Goal: Task Accomplishment & Management: Manage account settings

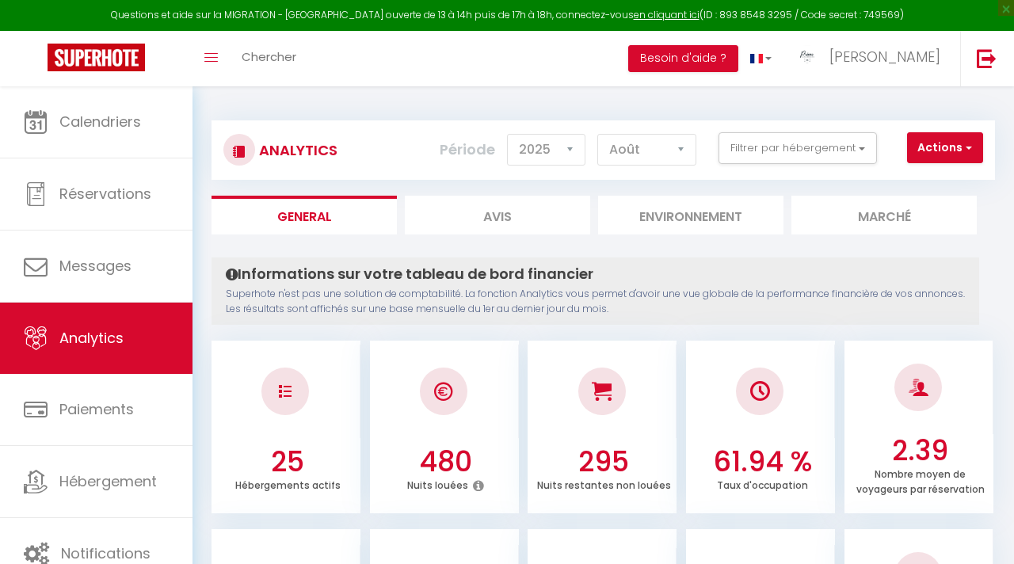
select select "2025"
select select "8"
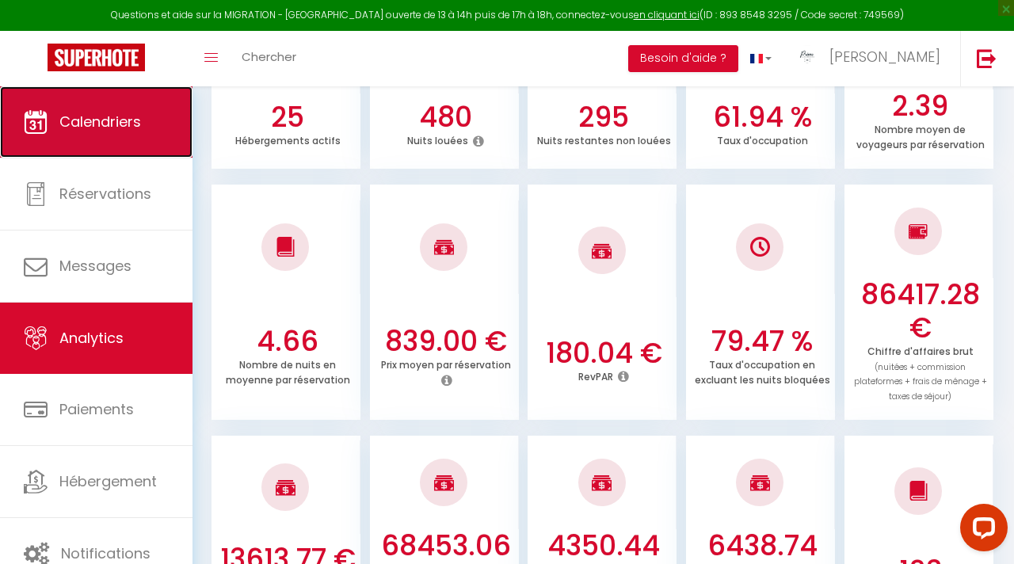
click at [93, 109] on link "Calendriers" at bounding box center [96, 121] width 192 height 71
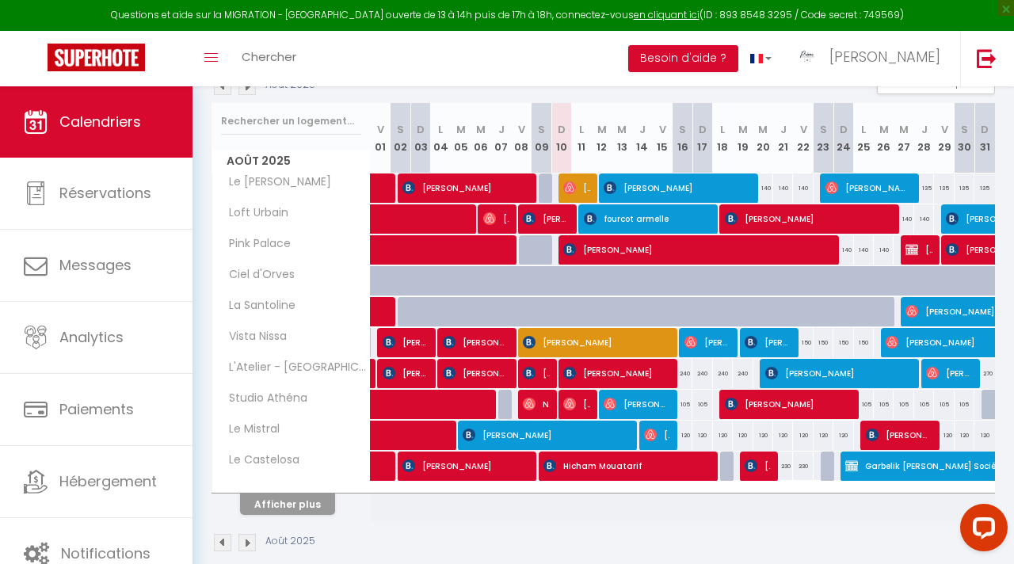
scroll to position [210, 0]
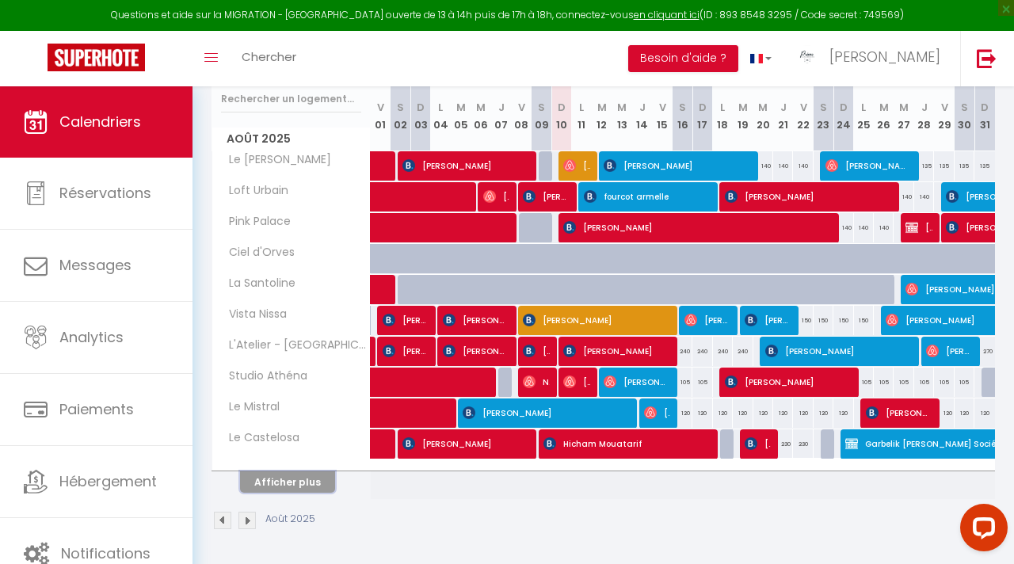
click at [323, 481] on button "Afficher plus" at bounding box center [287, 481] width 95 height 21
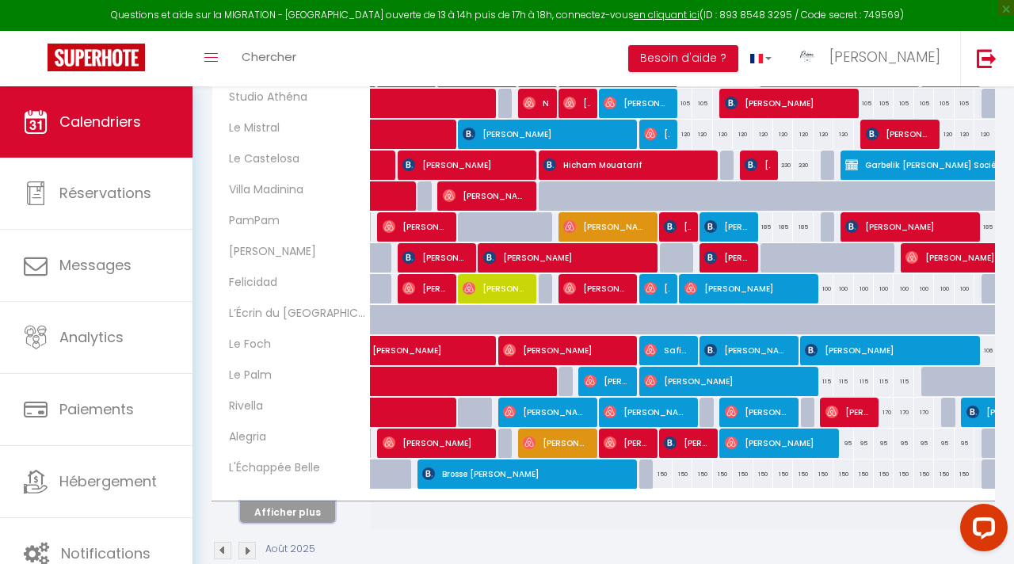
scroll to position [519, 0]
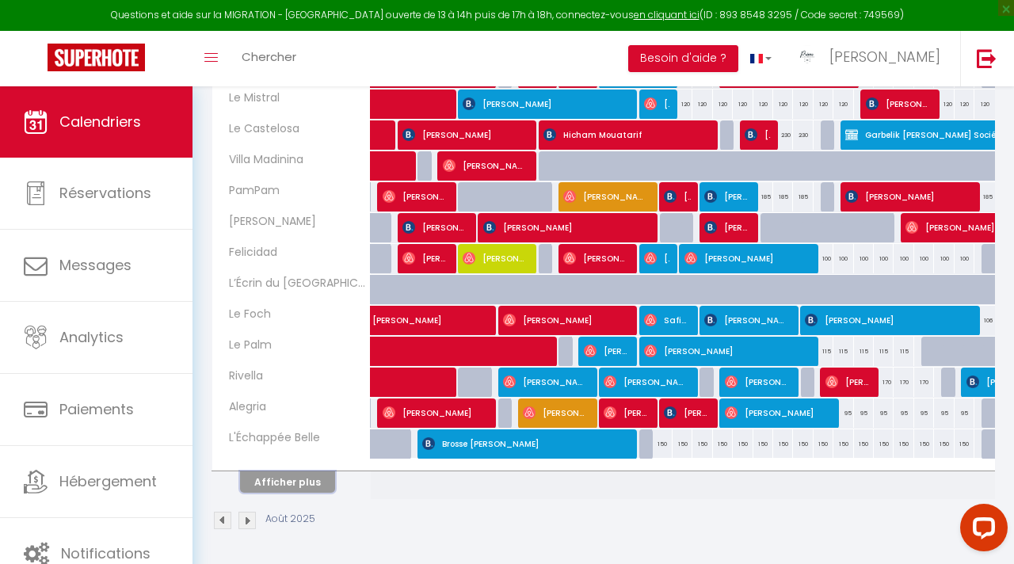
click at [303, 485] on button "Afficher plus" at bounding box center [287, 481] width 95 height 21
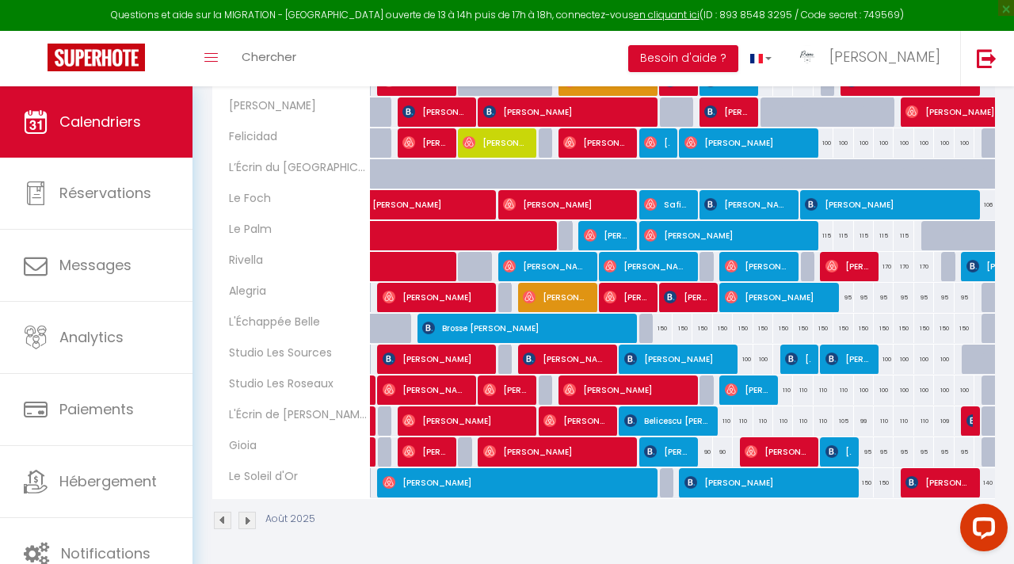
scroll to position [634, 0]
click at [864, 475] on div "150" at bounding box center [864, 482] width 20 height 29
type input "150"
type input "Lun 25 Août 2025"
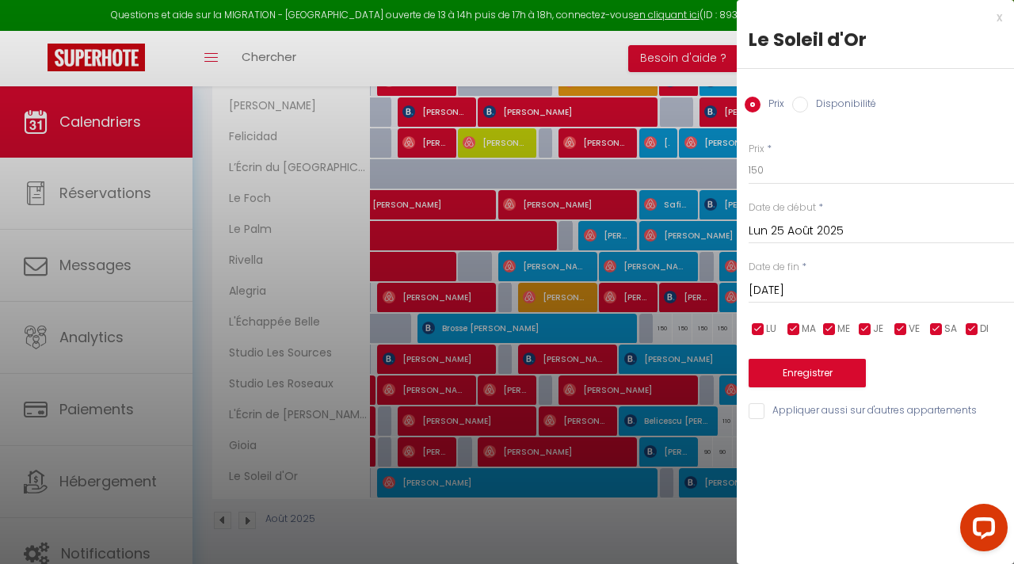
click at [823, 275] on div "[DATE] < [DATE] > Dim Lun Mar Mer Jeu Ven Sam 1 2 3 4 5 6 7 8 9 10 11 12 13 14 …" at bounding box center [880, 289] width 265 height 29
click at [823, 283] on input "[DATE]" at bounding box center [880, 290] width 265 height 21
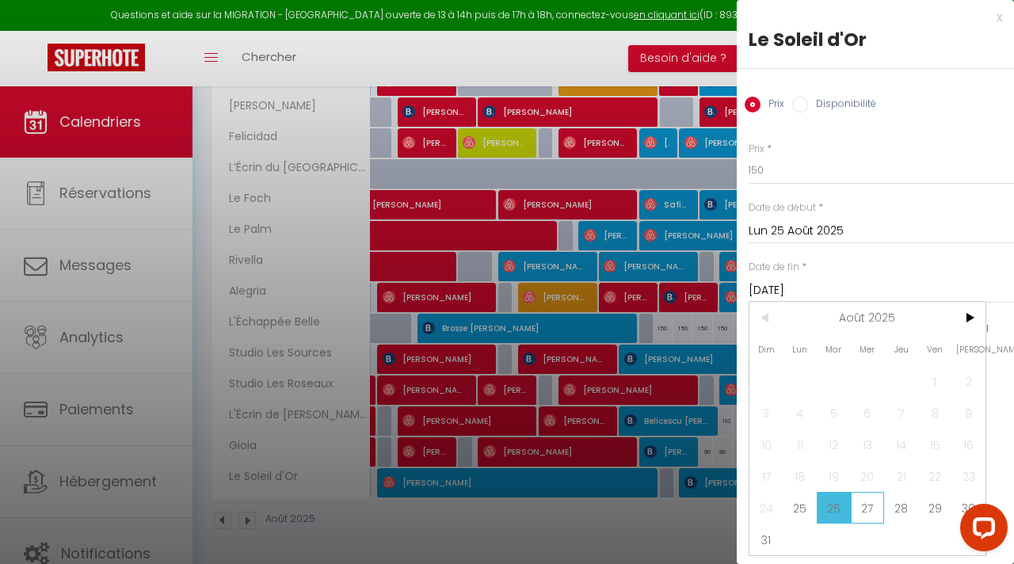
click at [863, 495] on span "27" at bounding box center [867, 508] width 34 height 32
type input "Mer 27 Août 2025"
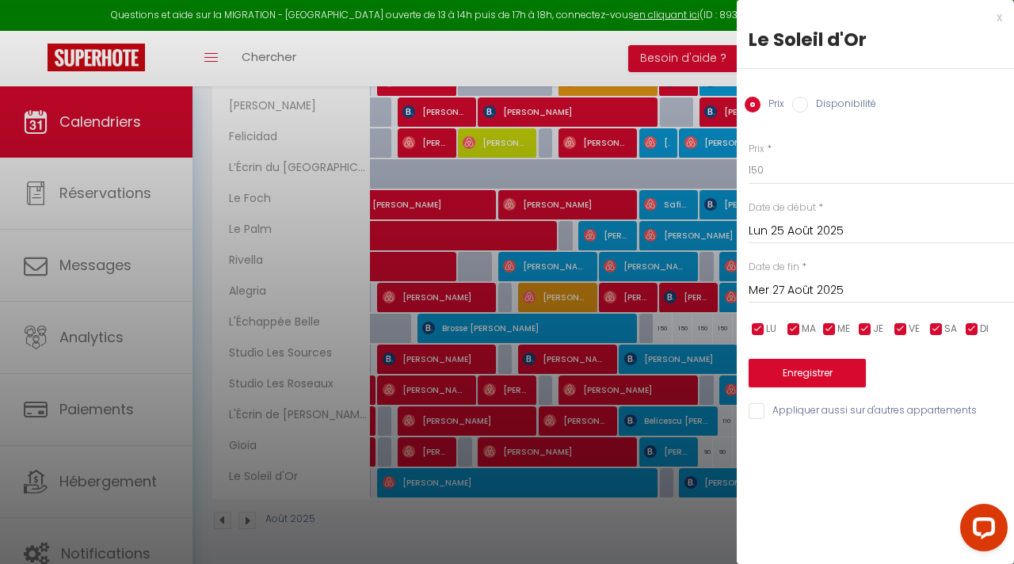
click at [814, 100] on label "Disponibilité" at bounding box center [842, 105] width 68 height 17
click at [808, 100] on input "Disponibilité" at bounding box center [800, 105] width 16 height 16
radio input "true"
radio input "false"
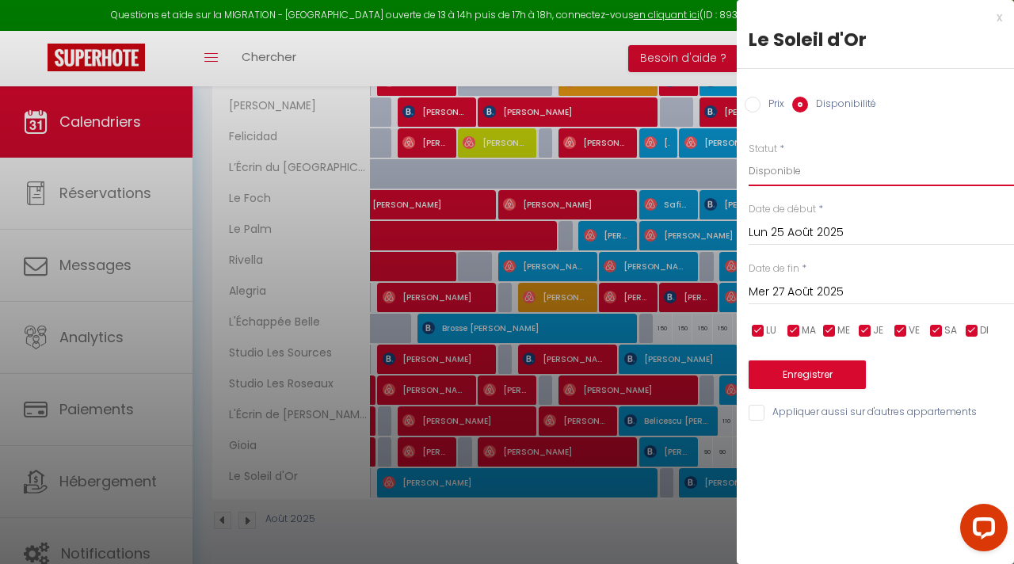
click at [786, 172] on select "Disponible Indisponible" at bounding box center [880, 171] width 265 height 30
select select "0"
click at [784, 369] on button "Enregistrer" at bounding box center [806, 374] width 117 height 29
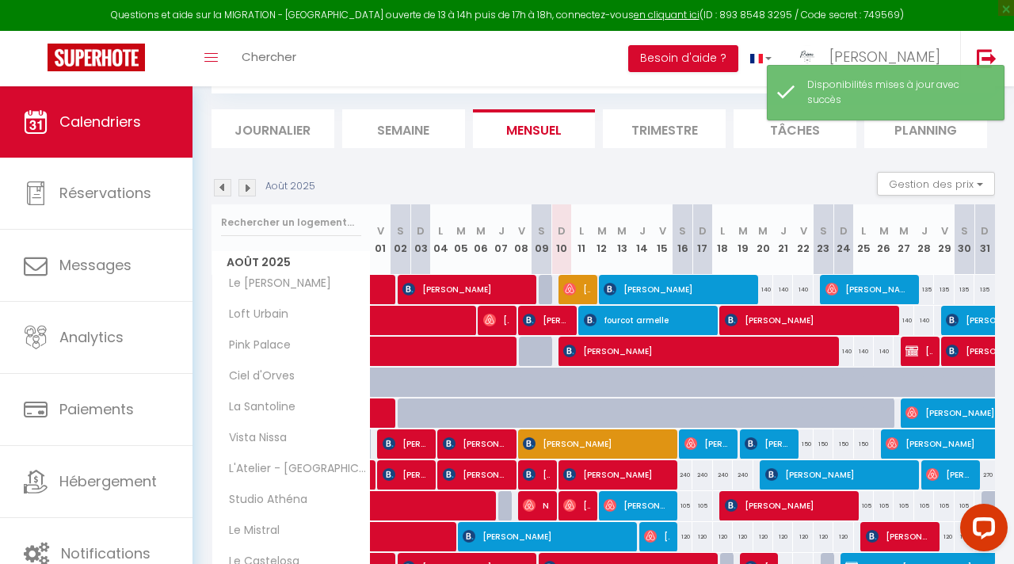
scroll to position [210, 0]
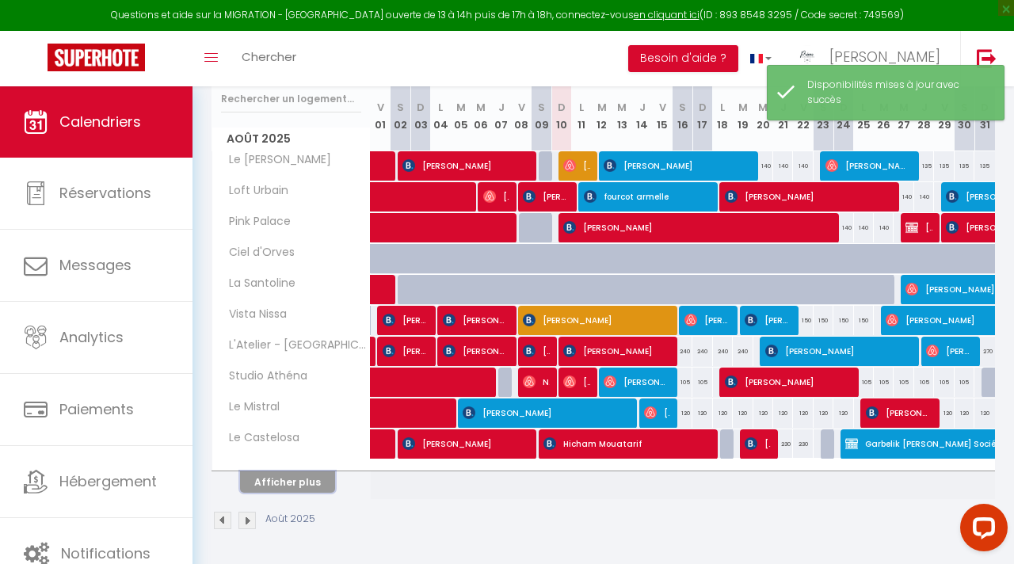
click at [327, 484] on button "Afficher plus" at bounding box center [287, 481] width 95 height 21
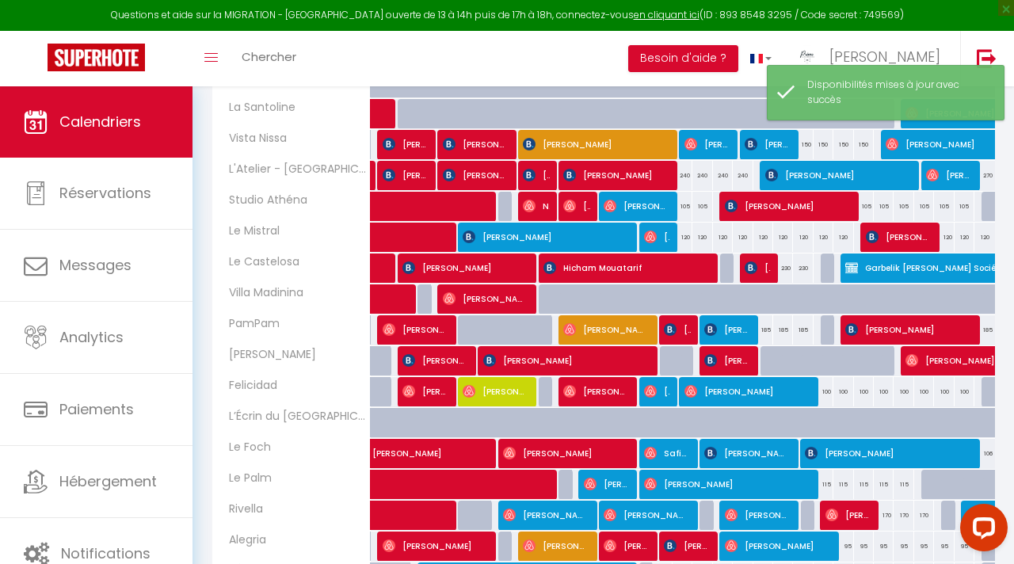
scroll to position [519, 0]
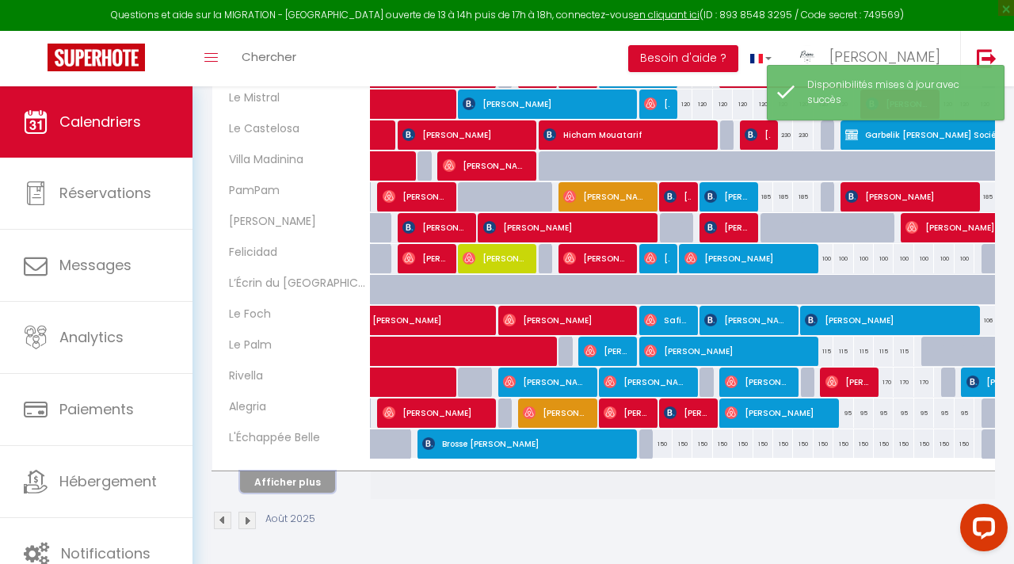
click at [287, 478] on button "Afficher plus" at bounding box center [287, 481] width 95 height 21
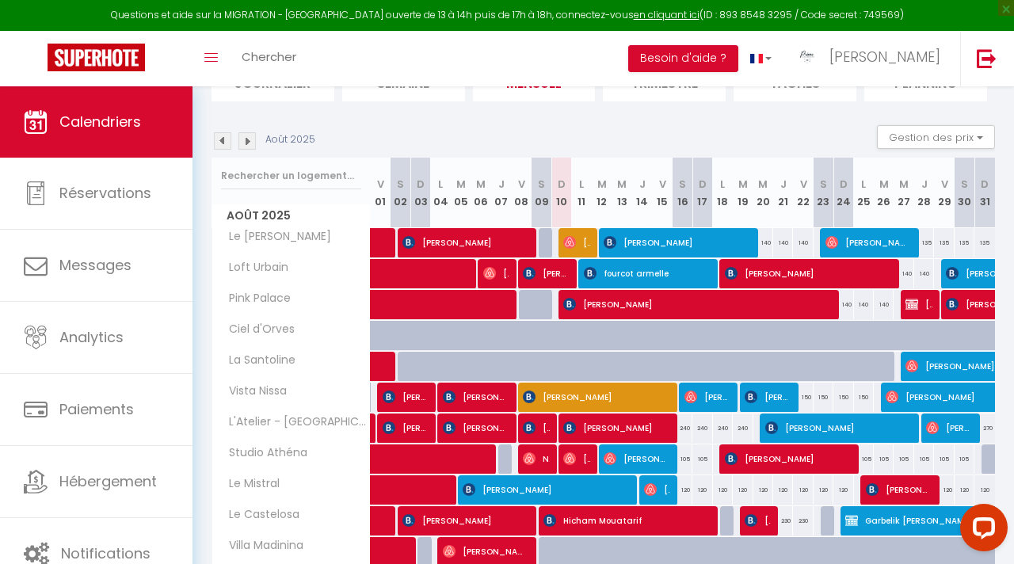
scroll to position [0, 0]
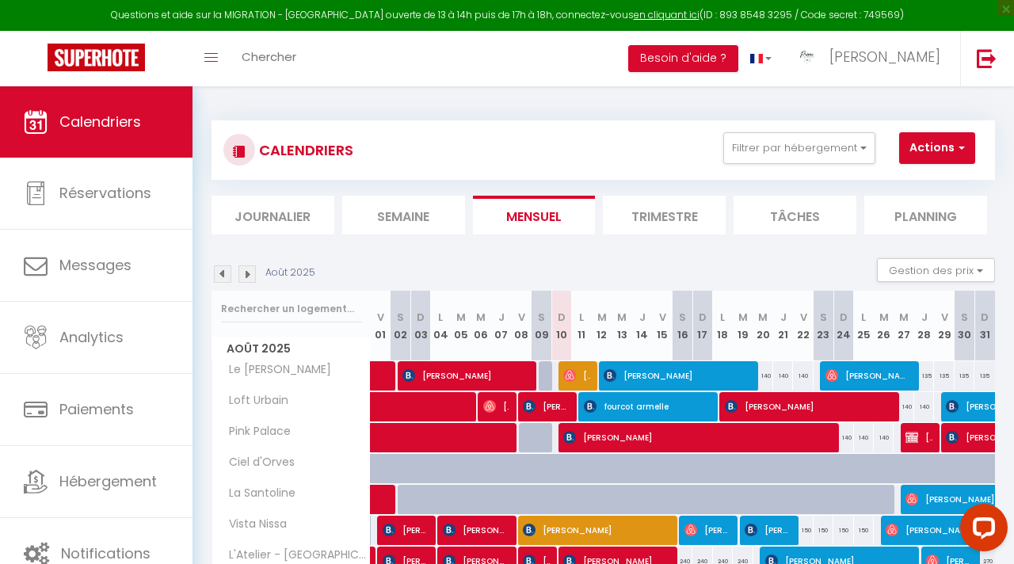
click at [245, 272] on img at bounding box center [246, 273] width 17 height 17
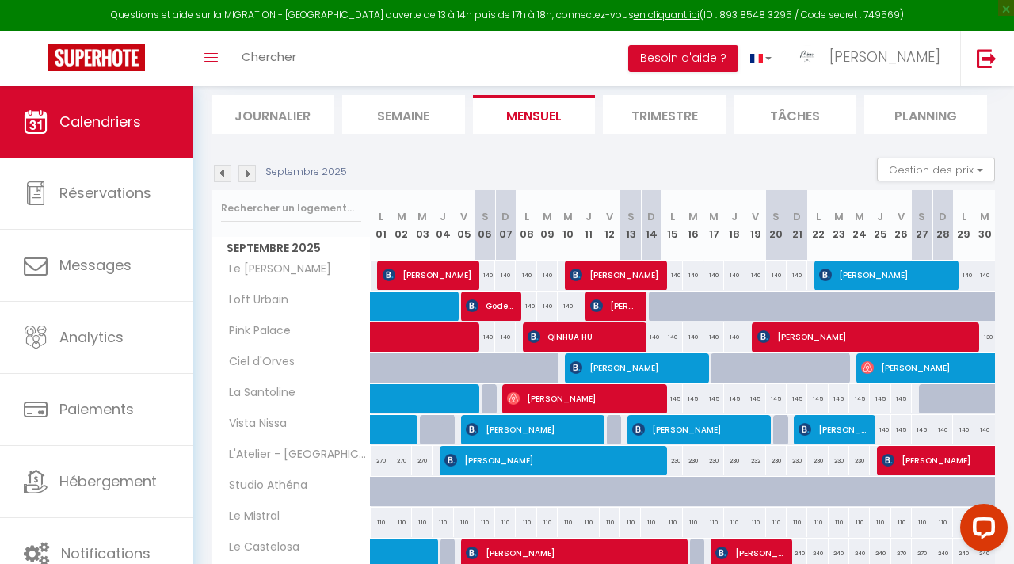
scroll to position [210, 0]
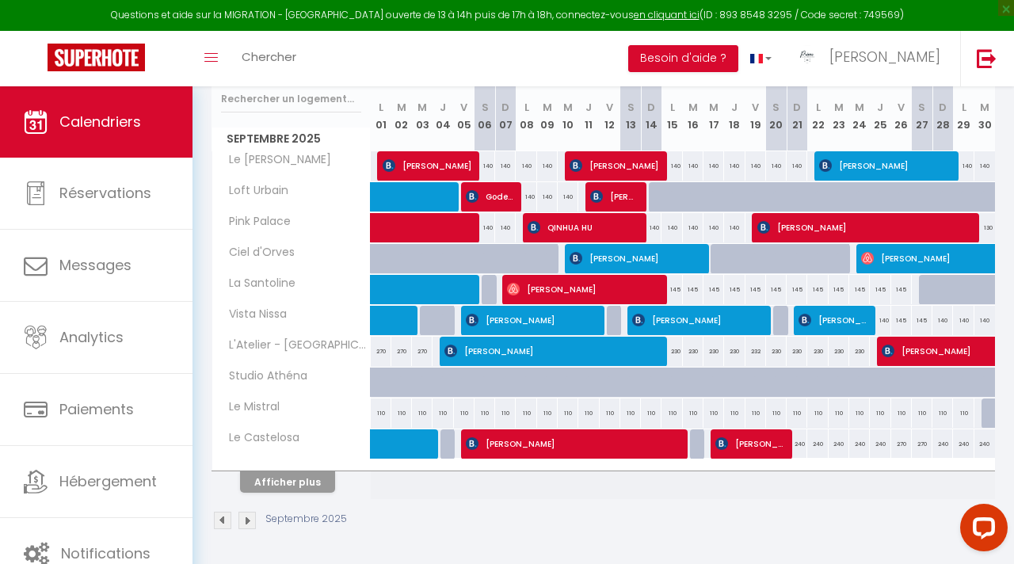
click at [270, 496] on th "Afficher plus" at bounding box center [291, 479] width 158 height 40
click at [283, 481] on button "Afficher plus" at bounding box center [287, 481] width 95 height 21
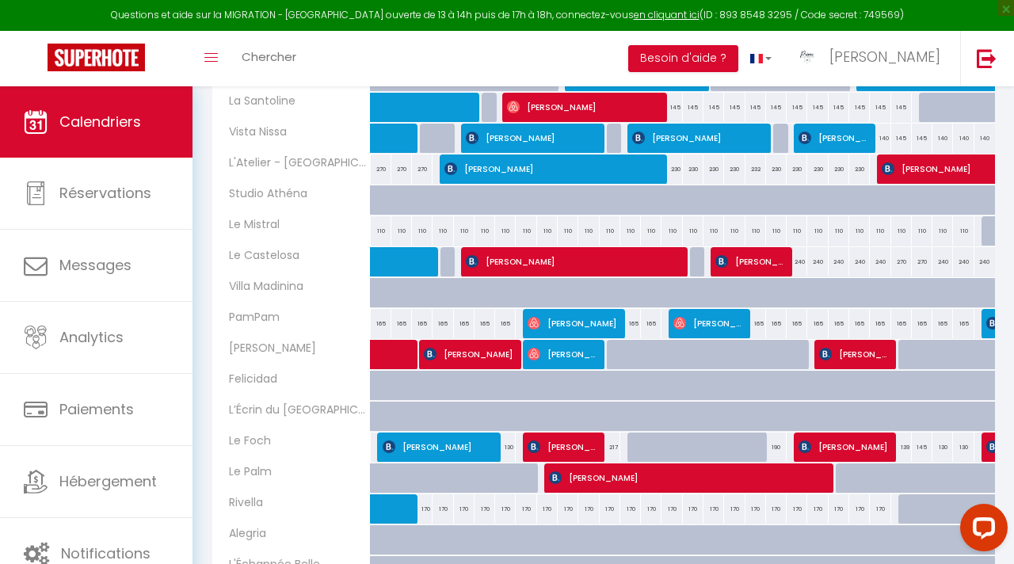
scroll to position [519, 0]
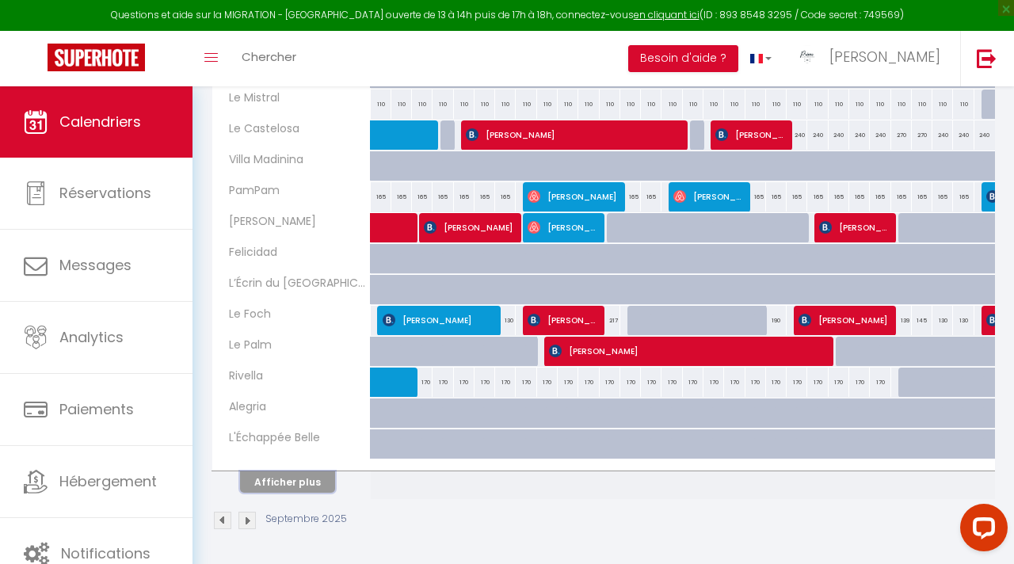
click at [299, 474] on button "Afficher plus" at bounding box center [287, 481] width 95 height 21
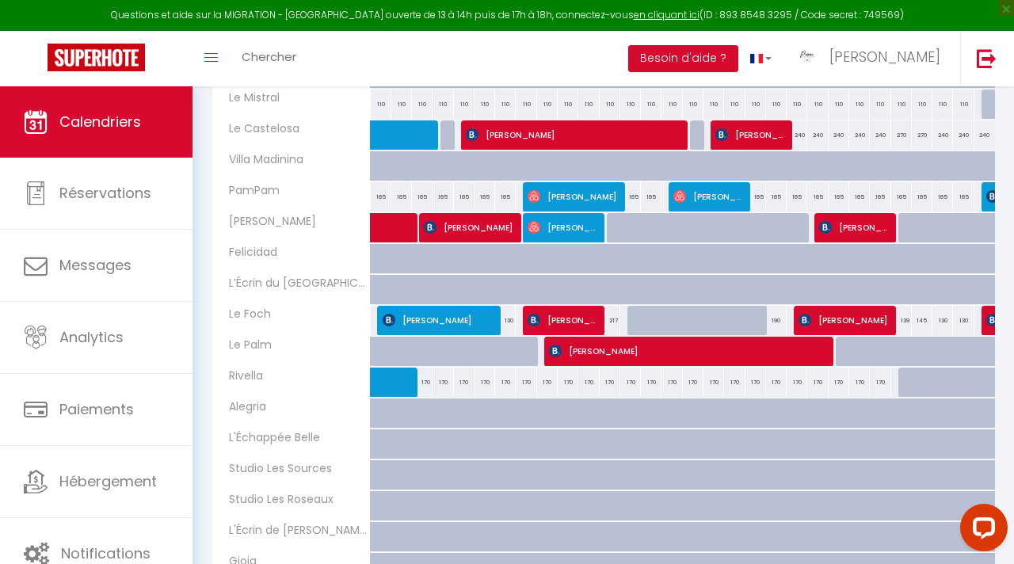
scroll to position [634, 0]
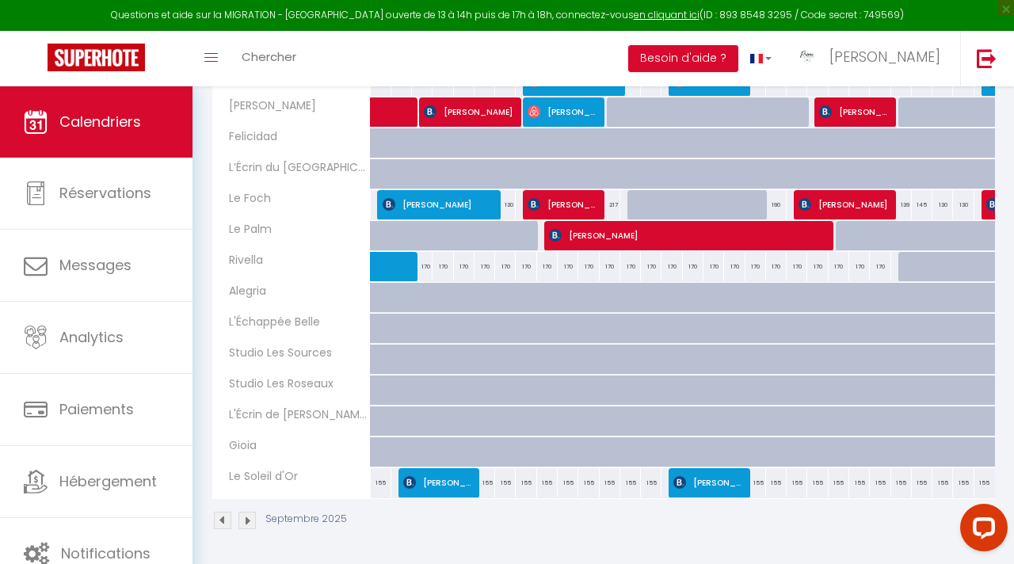
click at [382, 483] on div "155" at bounding box center [381, 482] width 21 height 29
select select "1"
type input "Lun 01 Septembre 2025"
type input "[DATE]"
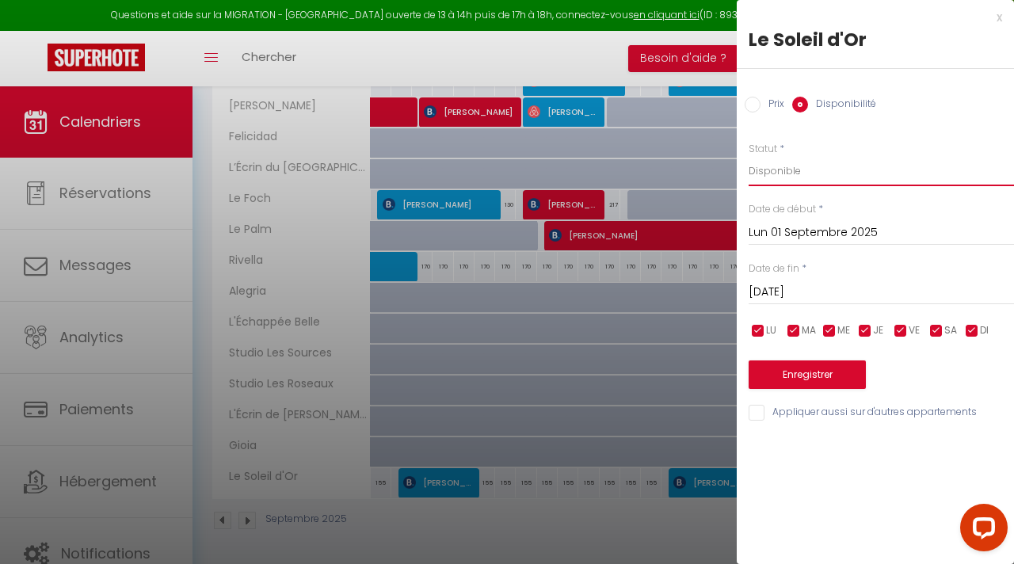
click at [809, 181] on select "Disponible Indisponible" at bounding box center [880, 171] width 265 height 30
select select "0"
click at [785, 370] on button "Enregistrer" at bounding box center [806, 374] width 117 height 29
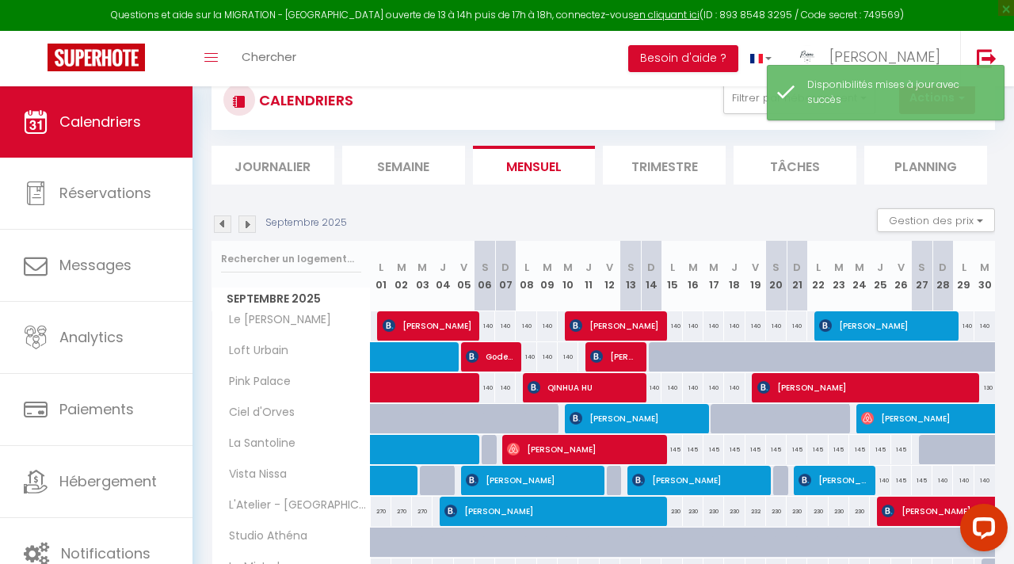
scroll to position [0, 0]
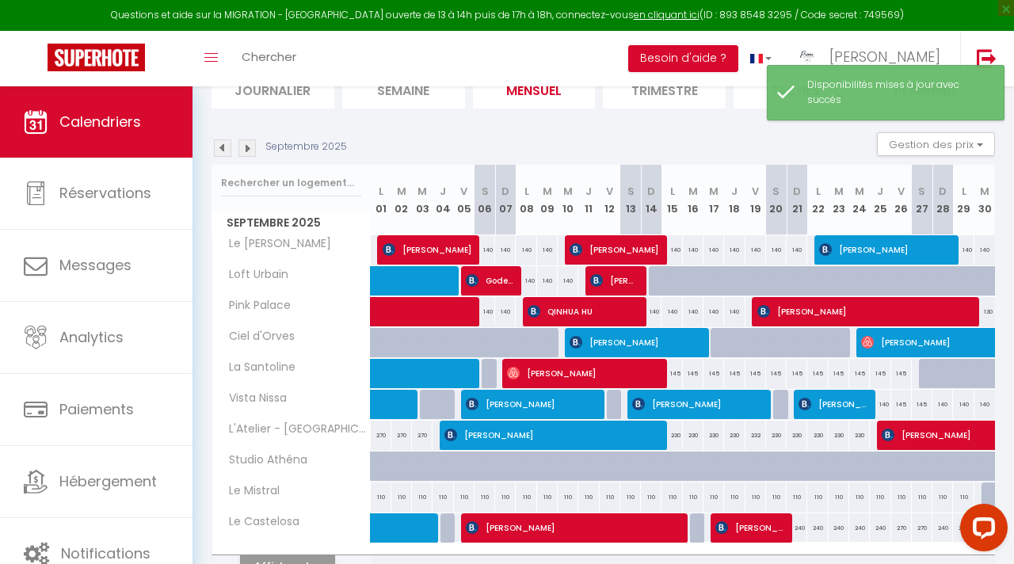
click at [218, 150] on img at bounding box center [222, 147] width 17 height 17
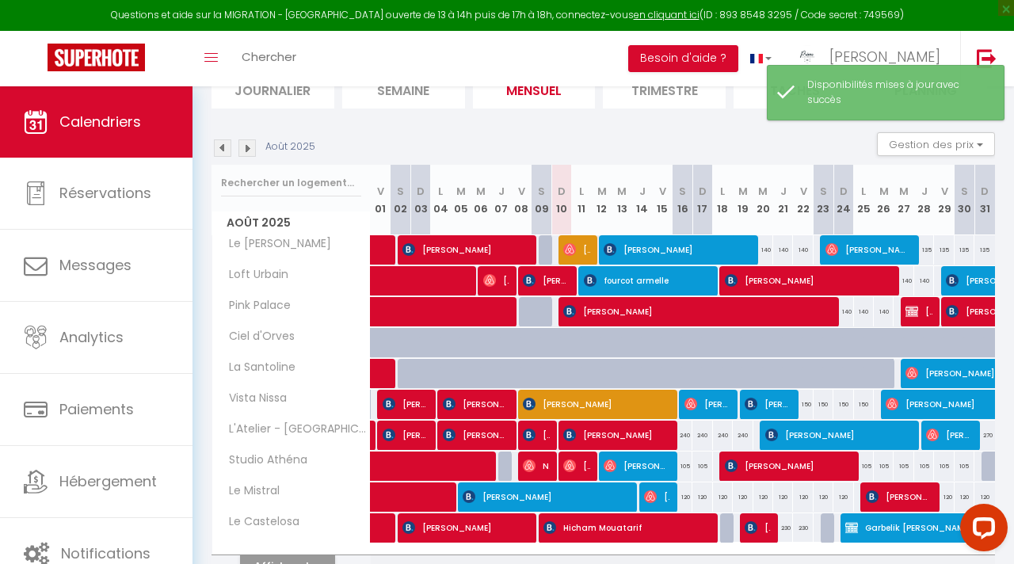
scroll to position [210, 0]
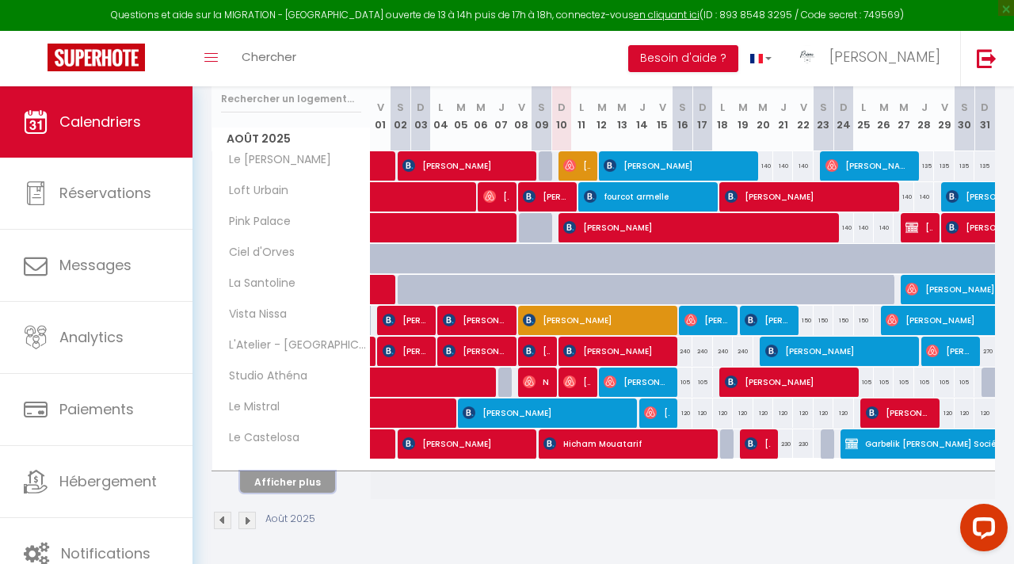
click at [318, 486] on button "Afficher plus" at bounding box center [287, 481] width 95 height 21
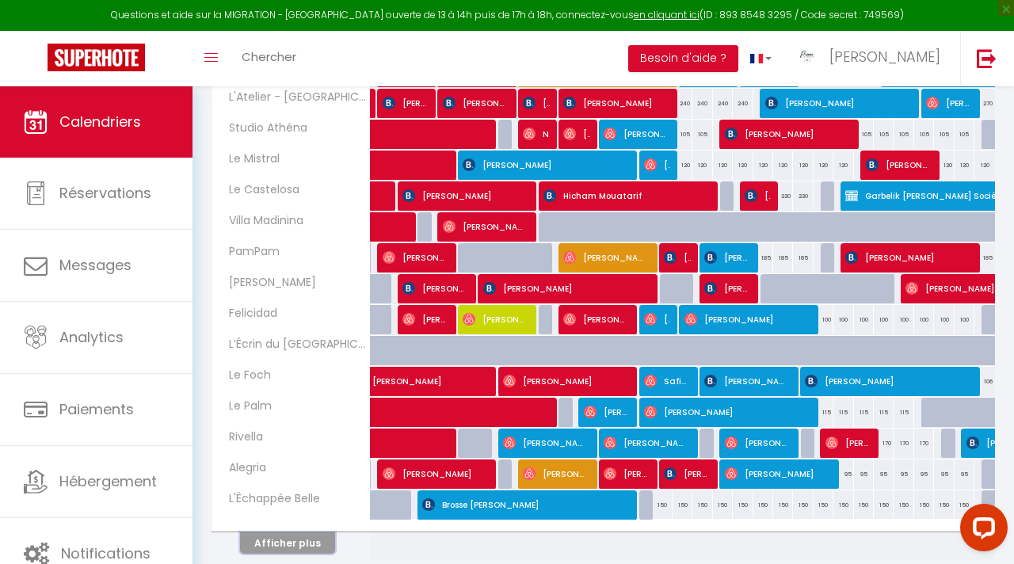
scroll to position [519, 0]
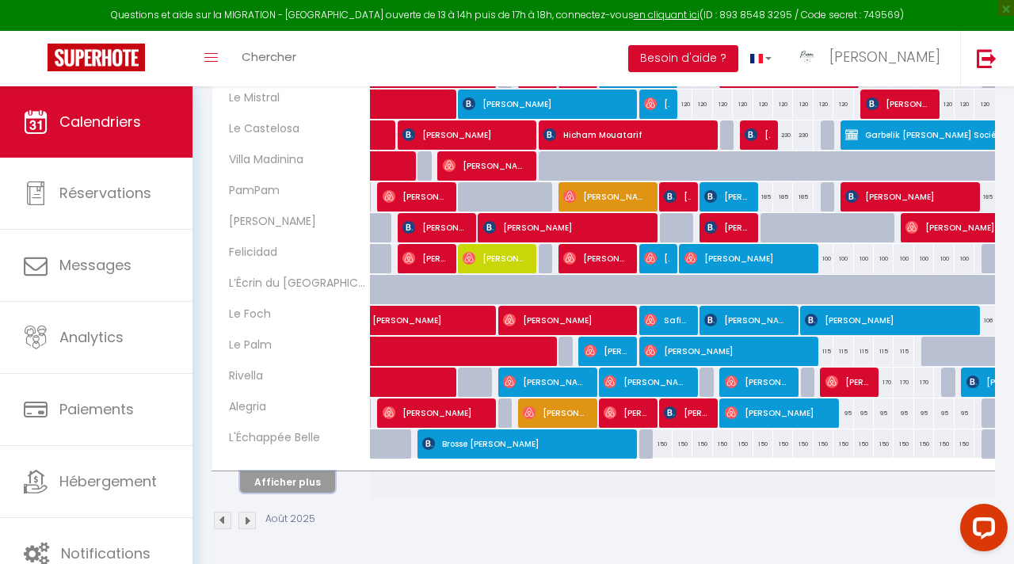
click at [312, 477] on button "Afficher plus" at bounding box center [287, 481] width 95 height 21
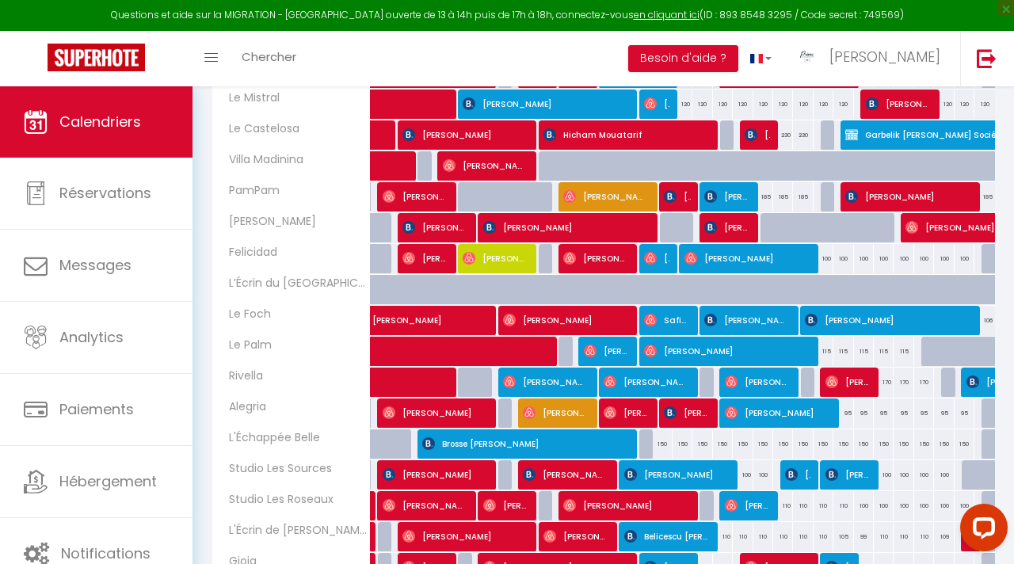
scroll to position [634, 0]
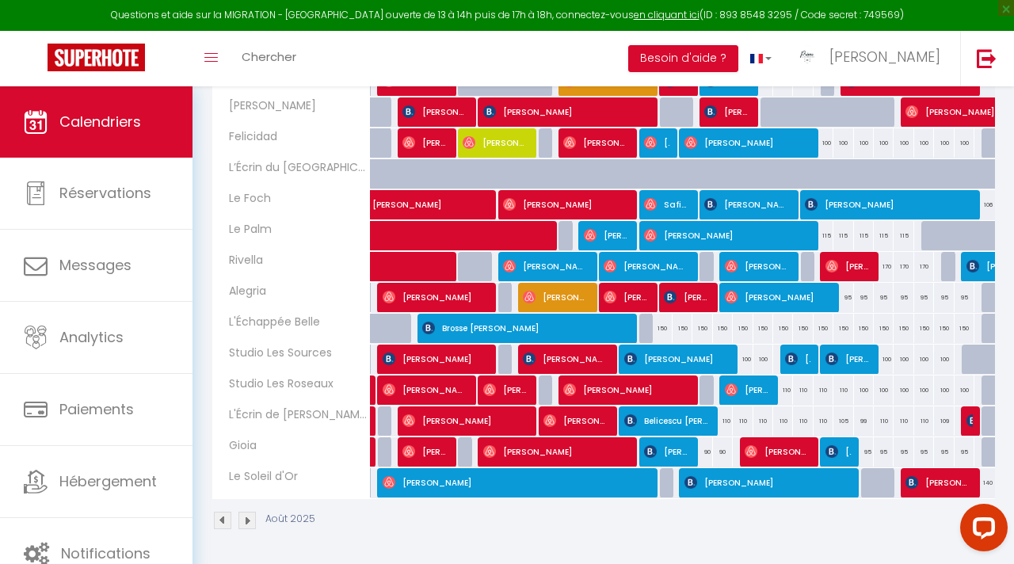
click at [988, 480] on div "140" at bounding box center [984, 482] width 21 height 29
select select "1"
type input "Dim 31 Août 2025"
type input "Lun 01 Septembre 2025"
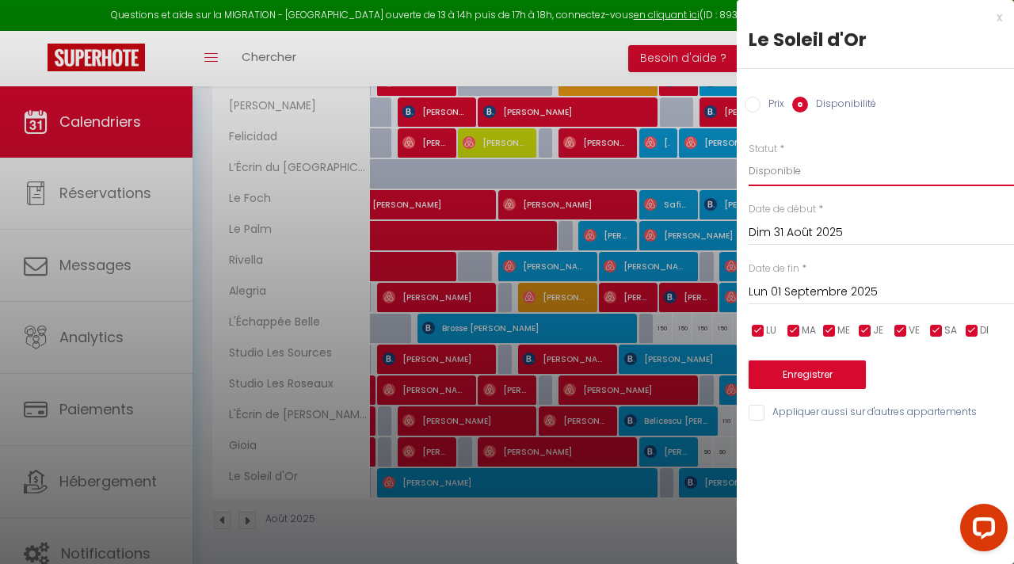
click at [772, 172] on select "Disponible Indisponible" at bounding box center [880, 171] width 265 height 30
select select "0"
click at [782, 366] on button "Enregistrer" at bounding box center [806, 374] width 117 height 29
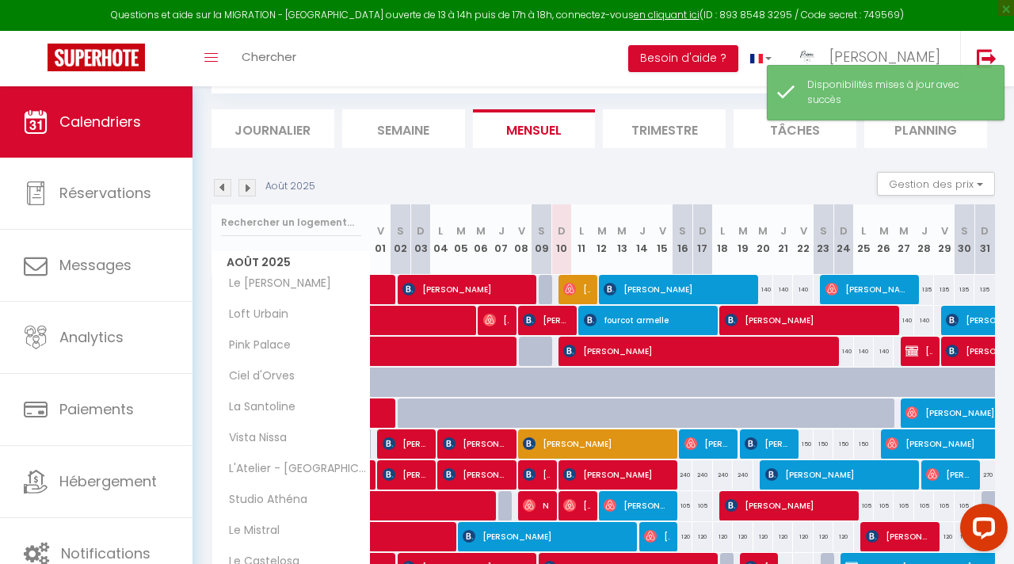
scroll to position [210, 0]
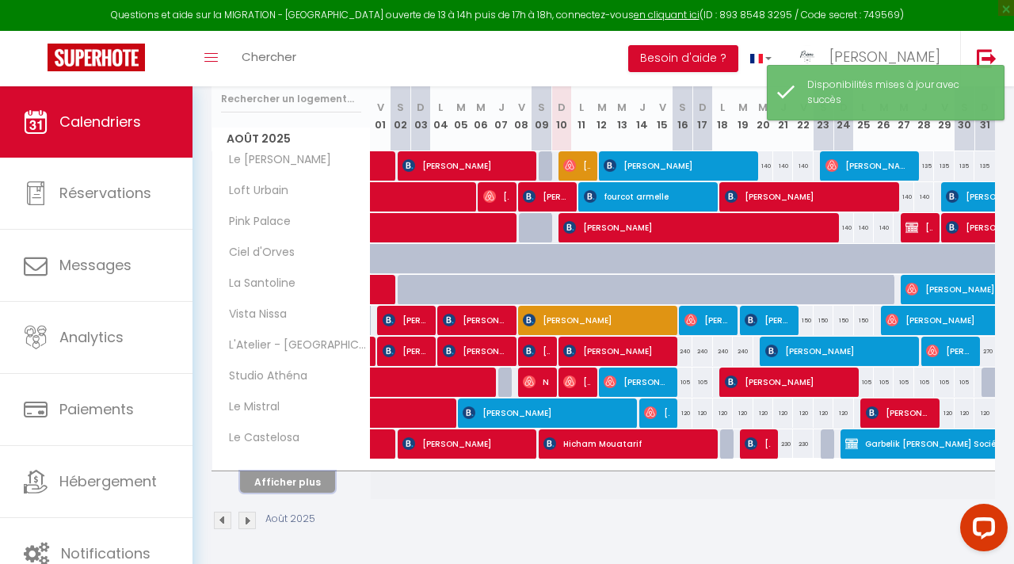
click at [321, 479] on button "Afficher plus" at bounding box center [287, 481] width 95 height 21
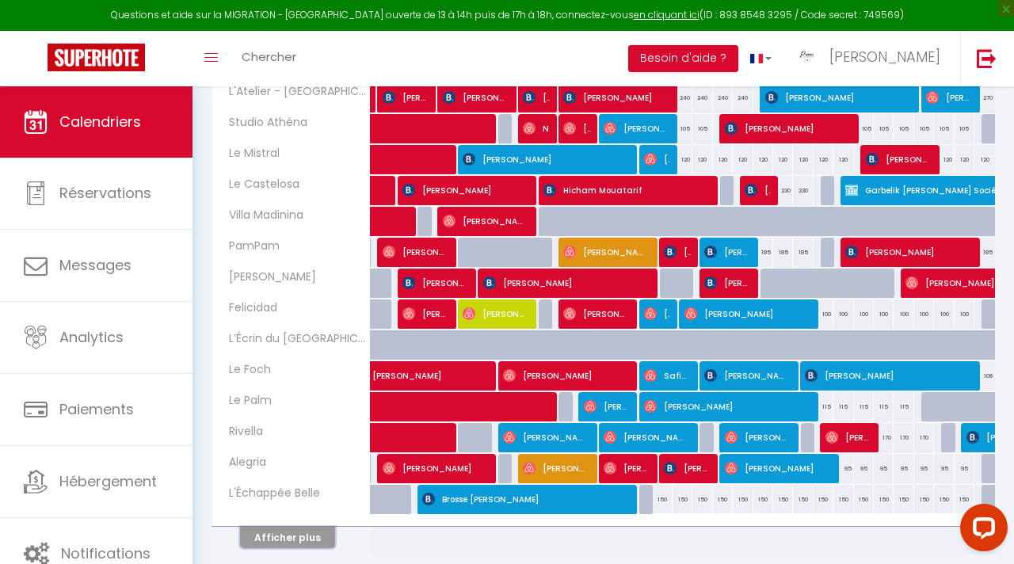
scroll to position [464, 0]
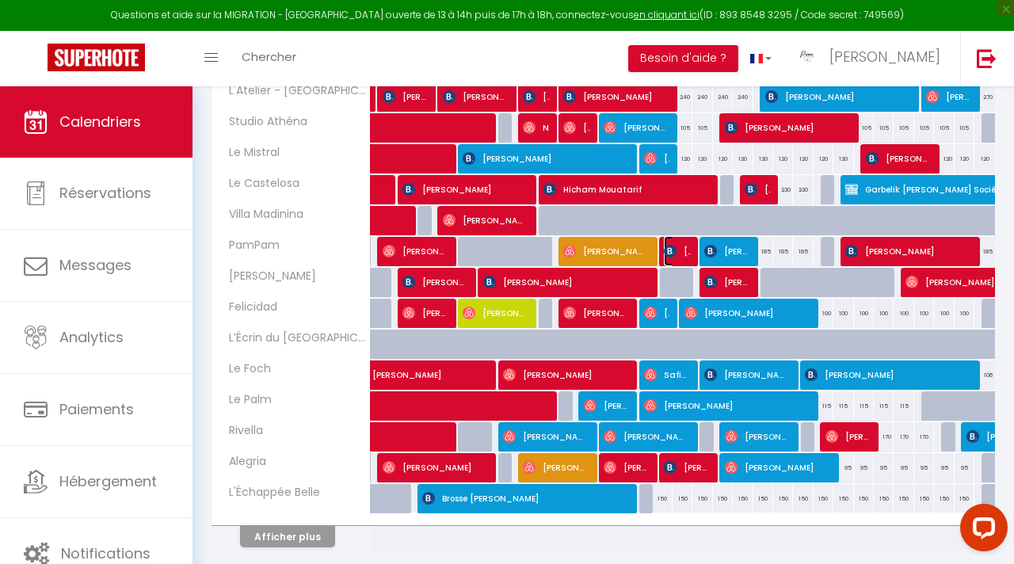
click at [679, 252] on span "[PERSON_NAME]" at bounding box center [677, 251] width 26 height 30
select select "OK"
select select "0"
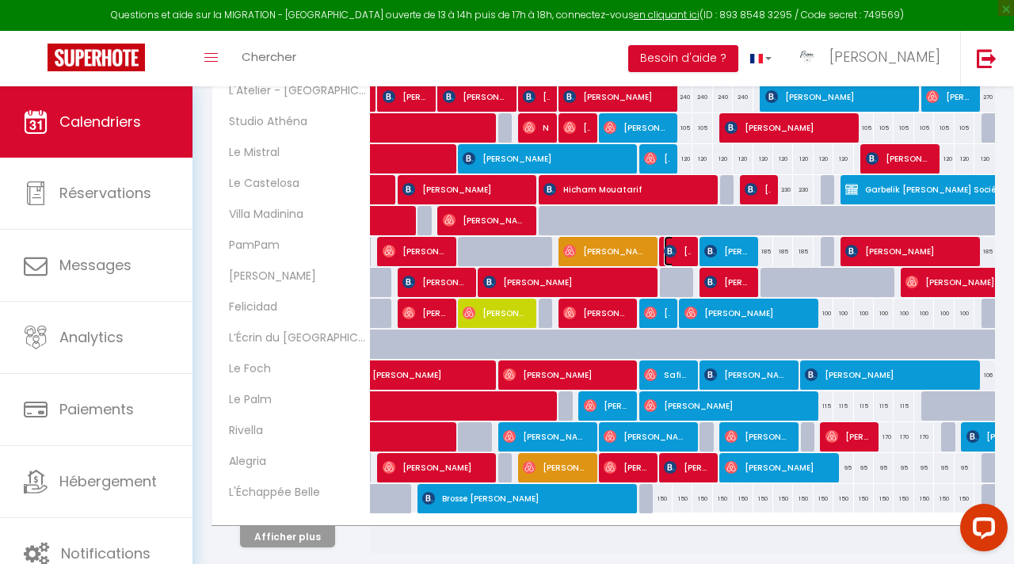
select select "1"
select select
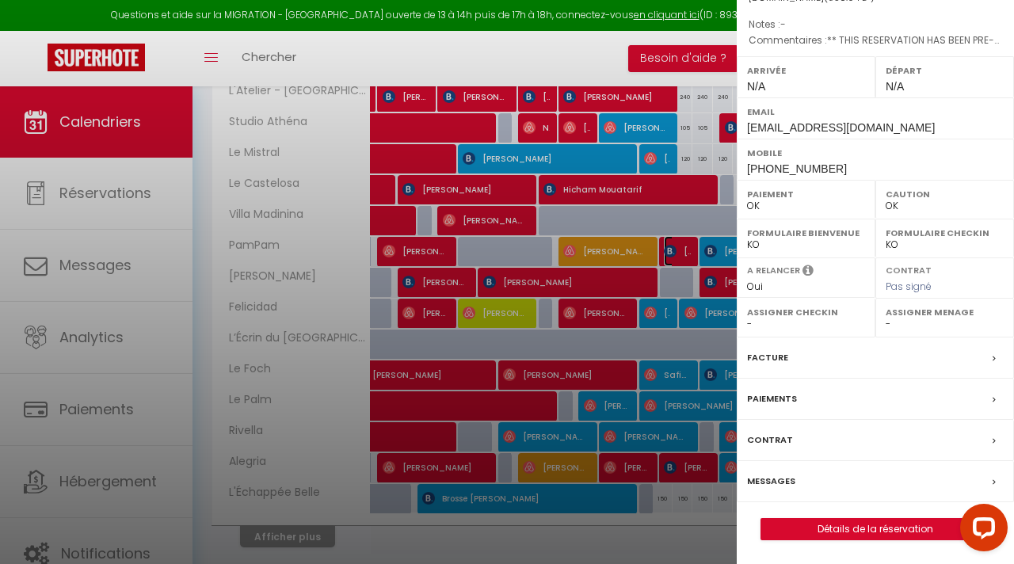
scroll to position [168, 0]
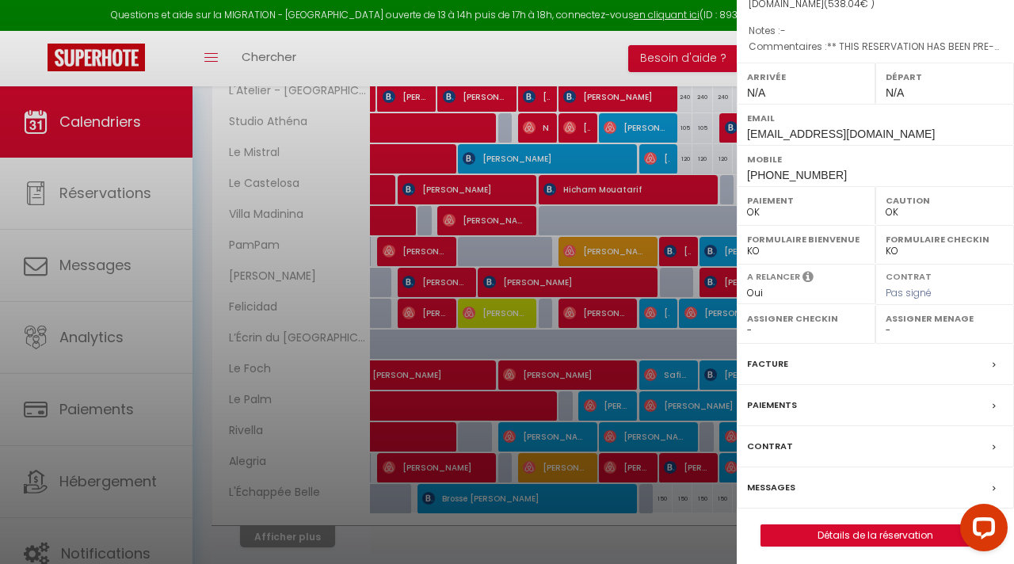
click at [779, 491] on label "Messages" at bounding box center [771, 487] width 48 height 17
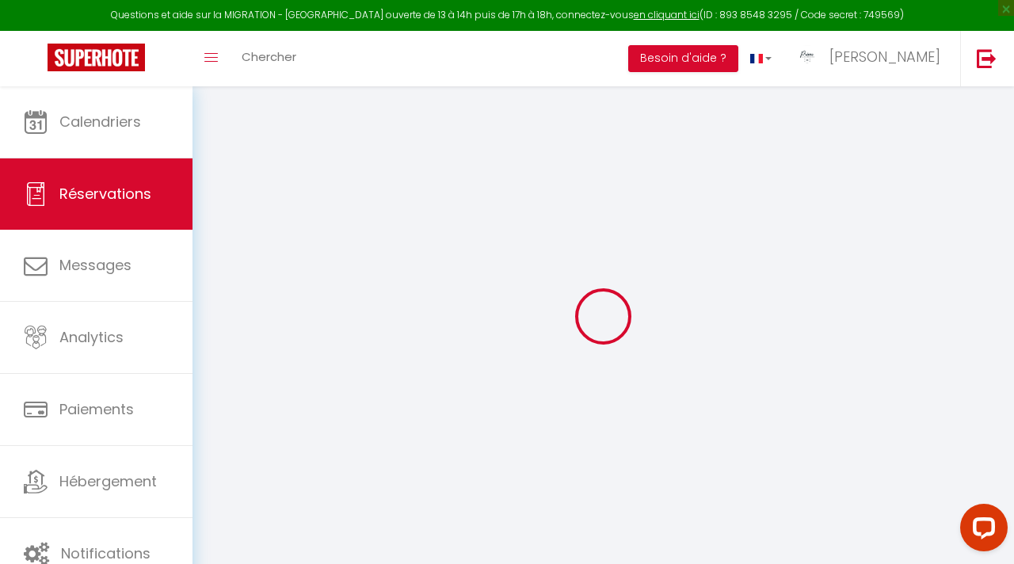
select select
checkbox input "false"
select select
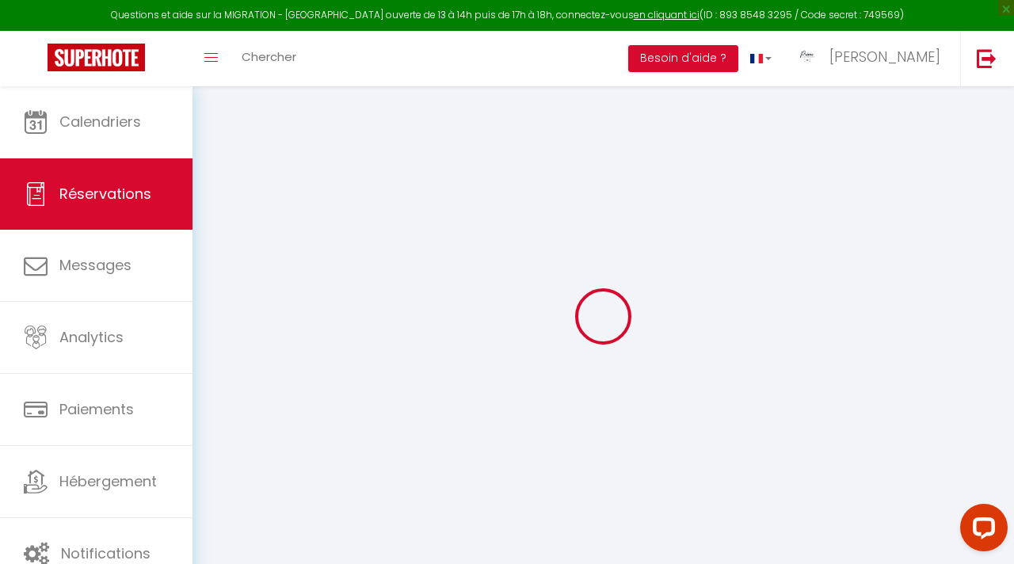
checkbox input "false"
type textarea "** THIS RESERVATION HAS BEEN PRE-PAID ** BOOKING NOTE : Payment charge is EUR 7…"
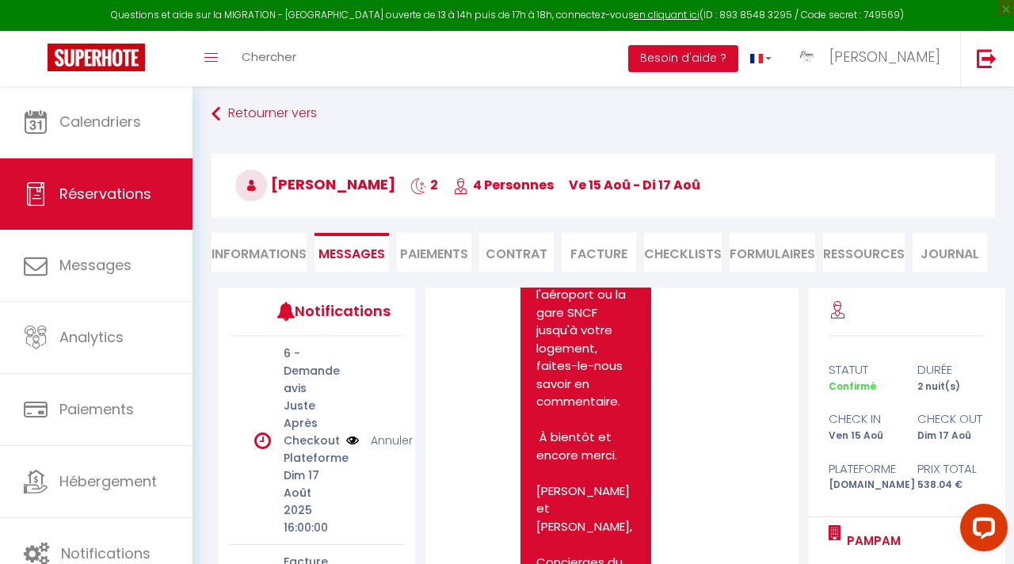
scroll to position [1942, 0]
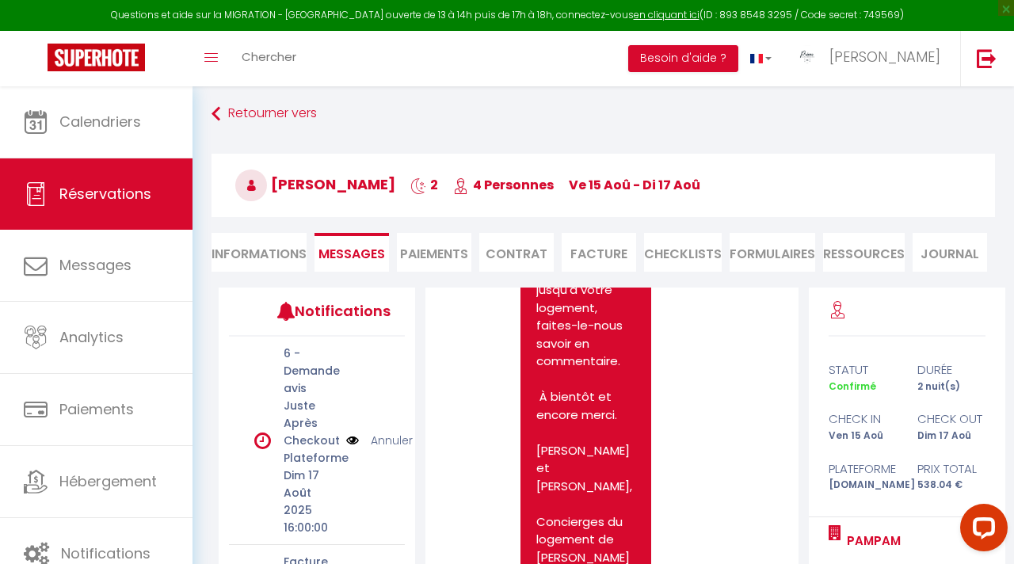
drag, startPoint x: 536, startPoint y: 372, endPoint x: 595, endPoint y: 523, distance: 162.5
click at [595, 523] on pre "Bonjour [PERSON_NAME], Merci d'avoir choisi le logement de [PERSON_NAME] ! Nous…" at bounding box center [585, 49] width 98 height 1033
copy pre "Bonjour [PERSON_NAME], Merci d'avoir choisi le logement de [PERSON_NAME] ! Nous…"
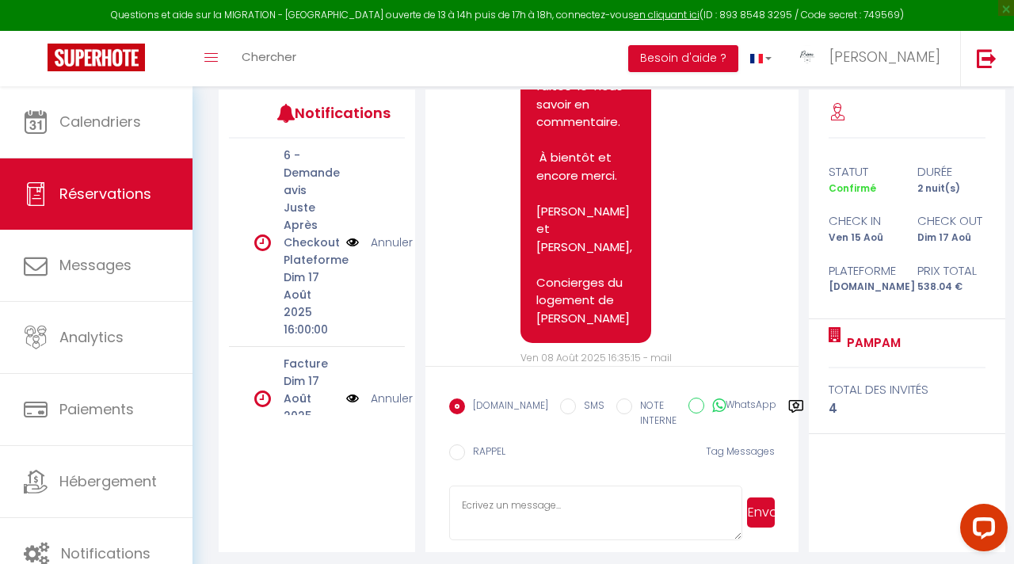
scroll to position [211, 0]
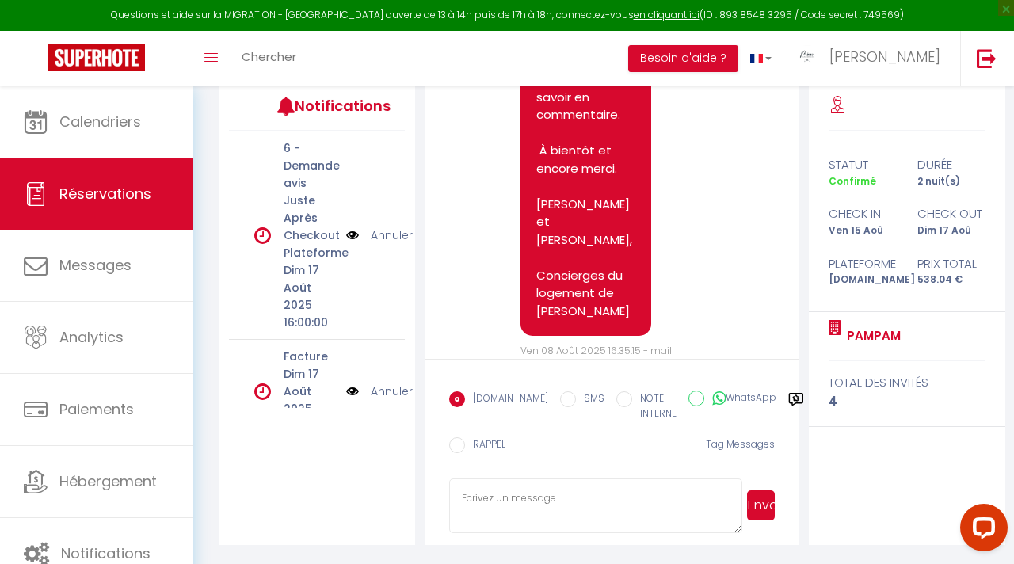
click at [634, 506] on textarea at bounding box center [595, 505] width 292 height 55
paste textarea "Bonjour [PERSON_NAME], Merci d'avoir choisi le logement de [PERSON_NAME] ! Nous…"
type textarea "Bonjour [PERSON_NAME], Merci d'avoir choisi le logement de [PERSON_NAME] ! Nous…"
click at [761, 508] on button "Envoyer" at bounding box center [761, 505] width 28 height 30
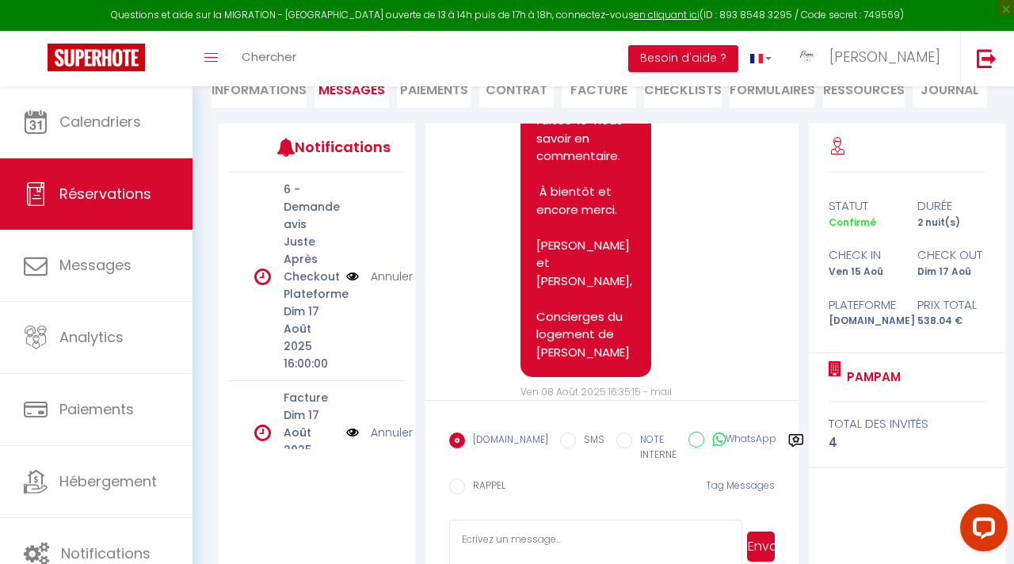
scroll to position [0, 0]
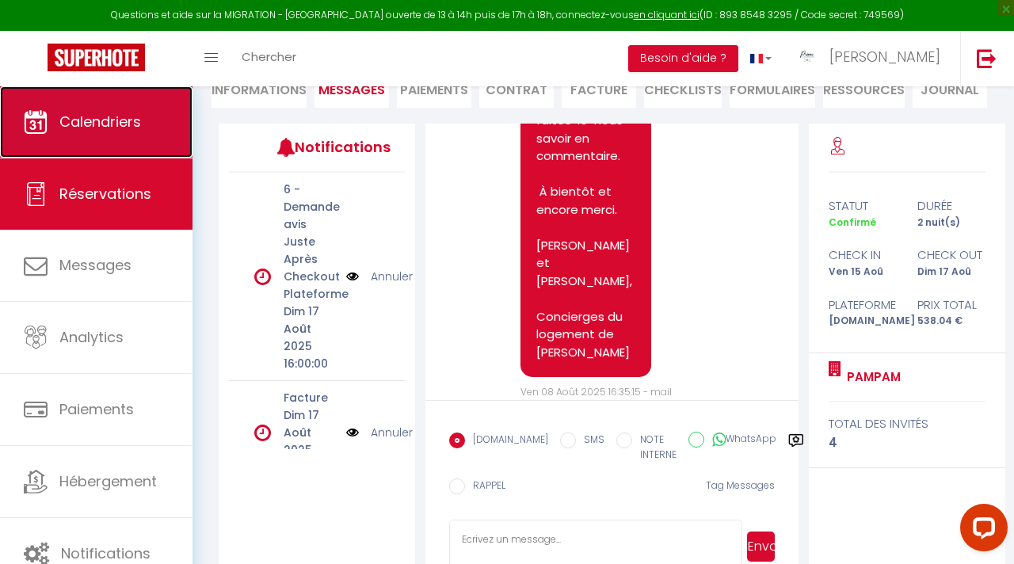
click at [84, 116] on span "Calendriers" at bounding box center [100, 122] width 82 height 20
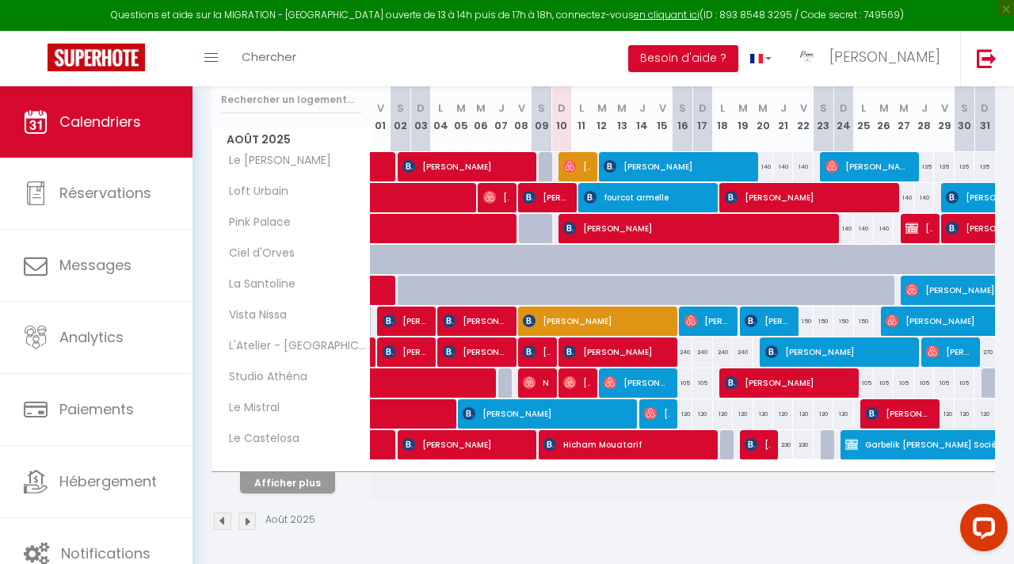
scroll to position [210, 0]
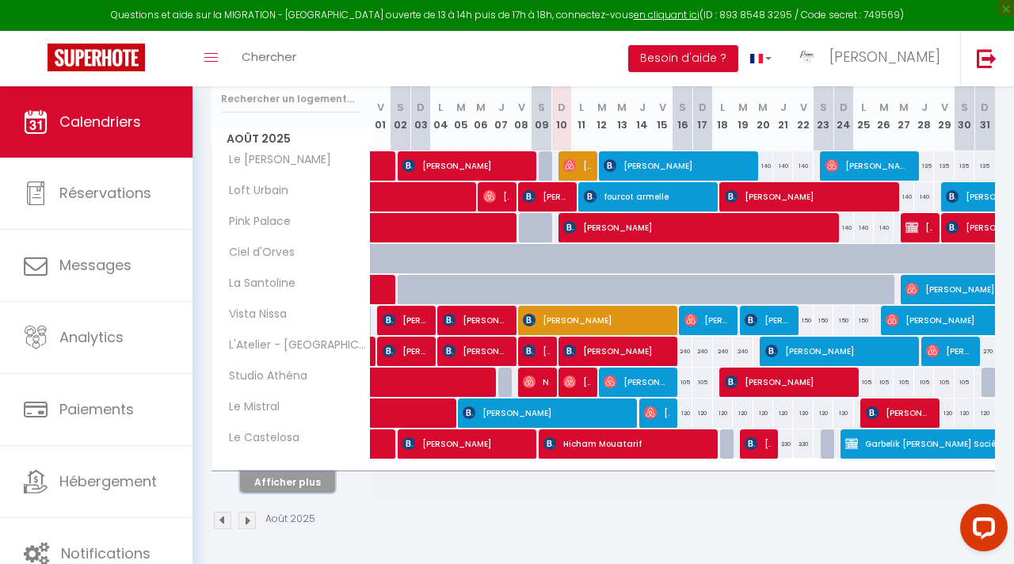
click at [323, 479] on button "Afficher plus" at bounding box center [287, 481] width 95 height 21
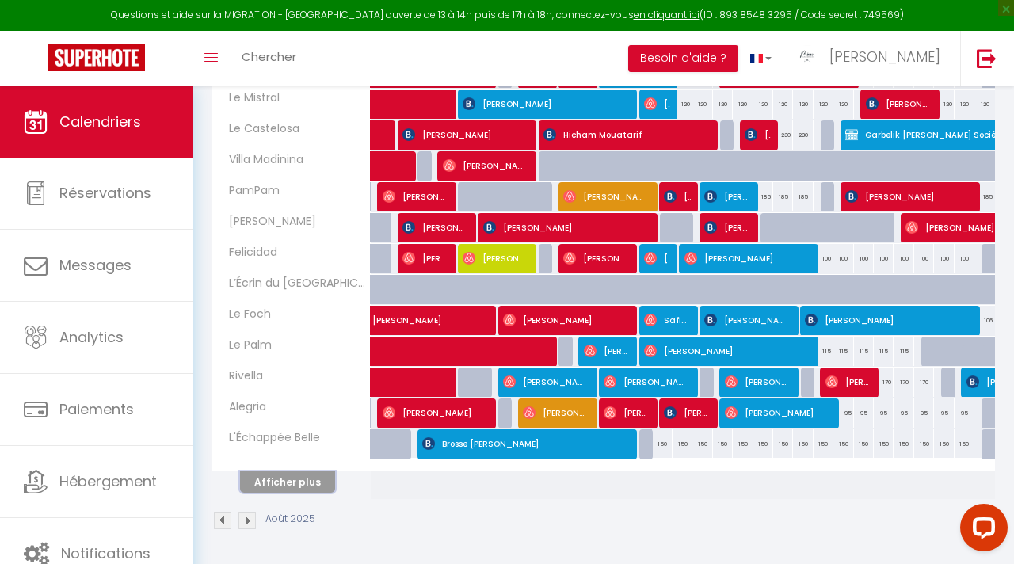
scroll to position [517, 0]
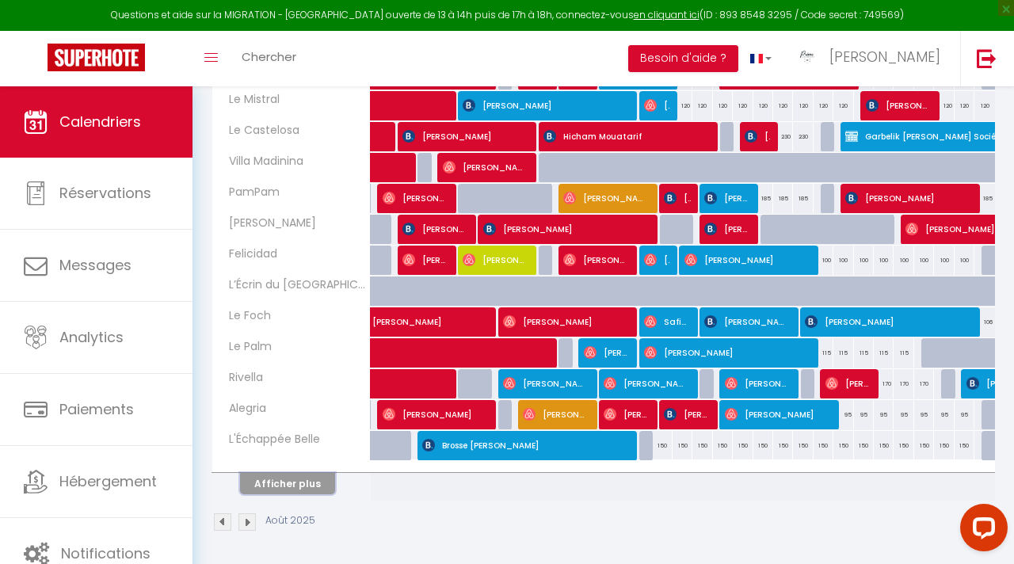
click at [283, 480] on button "Afficher plus" at bounding box center [287, 483] width 95 height 21
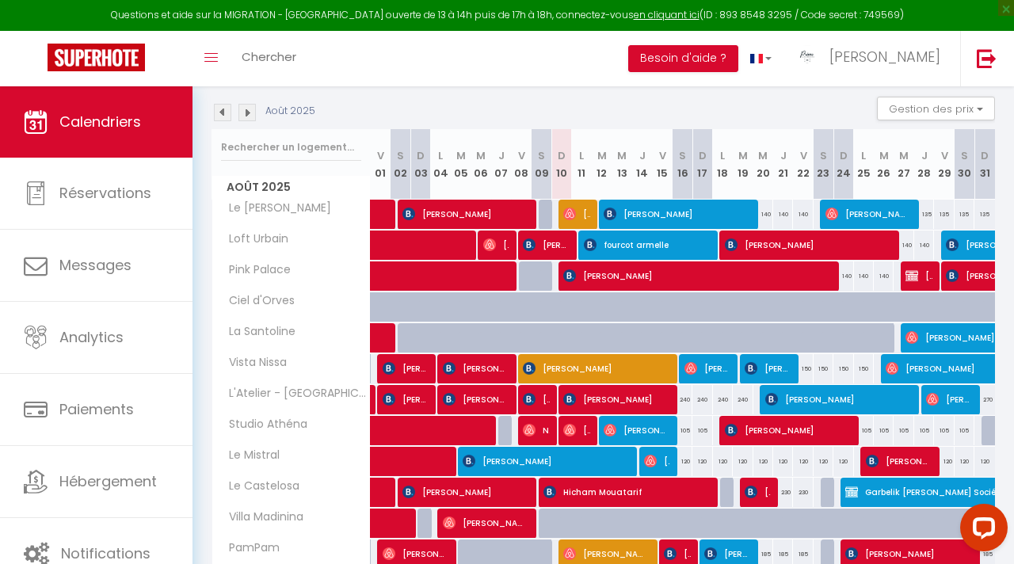
scroll to position [160, 0]
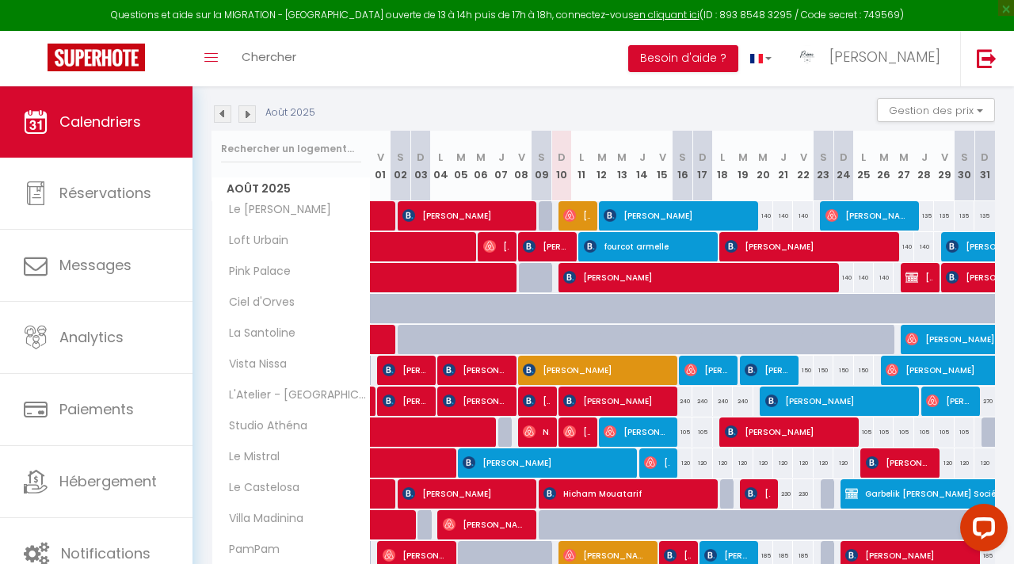
click at [245, 118] on img at bounding box center [246, 113] width 17 height 17
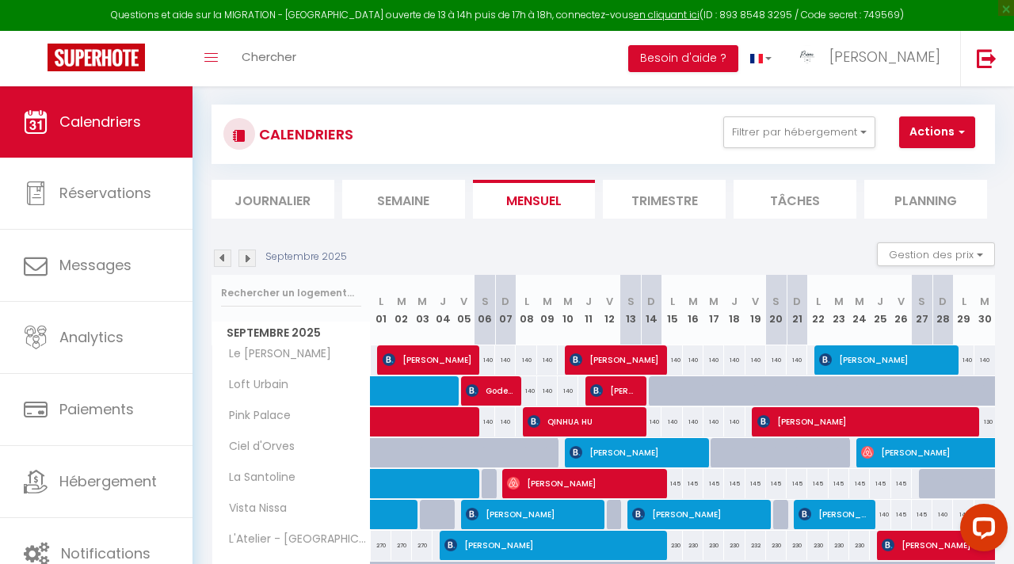
scroll to position [6, 0]
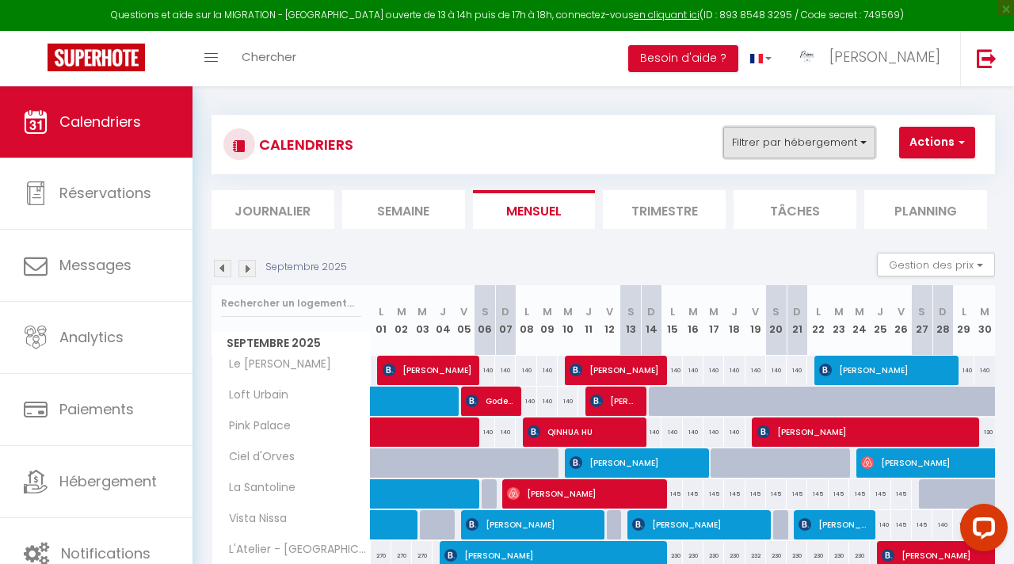
click at [852, 148] on button "Filtrer par hébergement" at bounding box center [799, 143] width 152 height 32
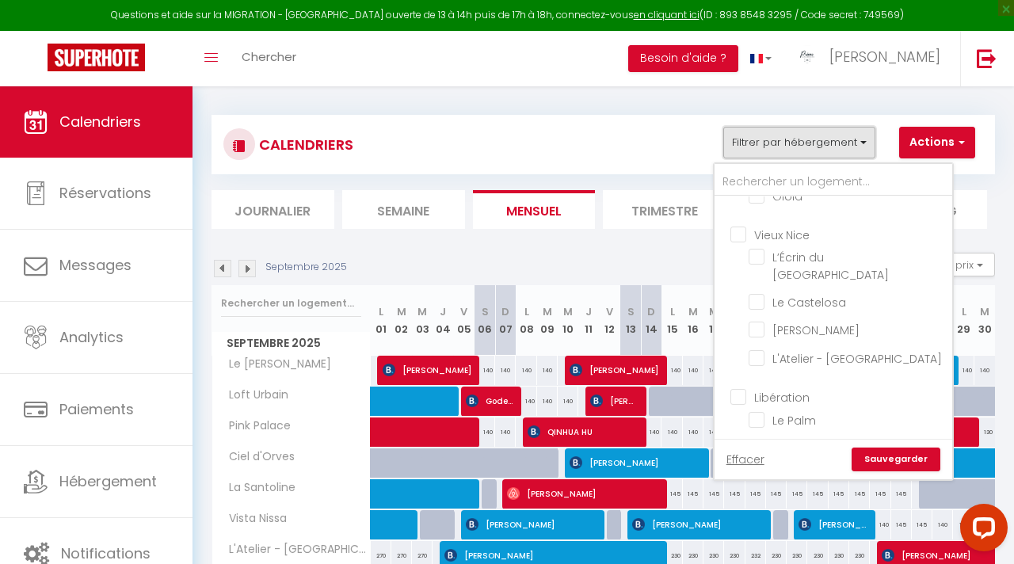
scroll to position [150, 0]
click at [792, 295] on input "Le Castelosa" at bounding box center [847, 303] width 198 height 16
checkbox input "true"
checkbox input "false"
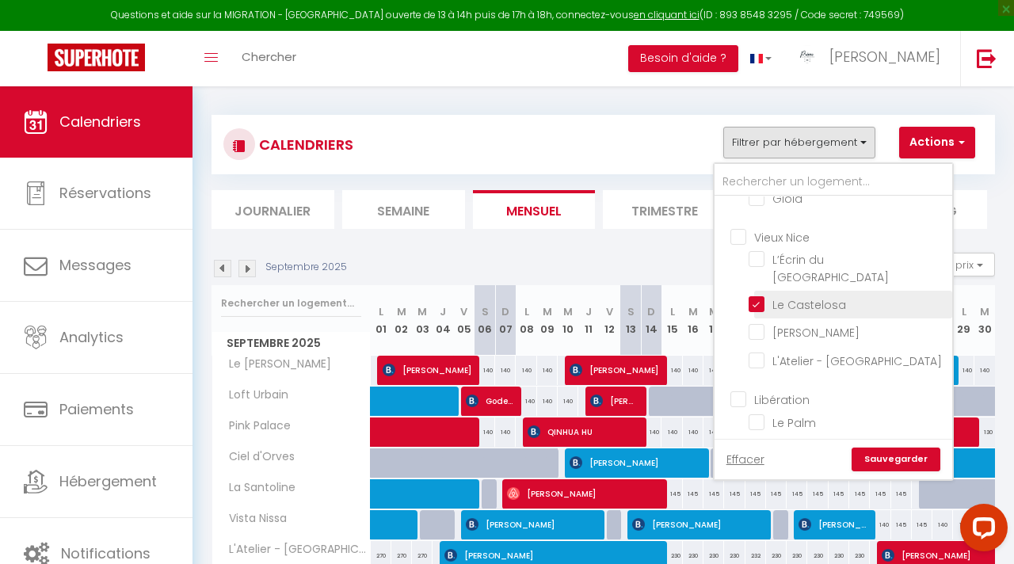
checkbox input "false"
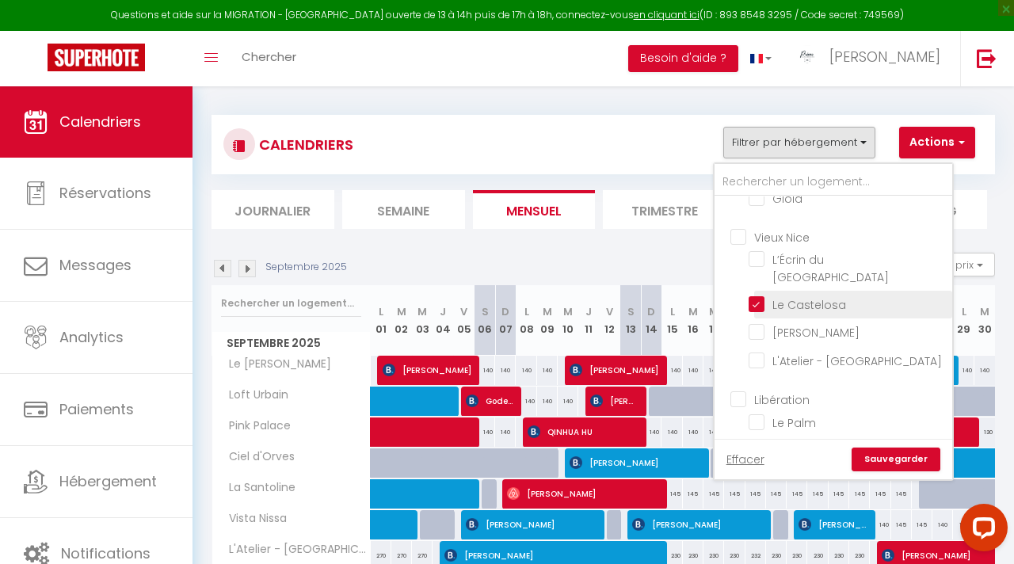
checkbox input "false"
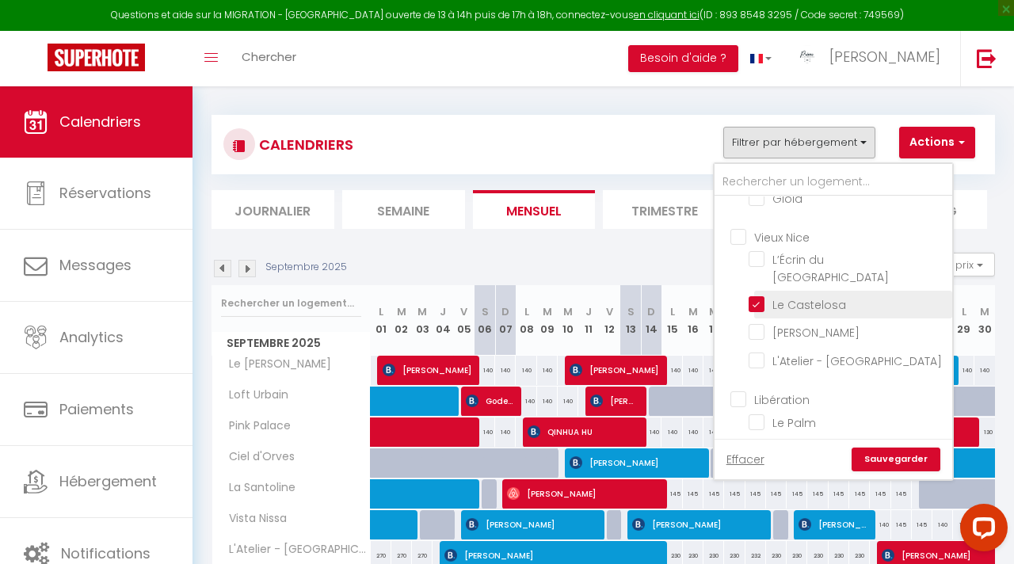
checkbox input "false"
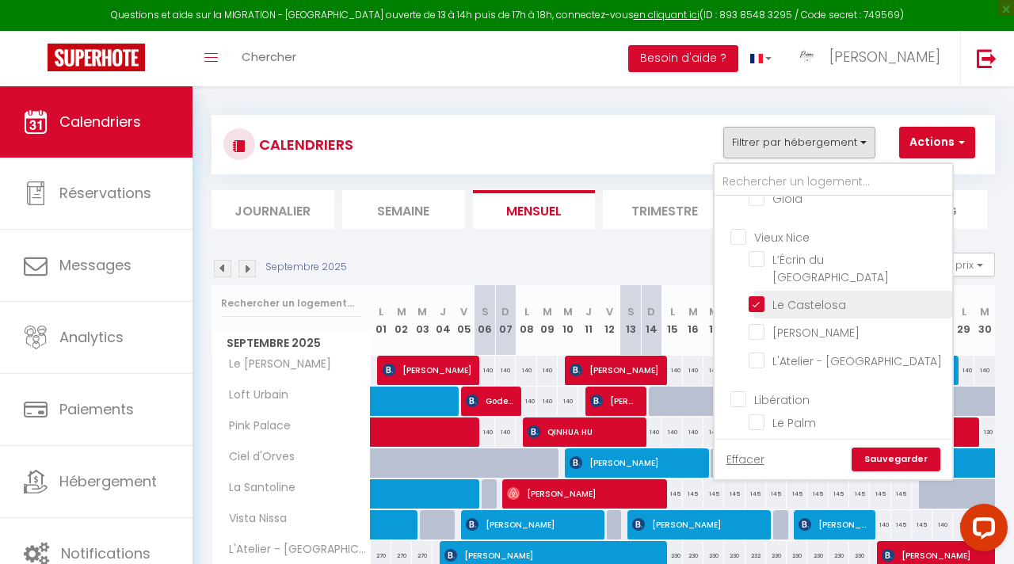
checkbox input "false"
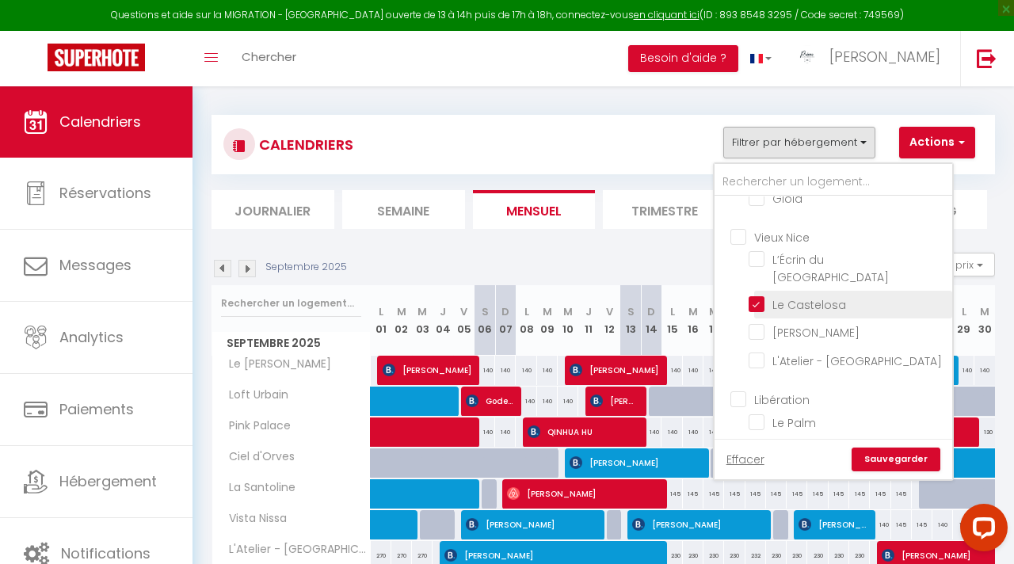
checkbox input "false"
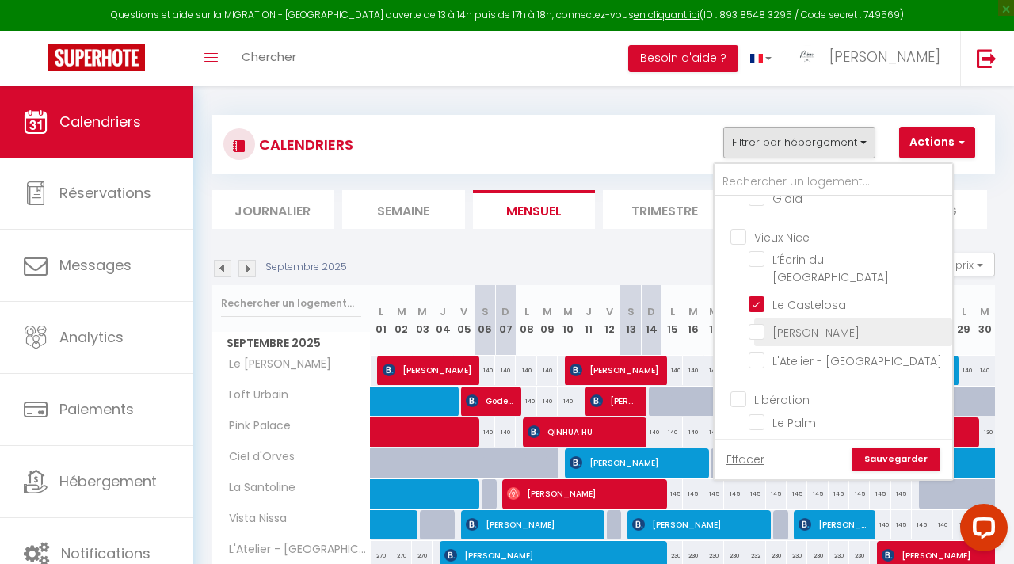
click at [778, 323] on input "[PERSON_NAME]" at bounding box center [847, 331] width 198 height 16
checkbox input "true"
checkbox input "false"
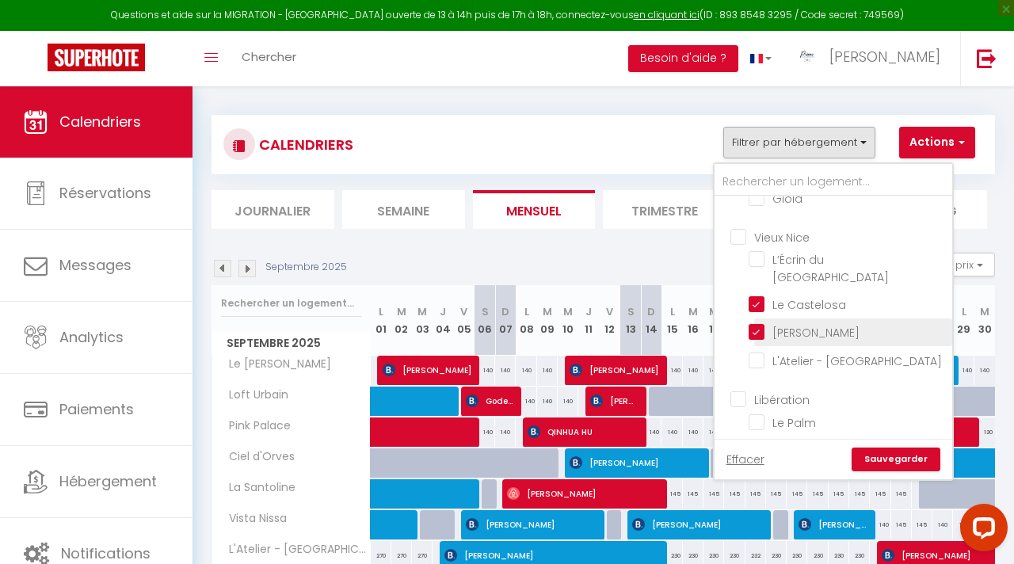
checkbox input "false"
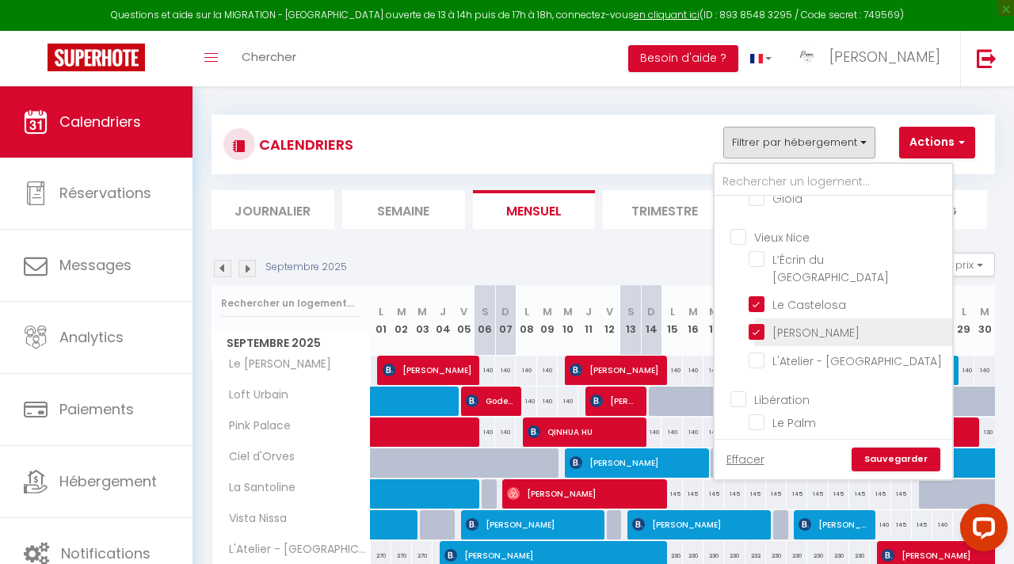
checkbox input "false"
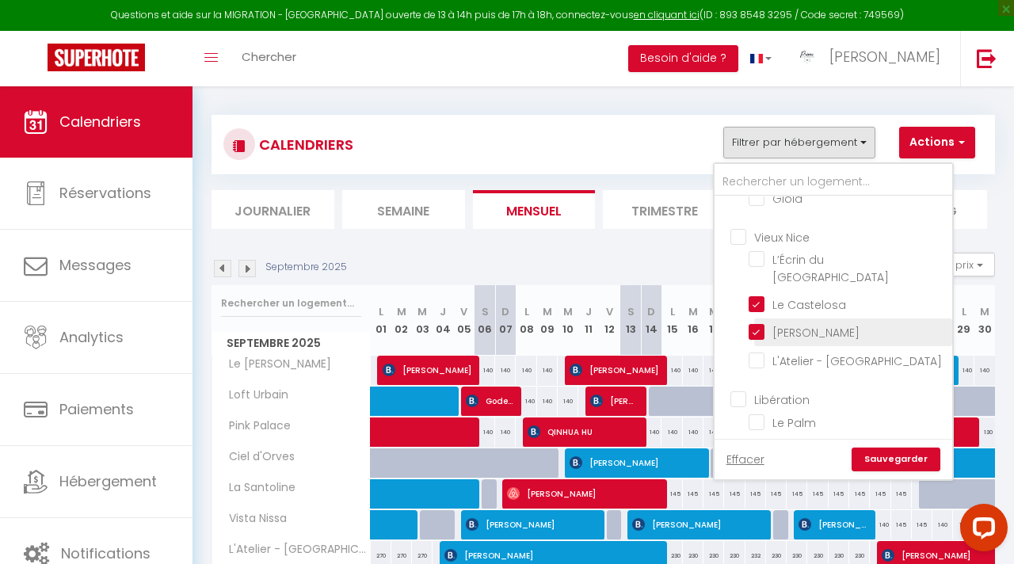
checkbox input "false"
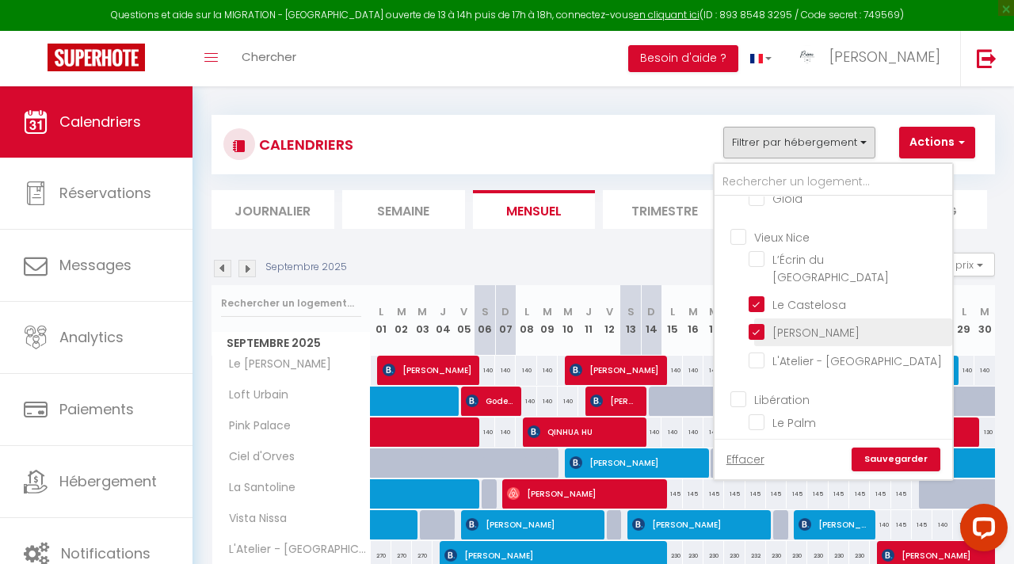
checkbox input "false"
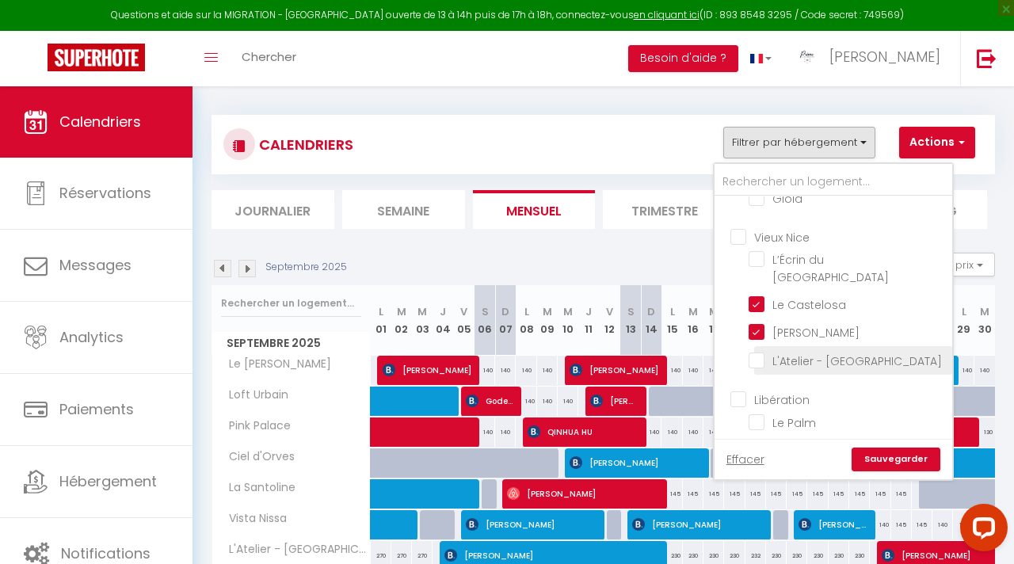
click at [778, 351] on input "L'Atelier - [GEOGRAPHIC_DATA]" at bounding box center [847, 359] width 198 height 16
checkbox input "true"
checkbox input "false"
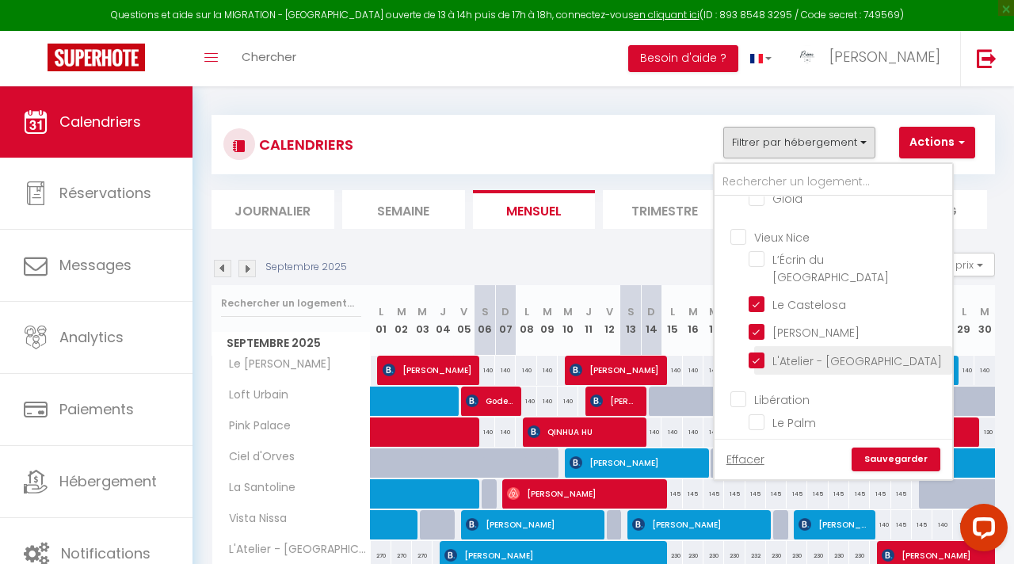
checkbox input "false"
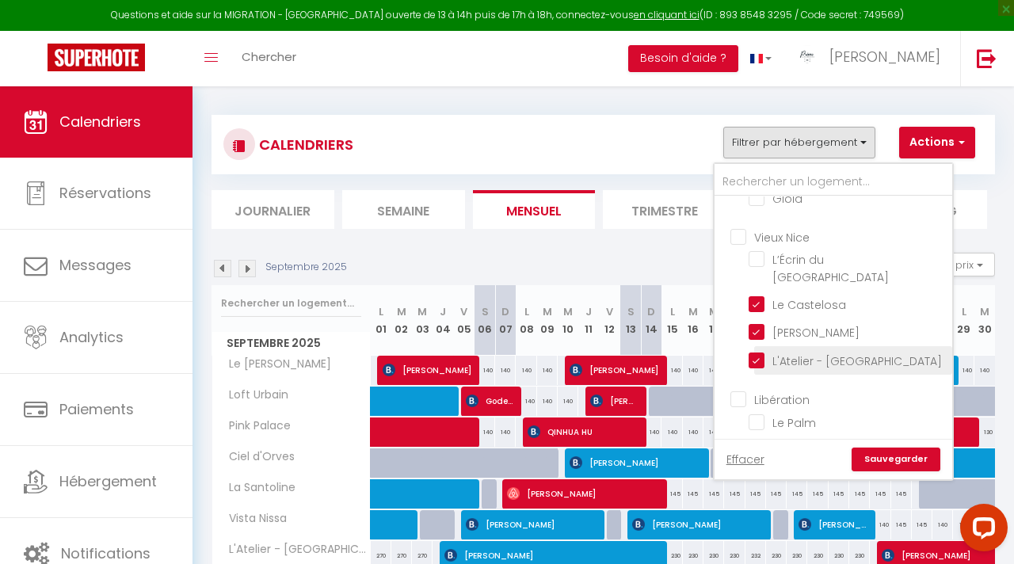
checkbox input "false"
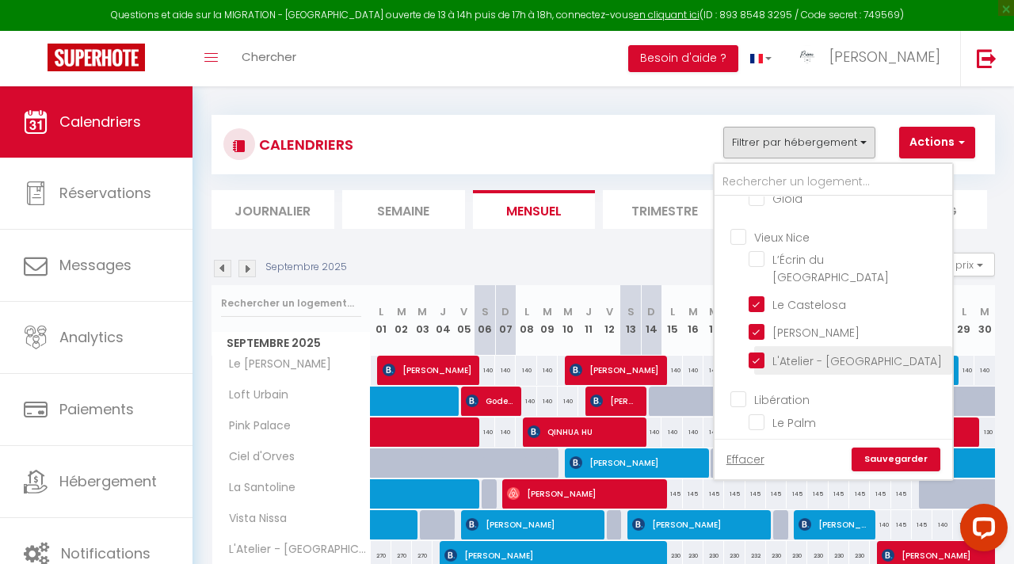
checkbox input "false"
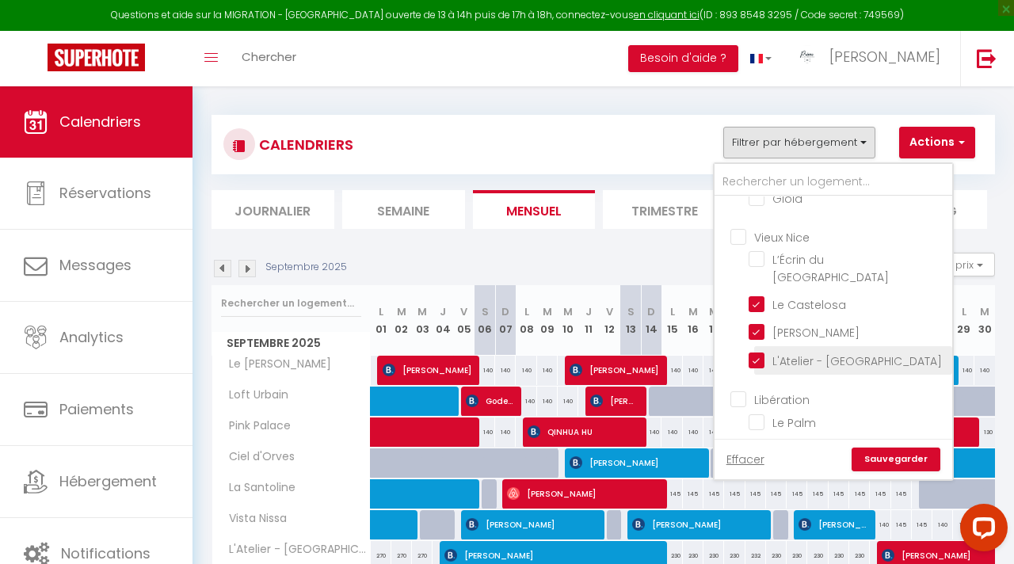
checkbox input "false"
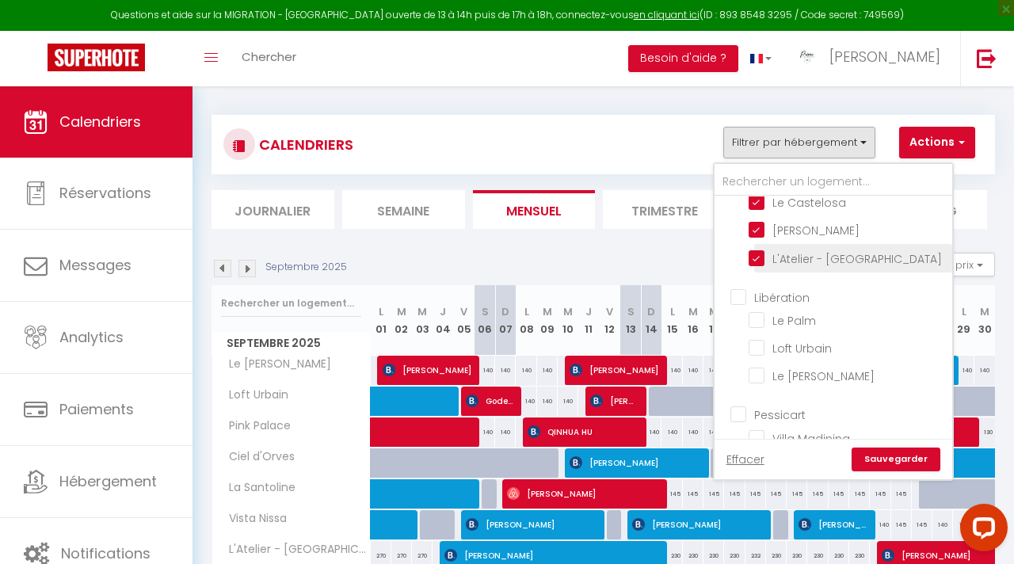
scroll to position [251, 0]
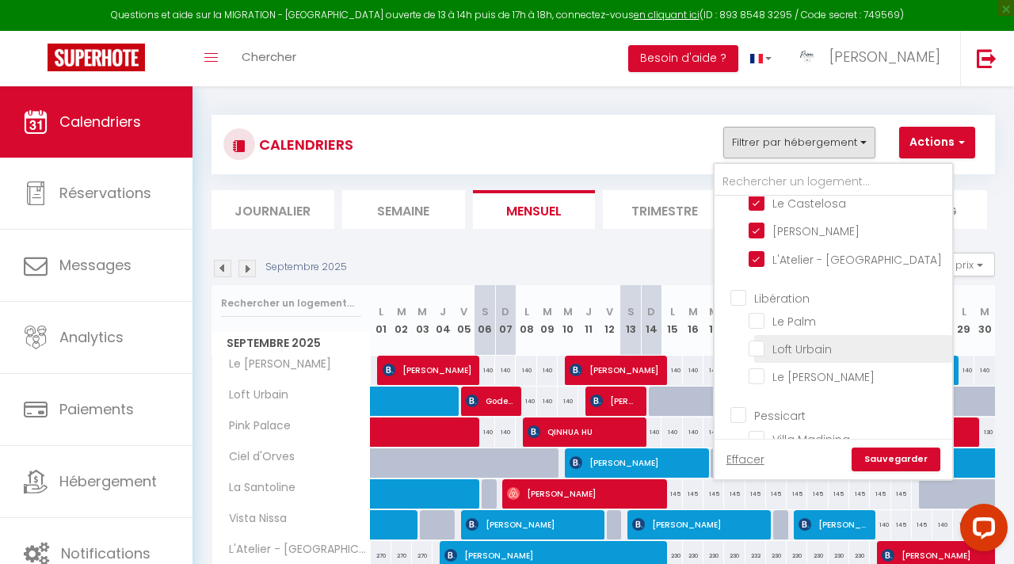
click at [779, 340] on input "Loft Urbain" at bounding box center [847, 348] width 198 height 16
checkbox input "true"
checkbox input "false"
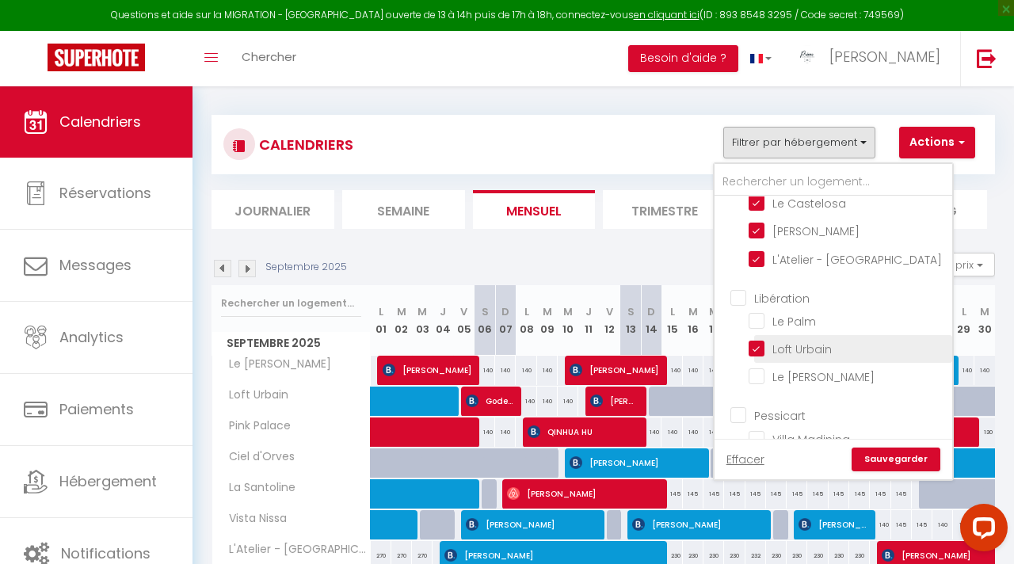
checkbox input "false"
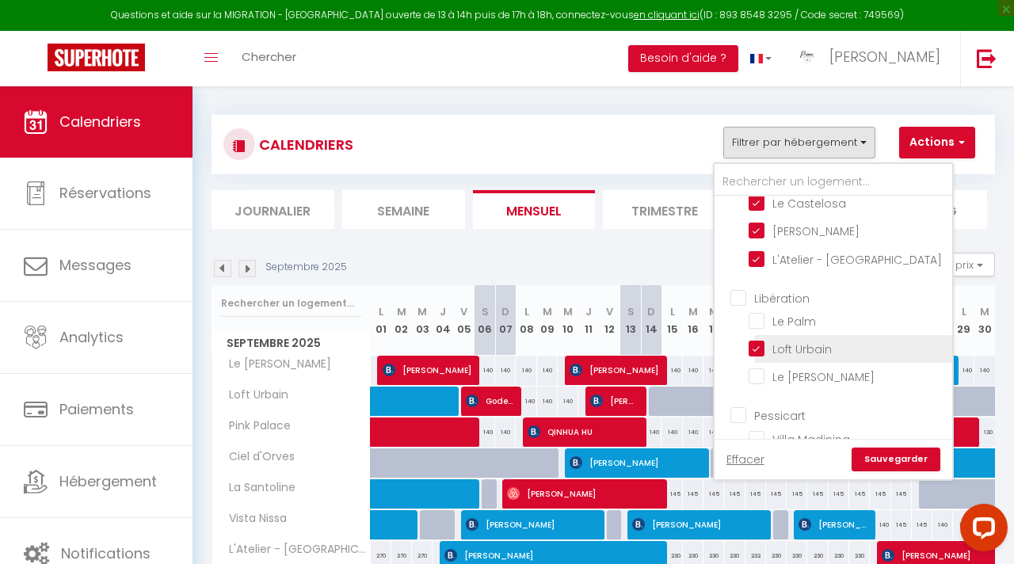
checkbox input "false"
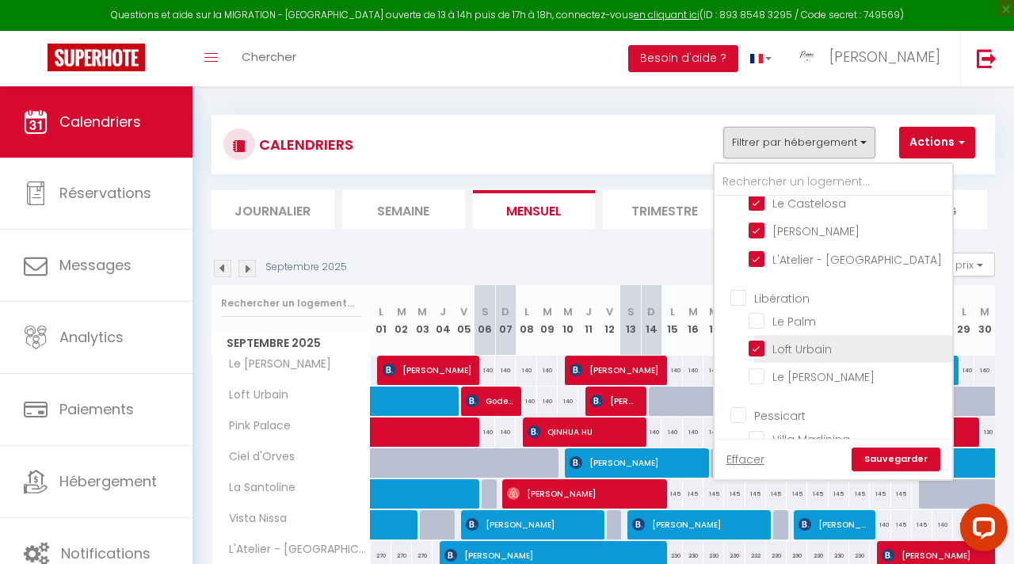
checkbox input "false"
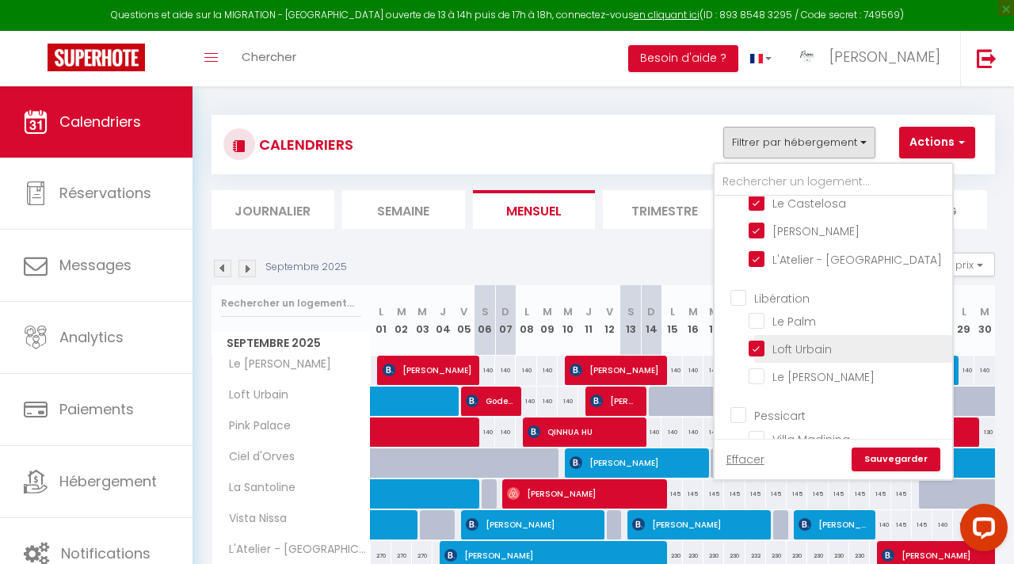
checkbox input "false"
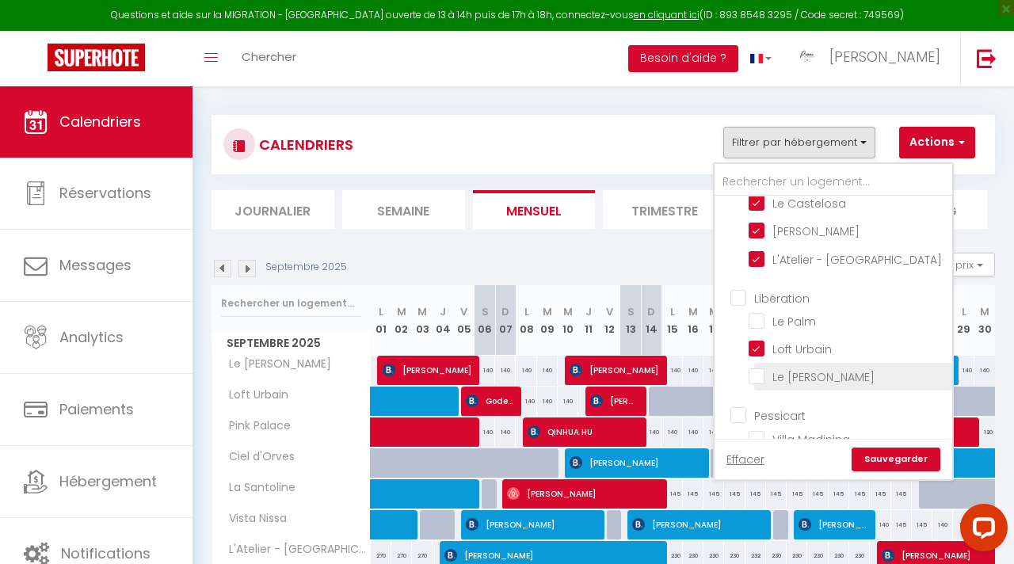
click at [778, 367] on input "Le [PERSON_NAME]" at bounding box center [847, 375] width 198 height 16
checkbox input "true"
checkbox input "false"
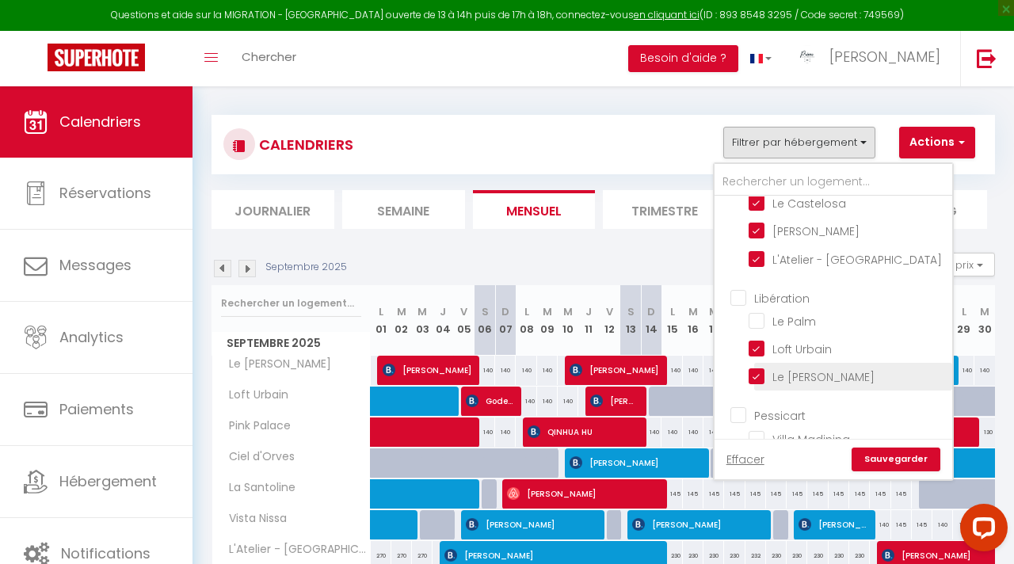
checkbox input "false"
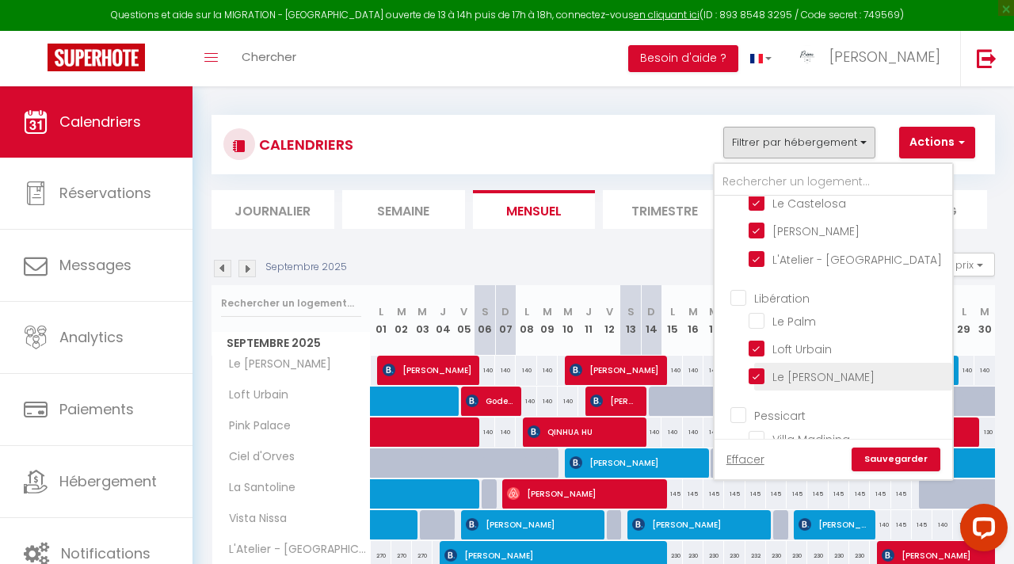
checkbox input "false"
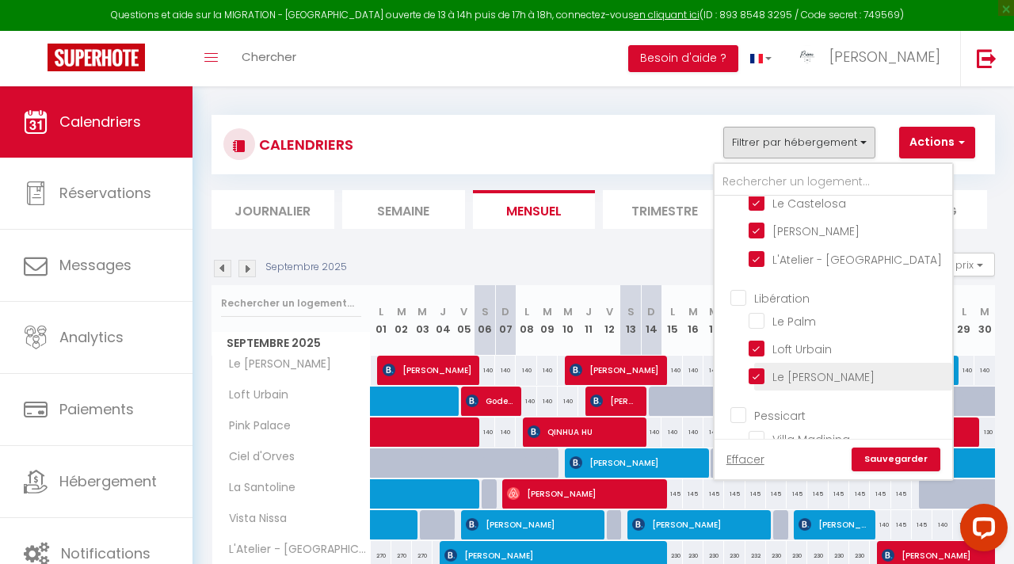
checkbox input "false"
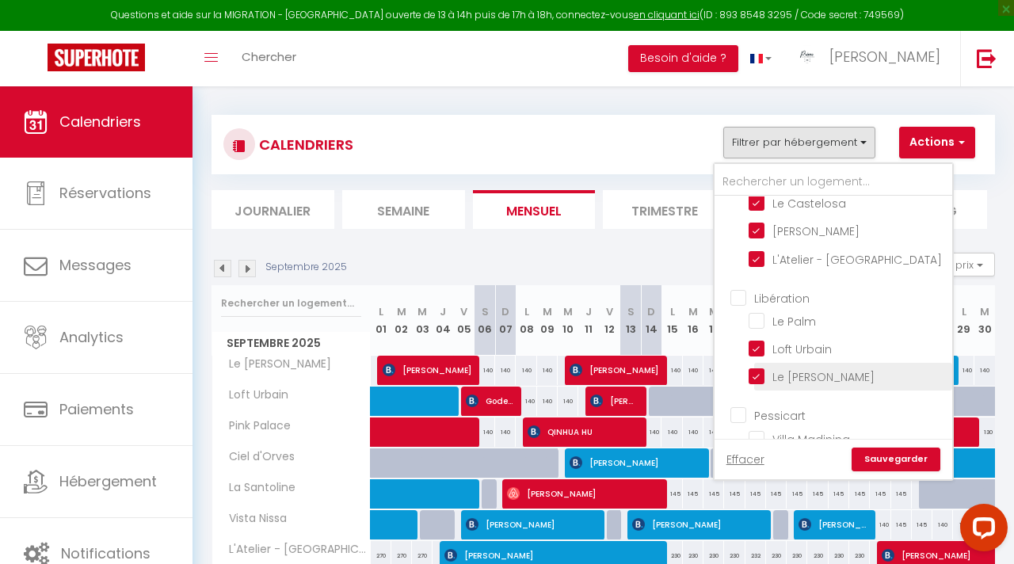
checkbox input "false"
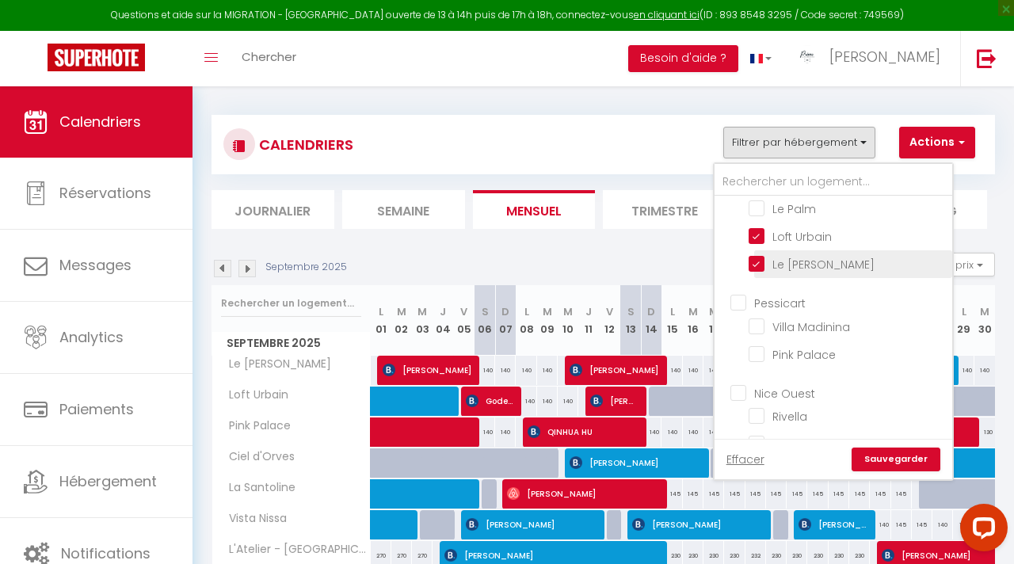
scroll to position [359, 0]
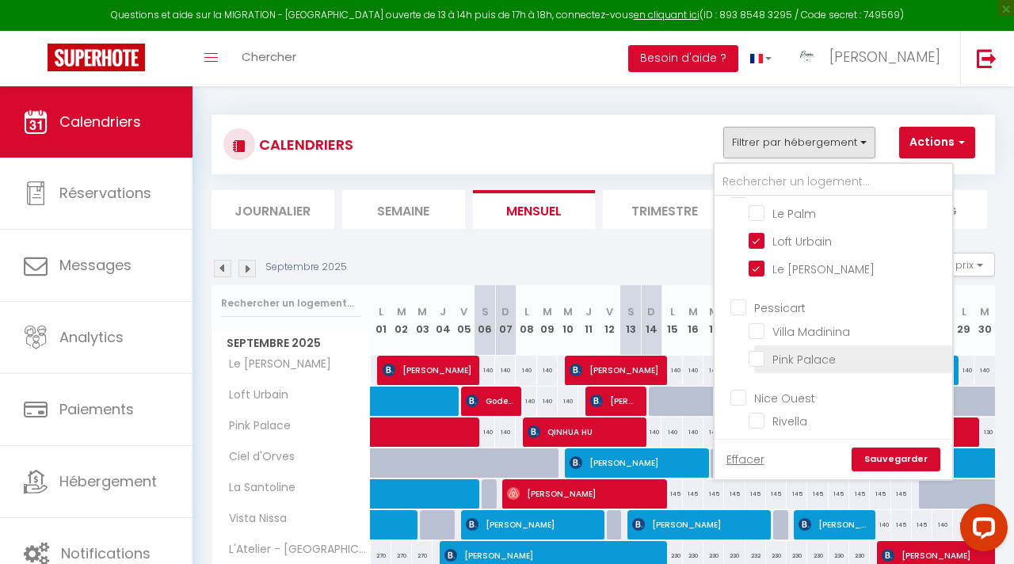
click at [776, 350] on input "Pink Palace" at bounding box center [847, 358] width 198 height 16
checkbox input "true"
checkbox input "false"
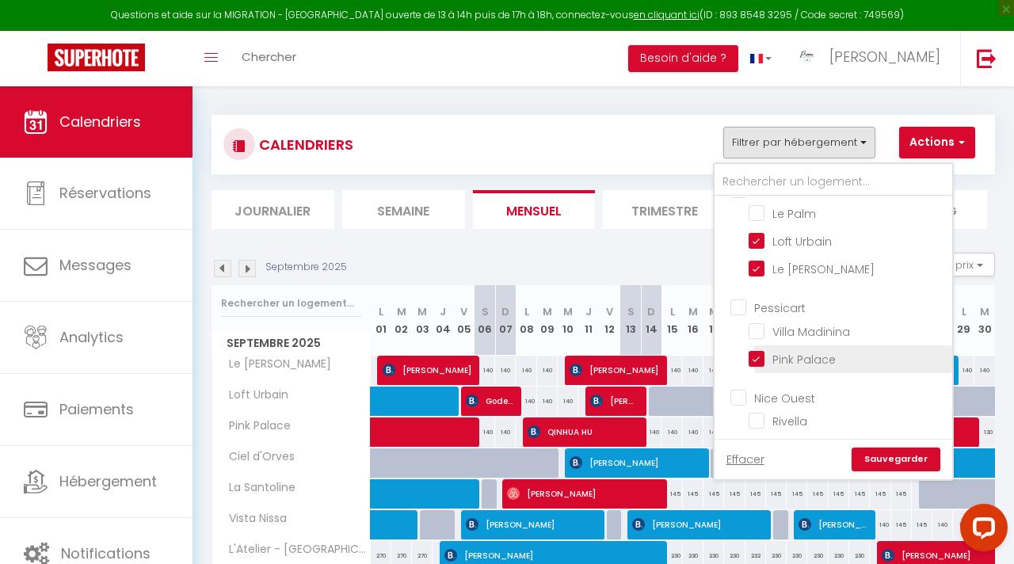
checkbox input "false"
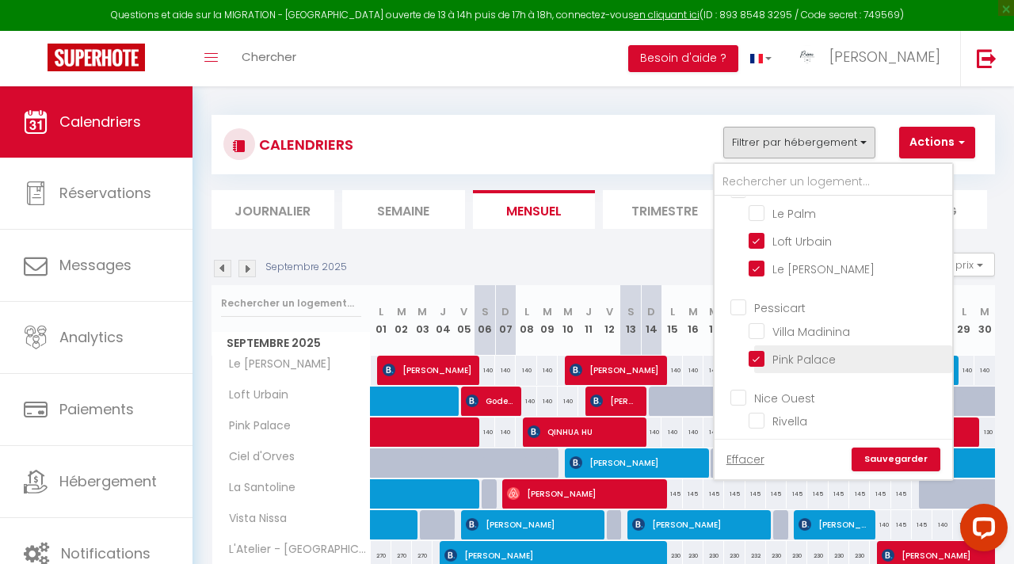
checkbox input "false"
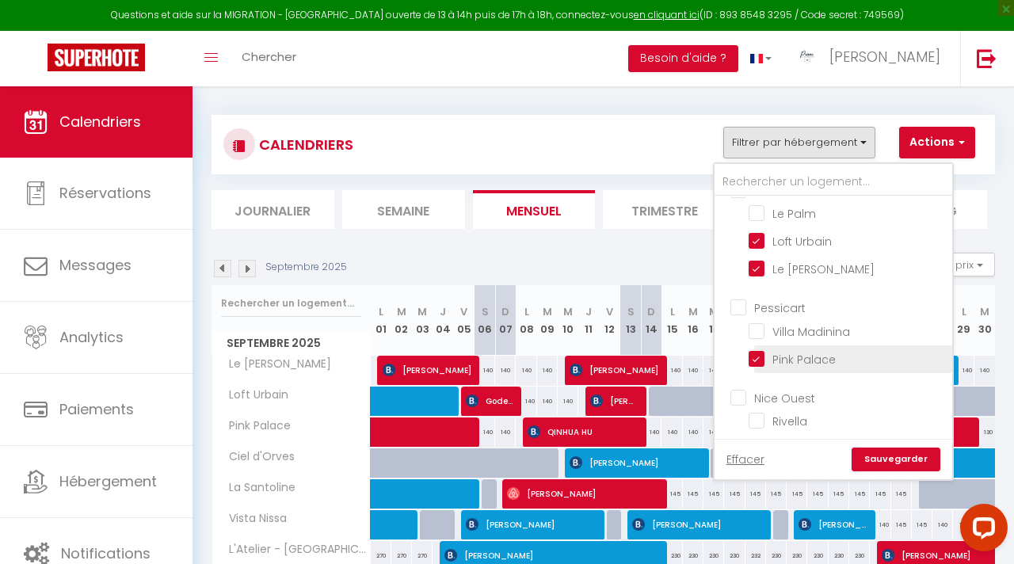
checkbox input "false"
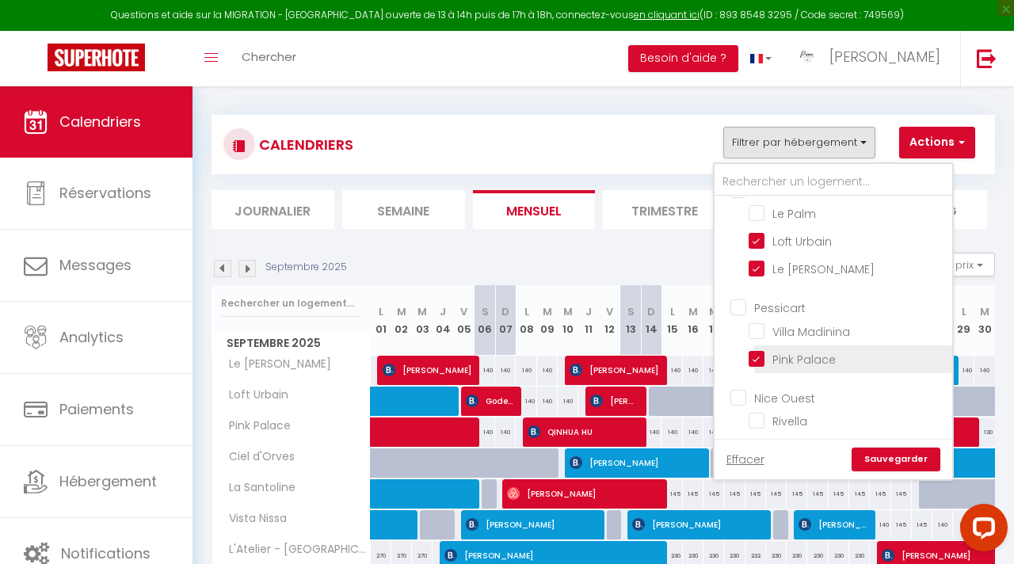
checkbox input "false"
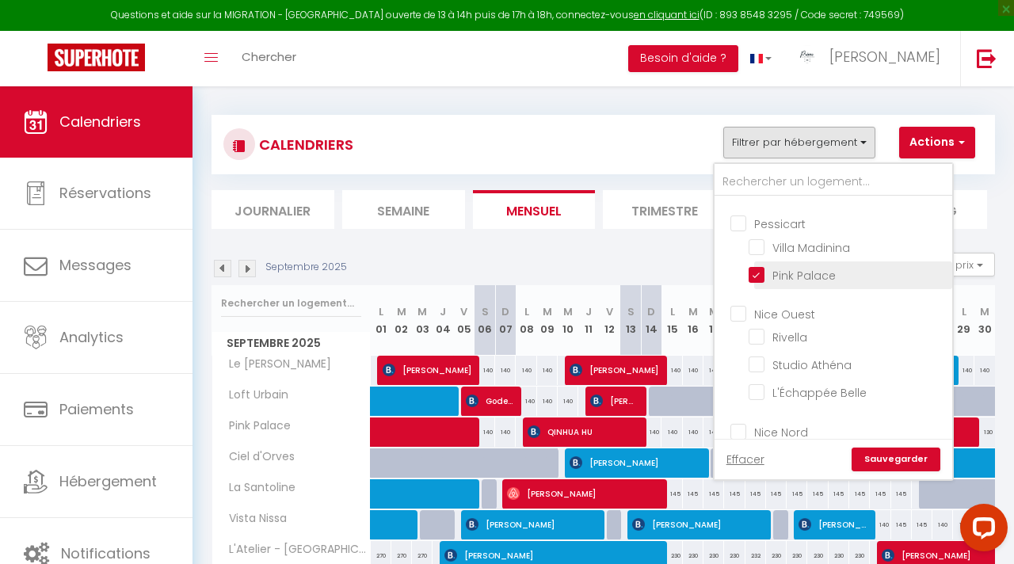
scroll to position [450, 0]
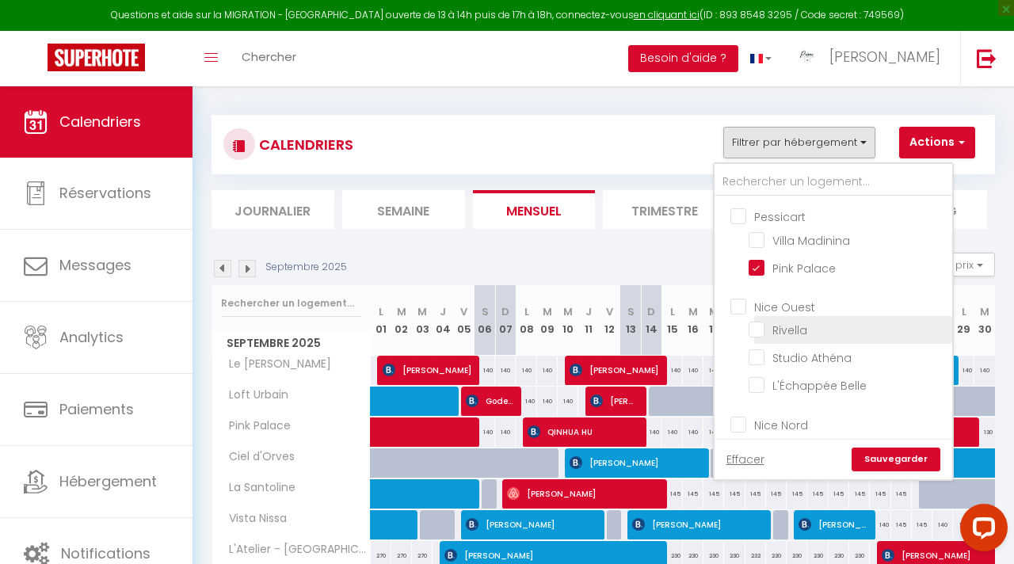
click at [782, 321] on input "Rivella" at bounding box center [847, 329] width 198 height 16
checkbox input "true"
checkbox input "false"
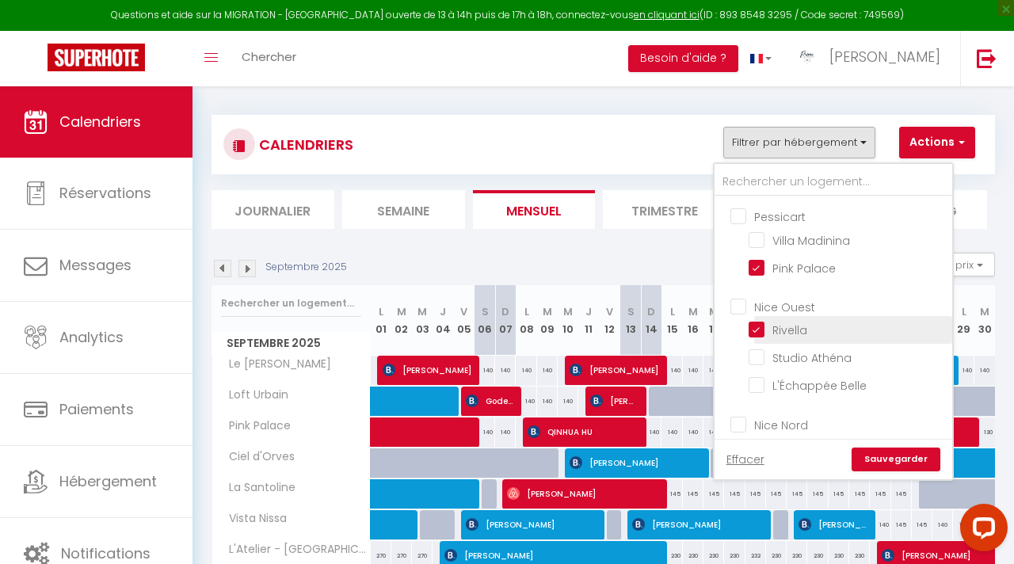
checkbox input "false"
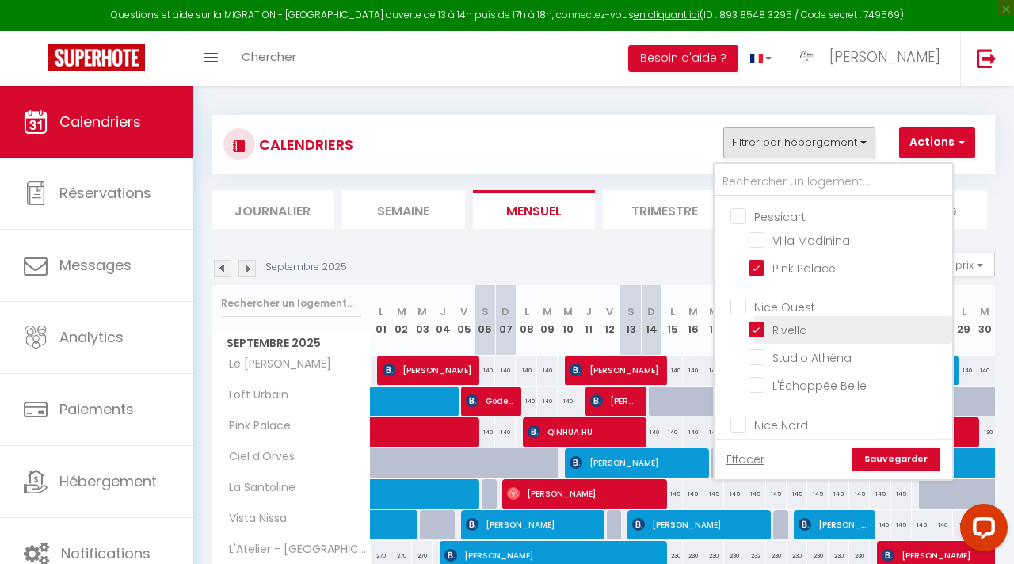
checkbox input "false"
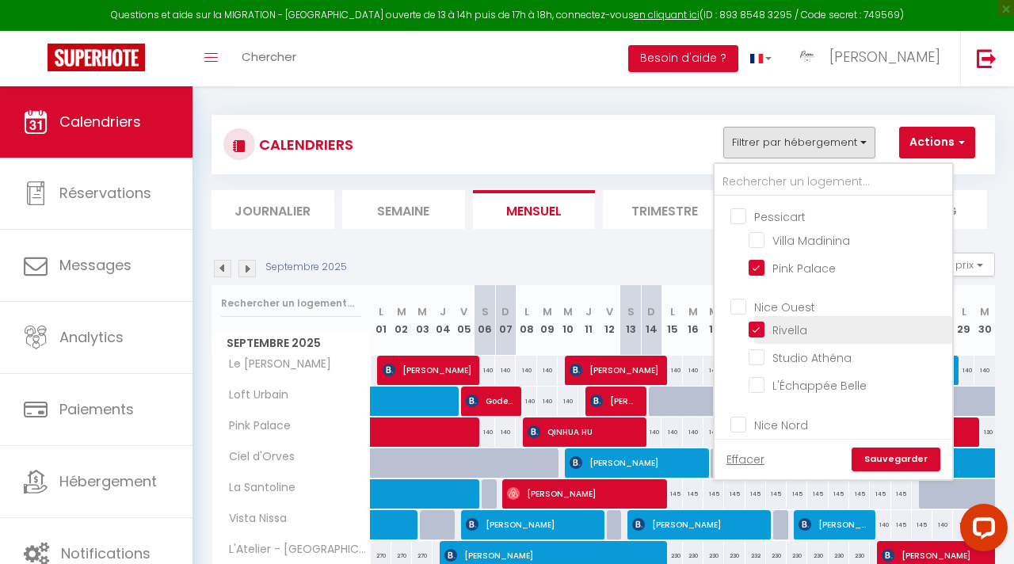
checkbox input "false"
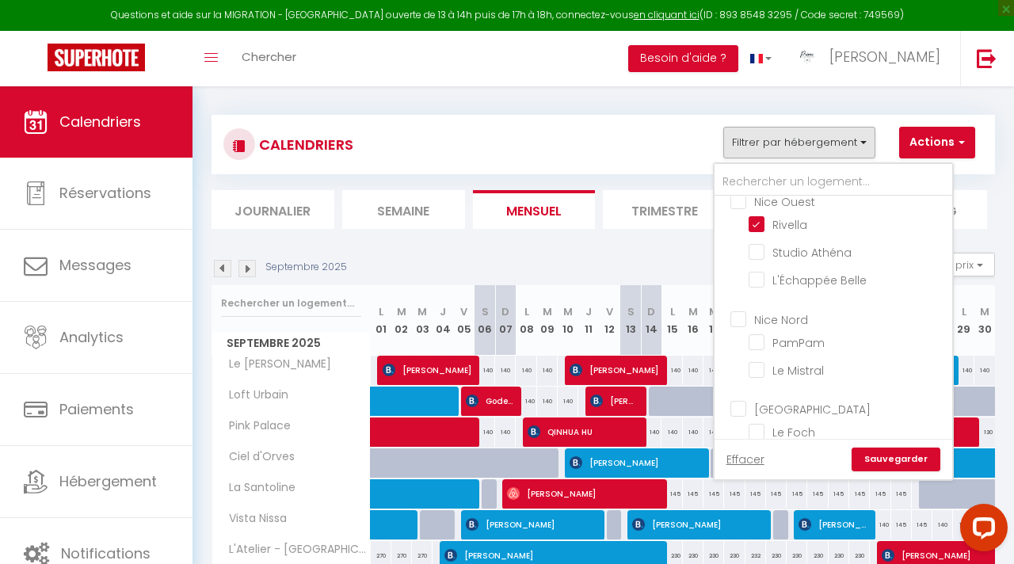
scroll to position [554, 0]
click at [778, 335] on input "PamPam" at bounding box center [847, 343] width 198 height 16
checkbox input "true"
checkbox input "false"
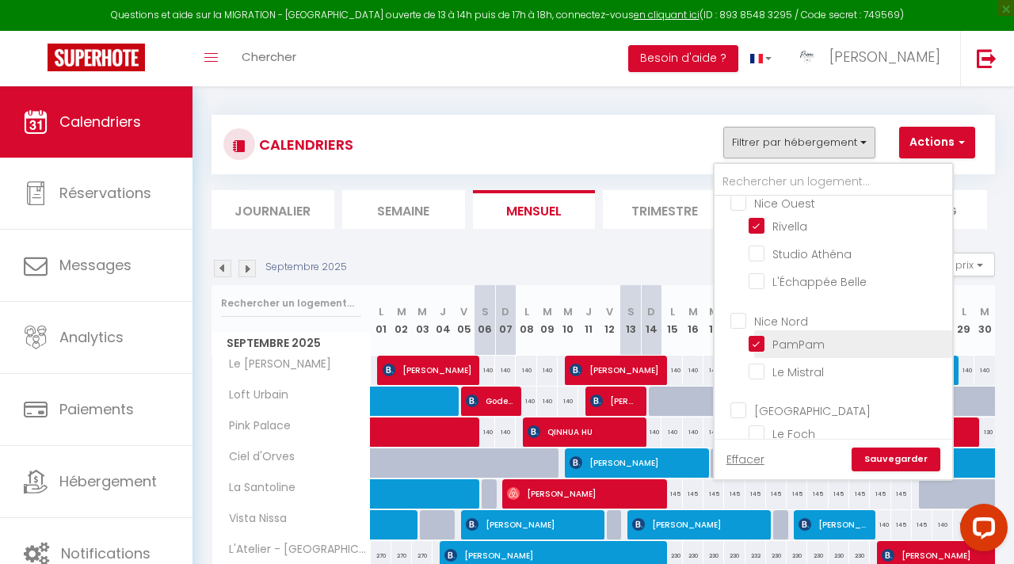
checkbox input "false"
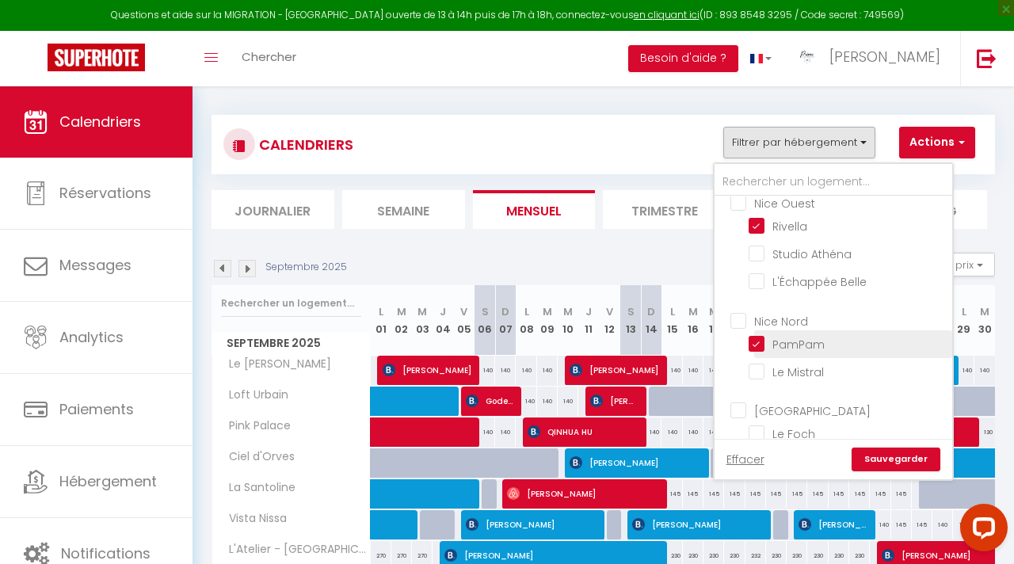
checkbox input "false"
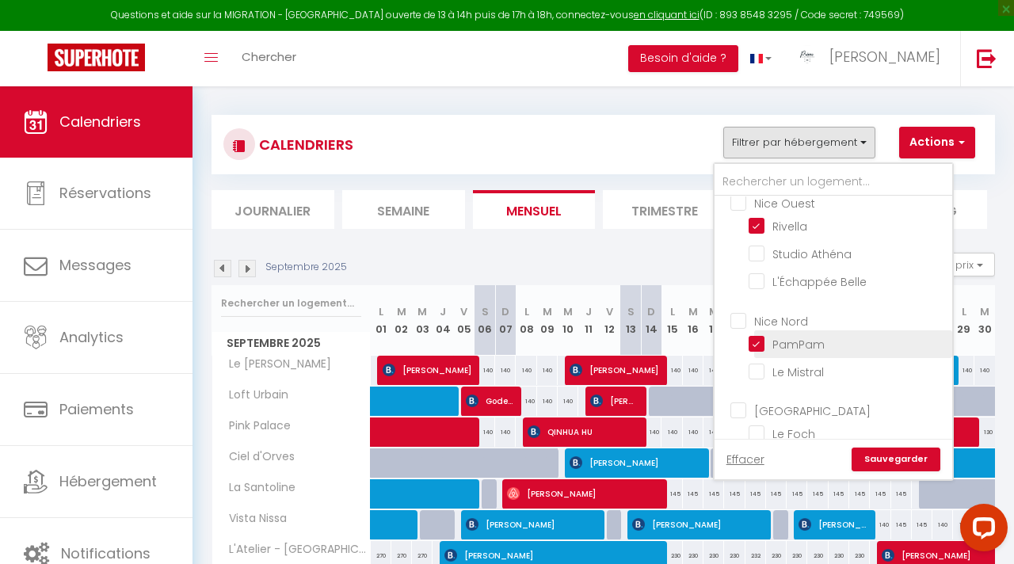
checkbox input "false"
click at [778, 363] on input "Le Mistral" at bounding box center [847, 371] width 198 height 16
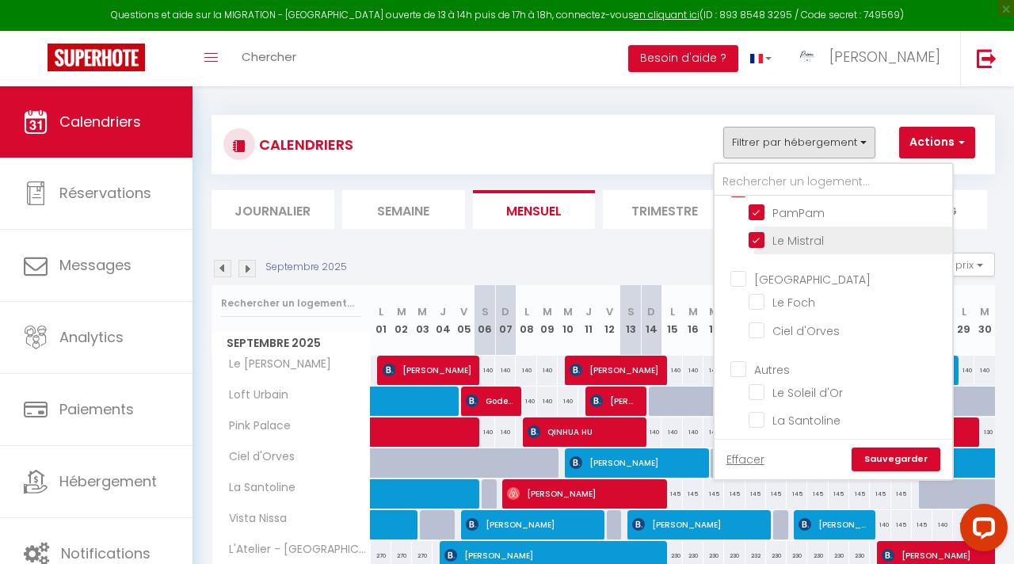
scroll to position [680, 0]
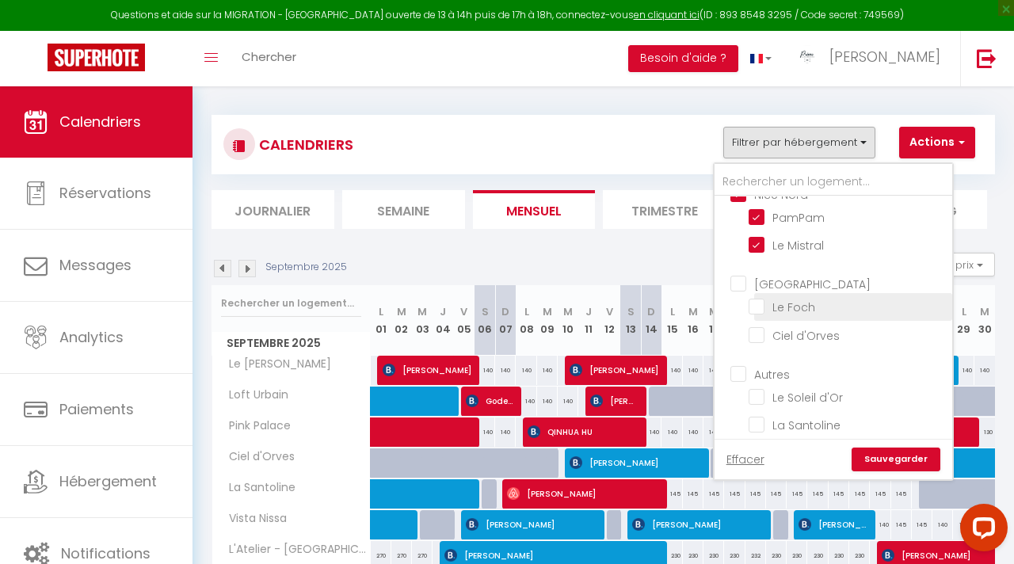
click at [777, 298] on input "Le Foch" at bounding box center [847, 306] width 198 height 16
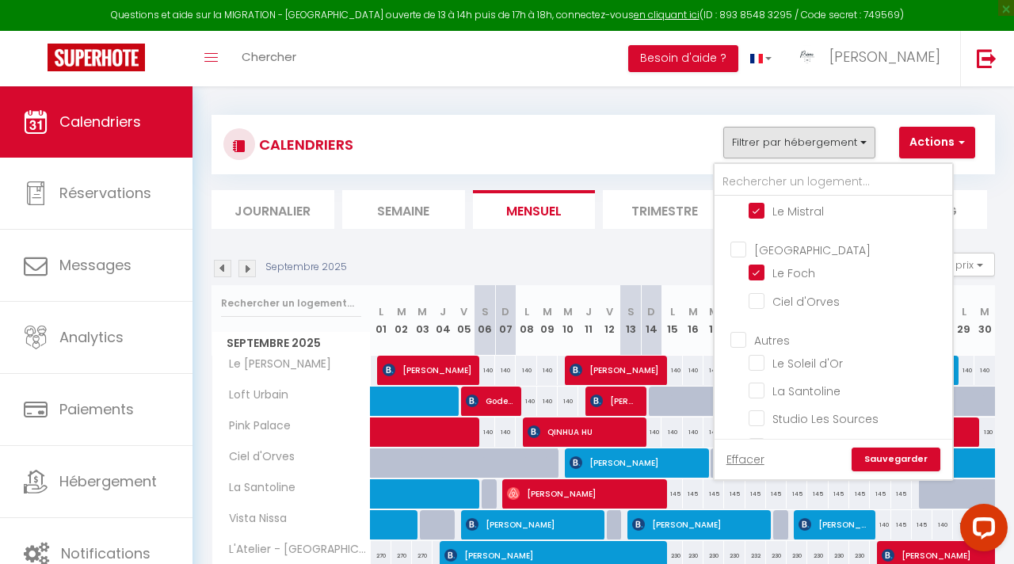
scroll to position [711, 0]
click at [797, 357] on input "Le Soleil d'Or" at bounding box center [847, 365] width 198 height 16
click at [810, 440] on input "Vista Nissa" at bounding box center [847, 448] width 198 height 16
click at [790, 386] on input "La Santoline" at bounding box center [847, 394] width 198 height 16
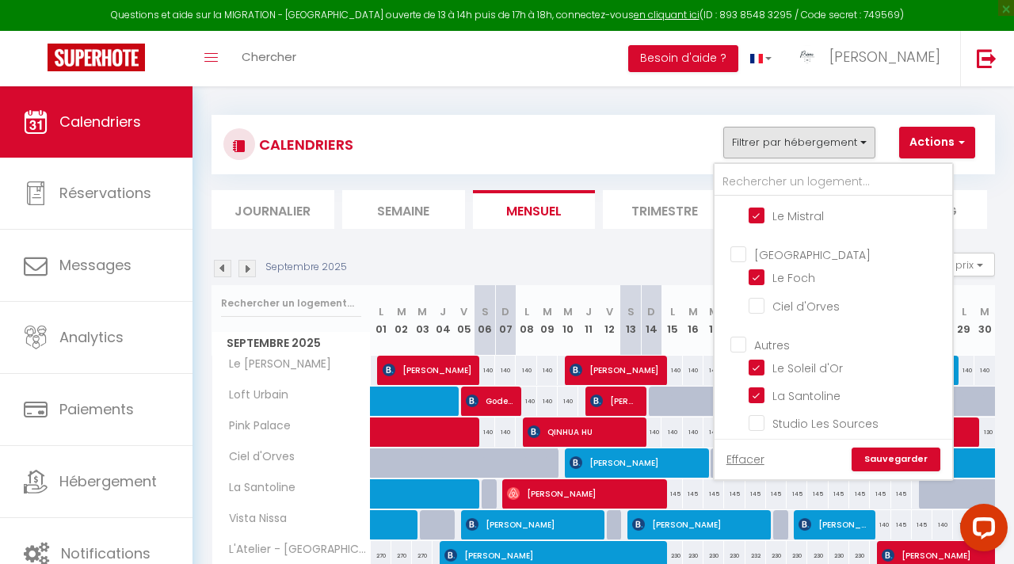
click at [907, 466] on link "Sauvegarder" at bounding box center [895, 459] width 89 height 24
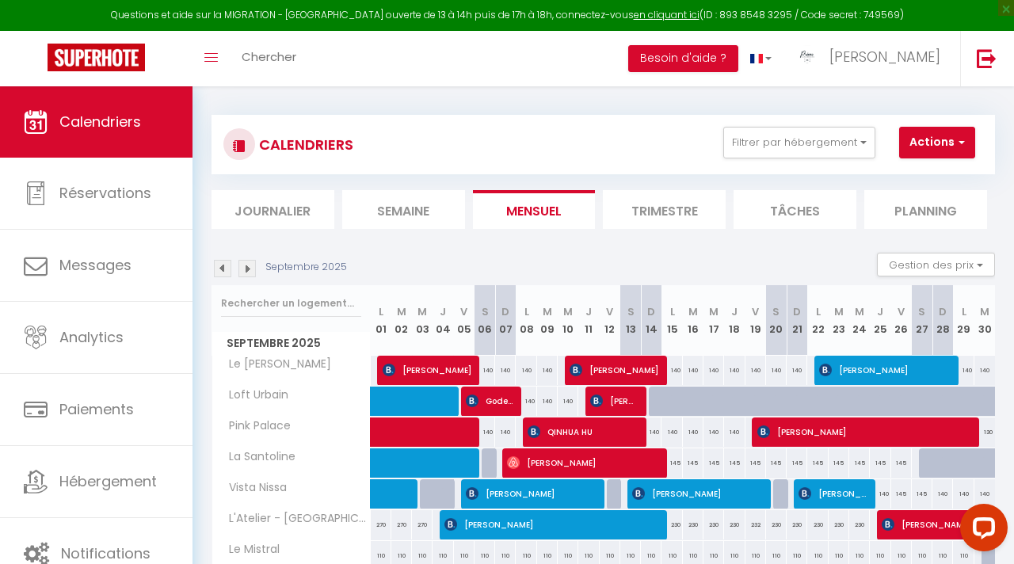
scroll to position [210, 0]
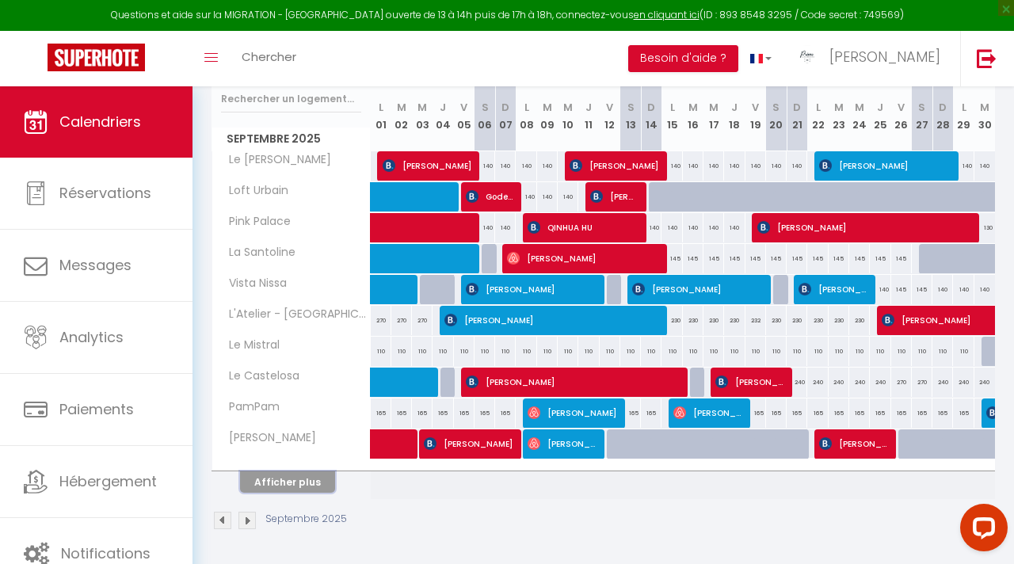
click at [322, 476] on button "Afficher plus" at bounding box center [287, 481] width 95 height 21
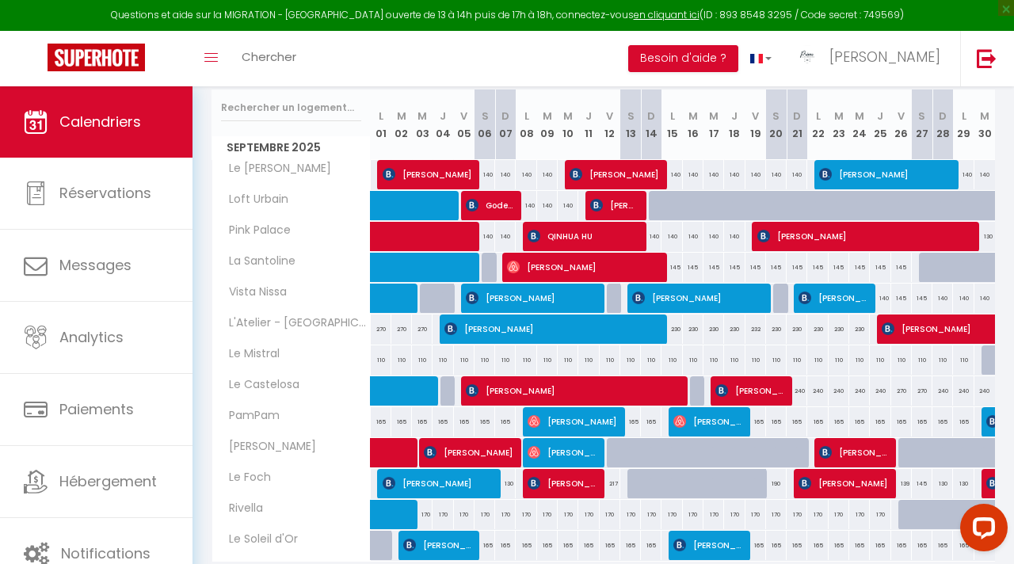
scroll to position [109, 0]
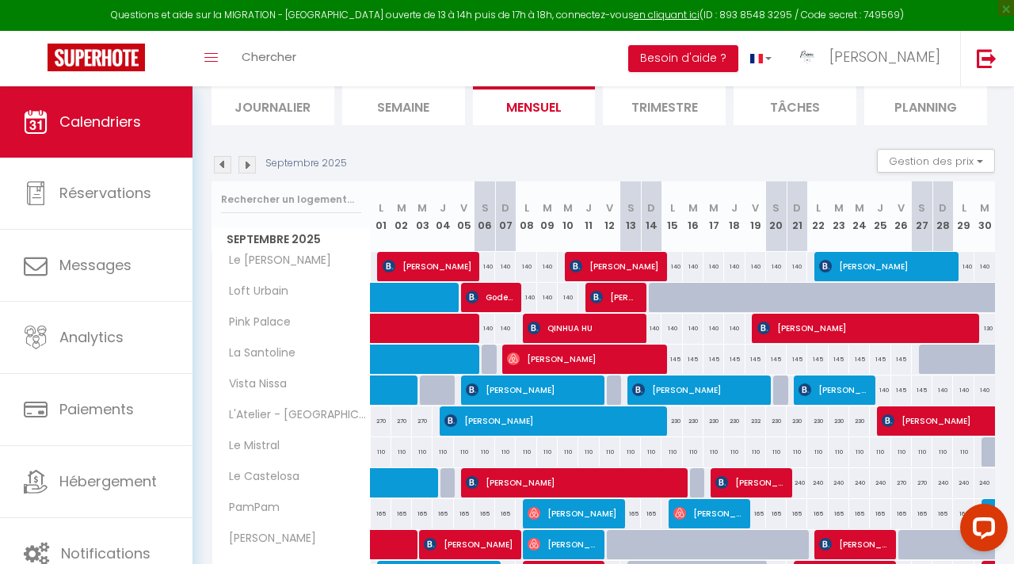
click at [242, 166] on img at bounding box center [246, 164] width 17 height 17
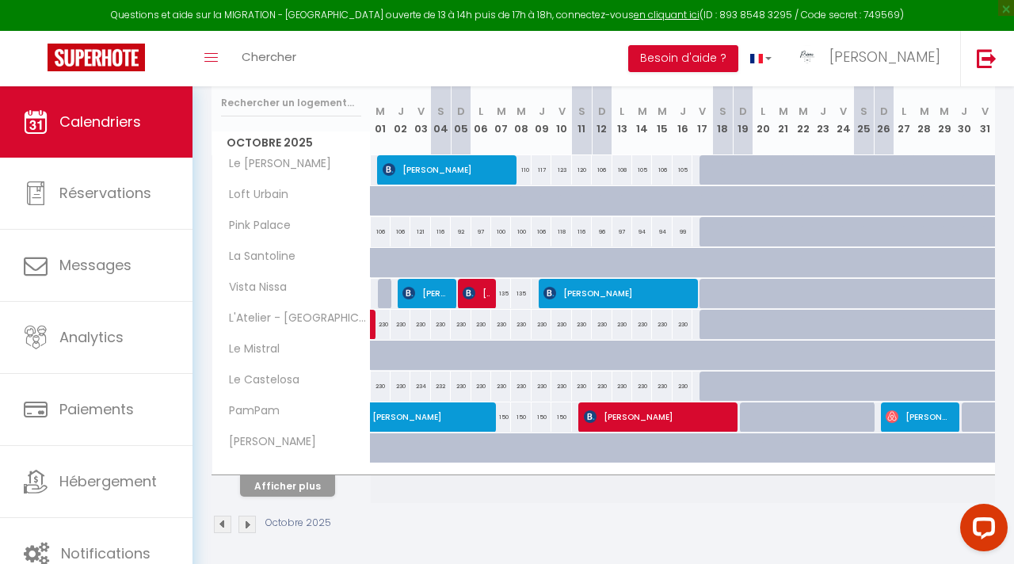
scroll to position [0, 0]
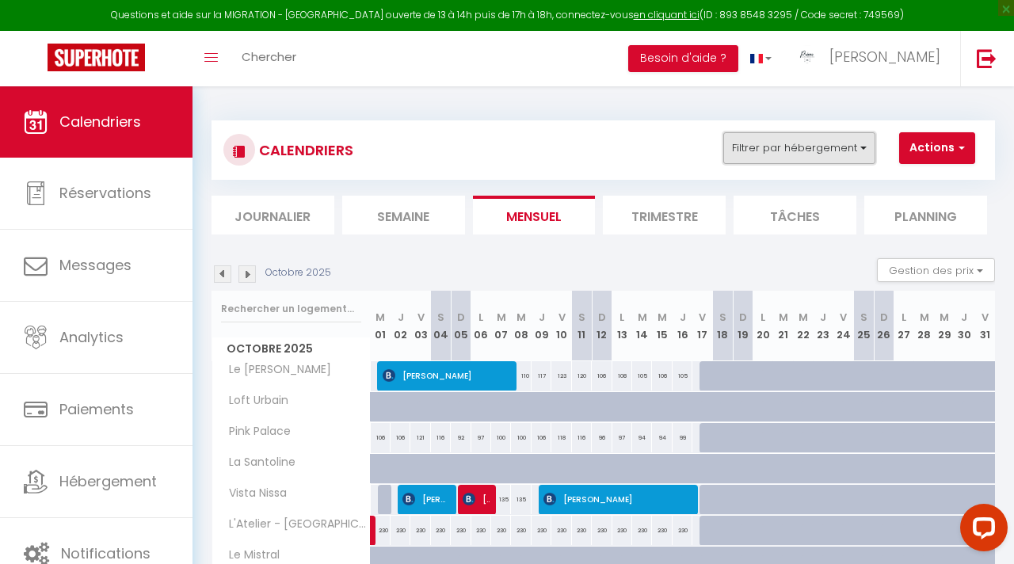
click at [841, 151] on button "Filtrer par hébergement" at bounding box center [799, 148] width 152 height 32
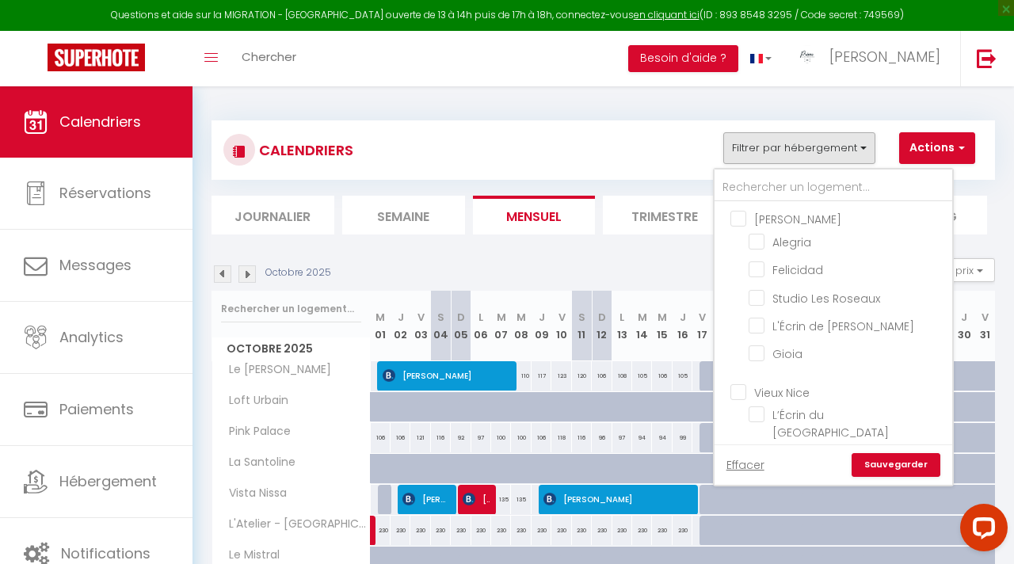
click at [736, 220] on input "[PERSON_NAME]" at bounding box center [849, 218] width 238 height 16
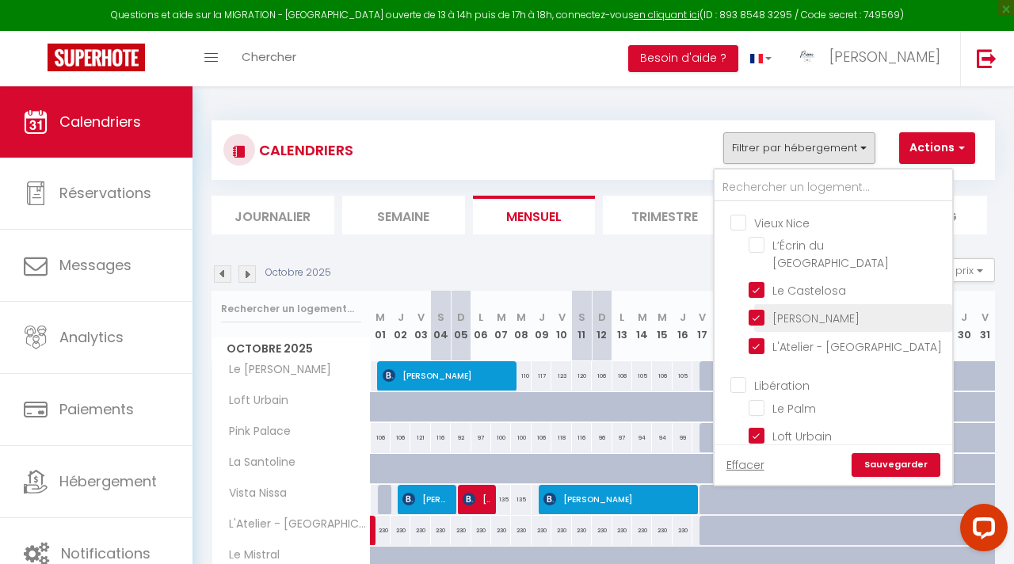
scroll to position [188, 0]
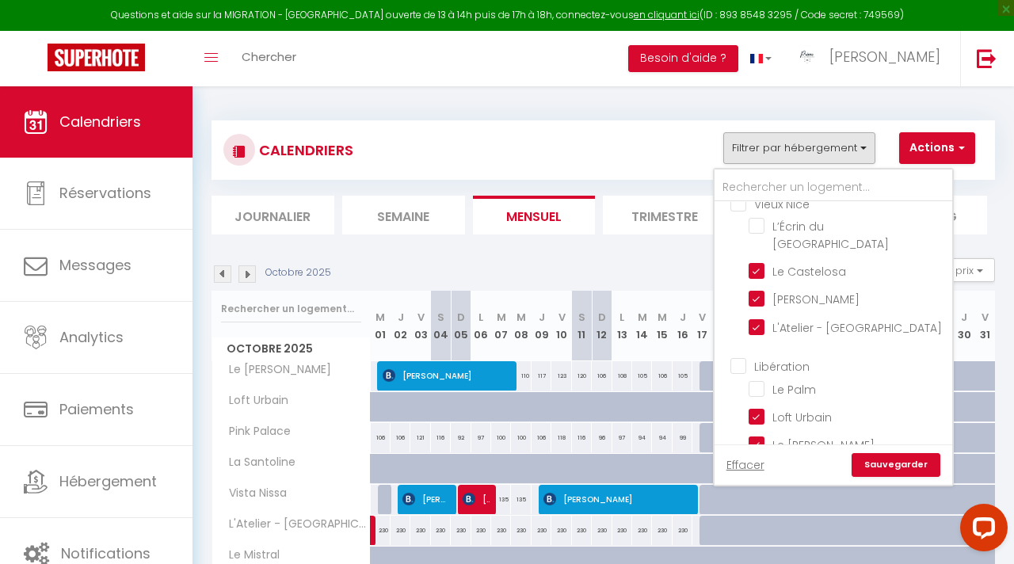
click at [740, 207] on input "Vieux Nice" at bounding box center [849, 203] width 238 height 16
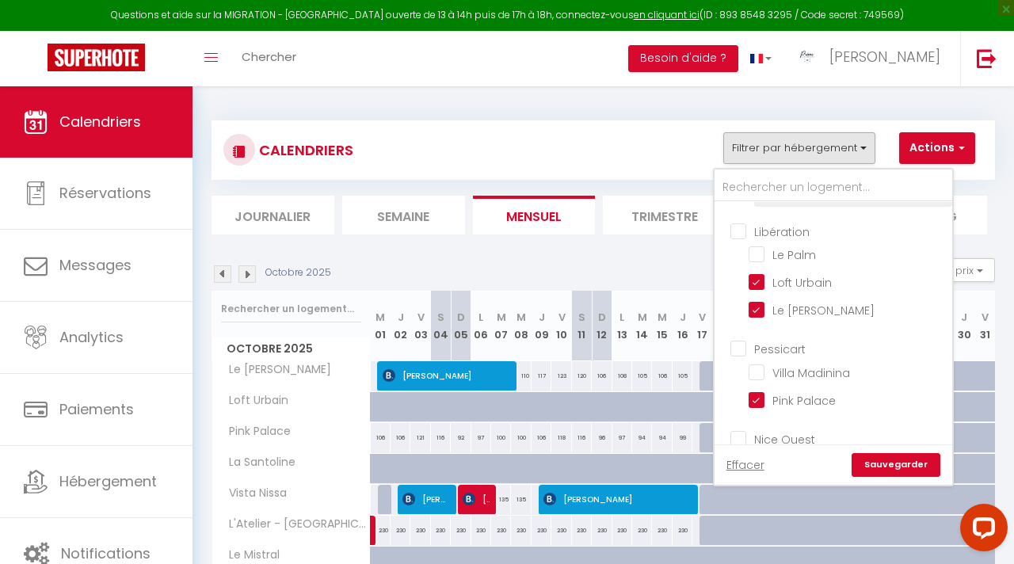
scroll to position [324, 0]
click at [742, 222] on input "Libération" at bounding box center [849, 230] width 238 height 16
click at [735, 339] on input "Pessicart" at bounding box center [849, 347] width 238 height 16
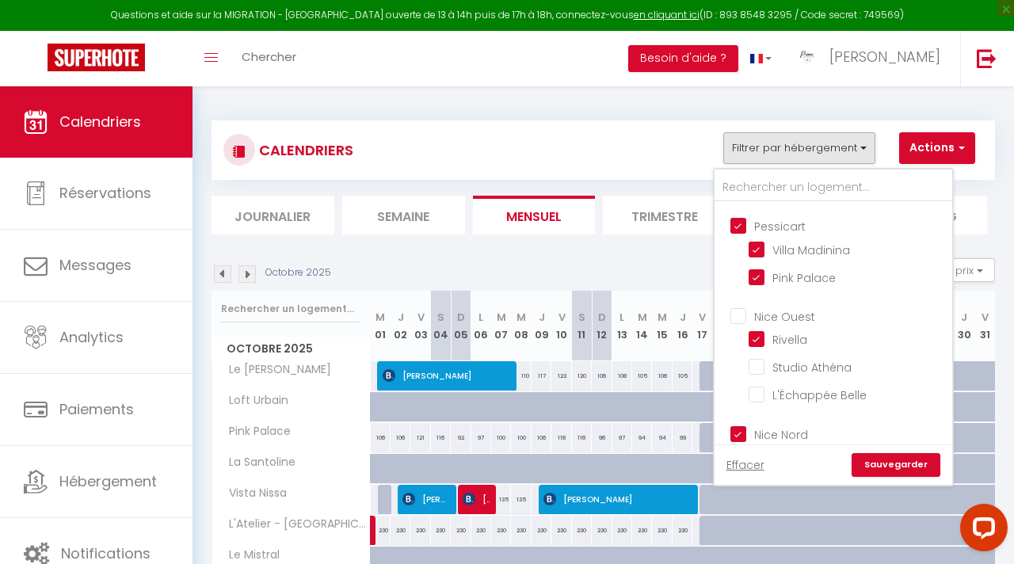
click at [737, 307] on input "Nice Ouest" at bounding box center [849, 315] width 238 height 16
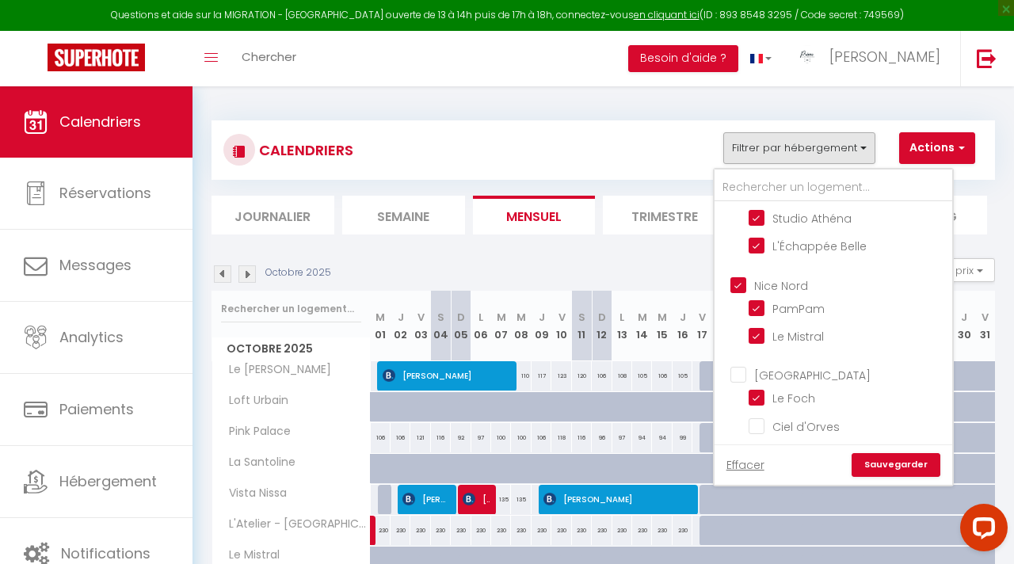
scroll to position [664, 0]
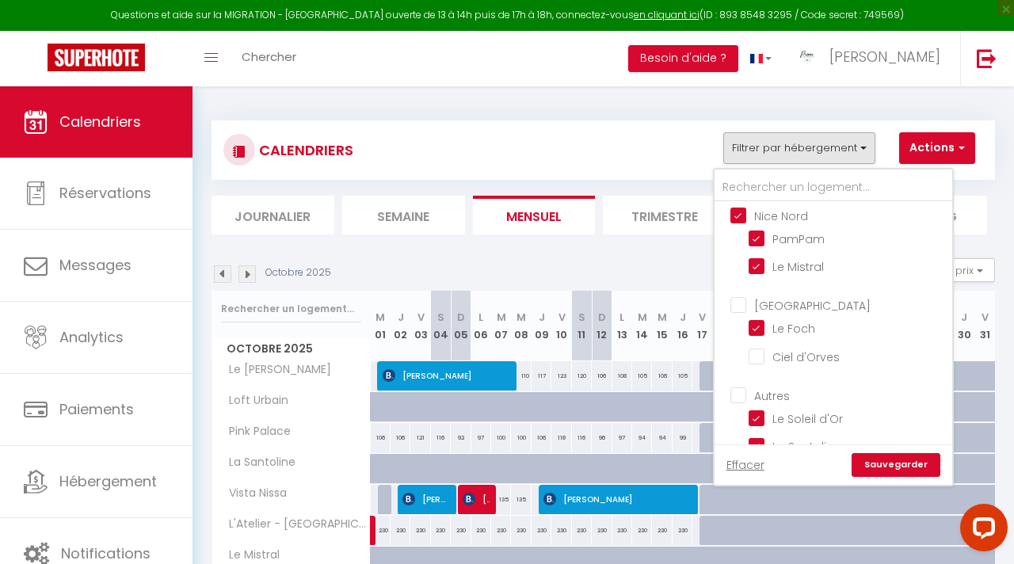
click at [742, 296] on input "[GEOGRAPHIC_DATA]" at bounding box center [849, 304] width 238 height 16
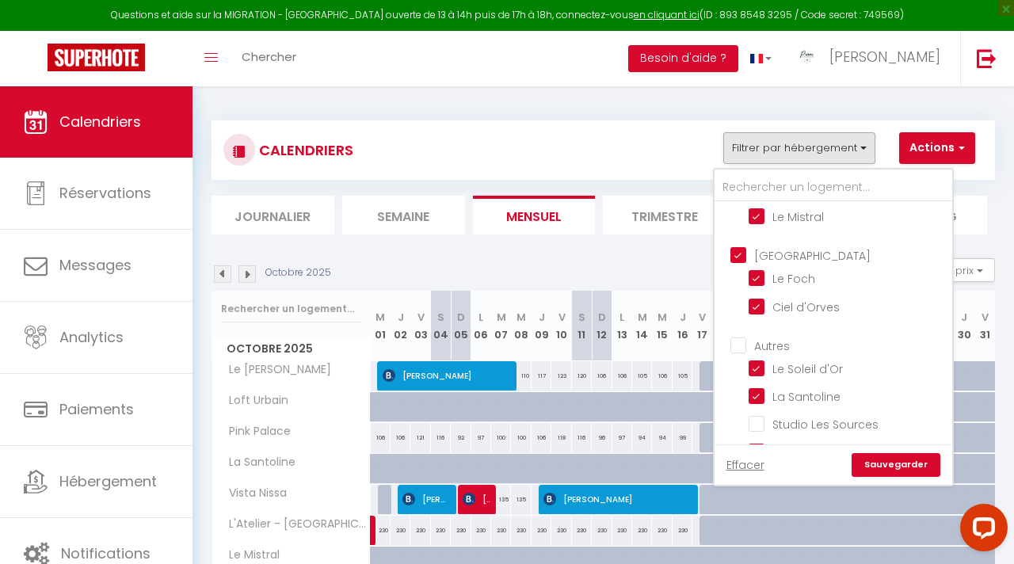
scroll to position [713, 0]
click at [739, 338] on input "Autres" at bounding box center [849, 346] width 238 height 16
click at [886, 473] on link "Sauvegarder" at bounding box center [895, 465] width 89 height 24
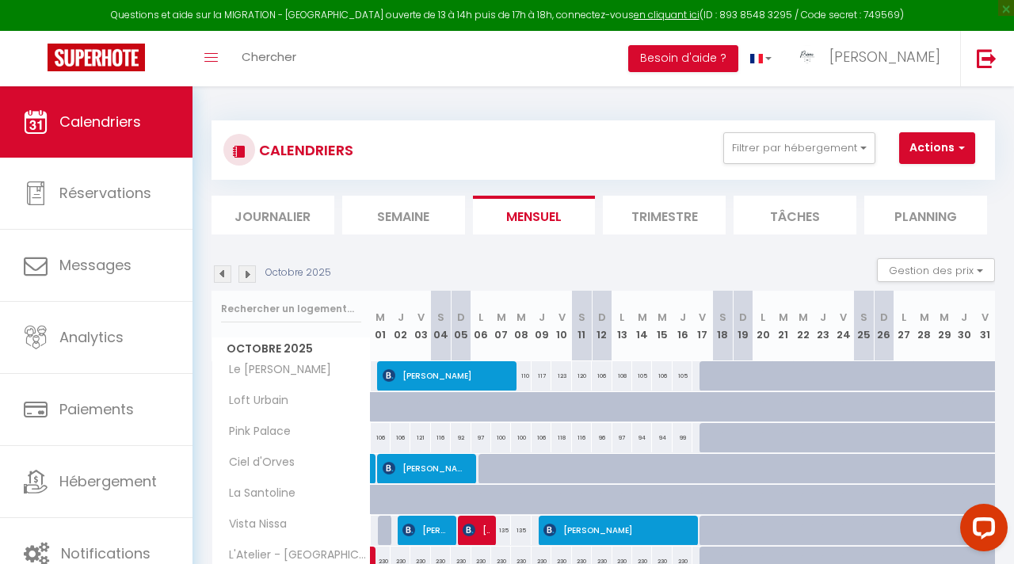
scroll to position [210, 0]
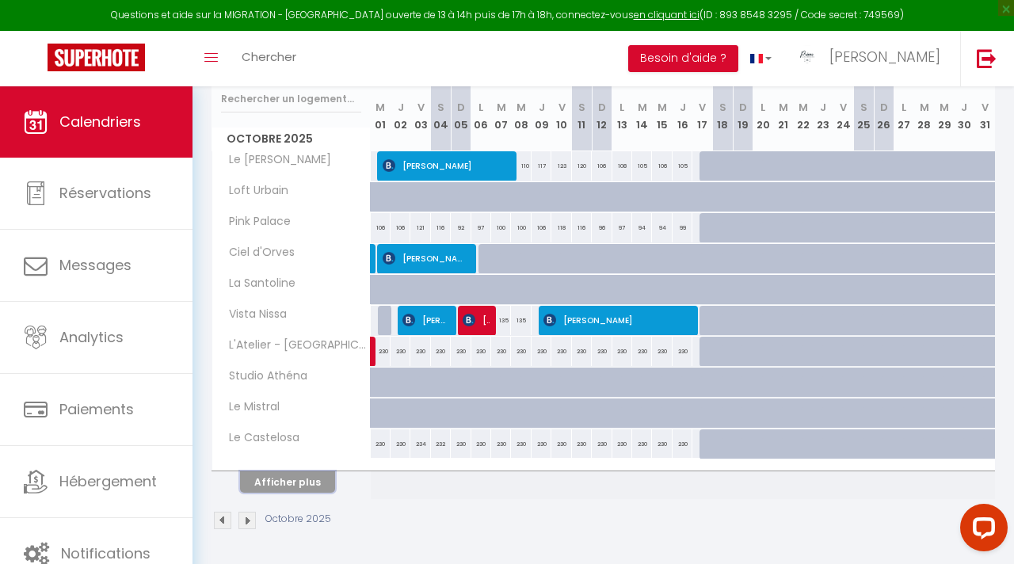
click at [287, 487] on button "Afficher plus" at bounding box center [287, 481] width 95 height 21
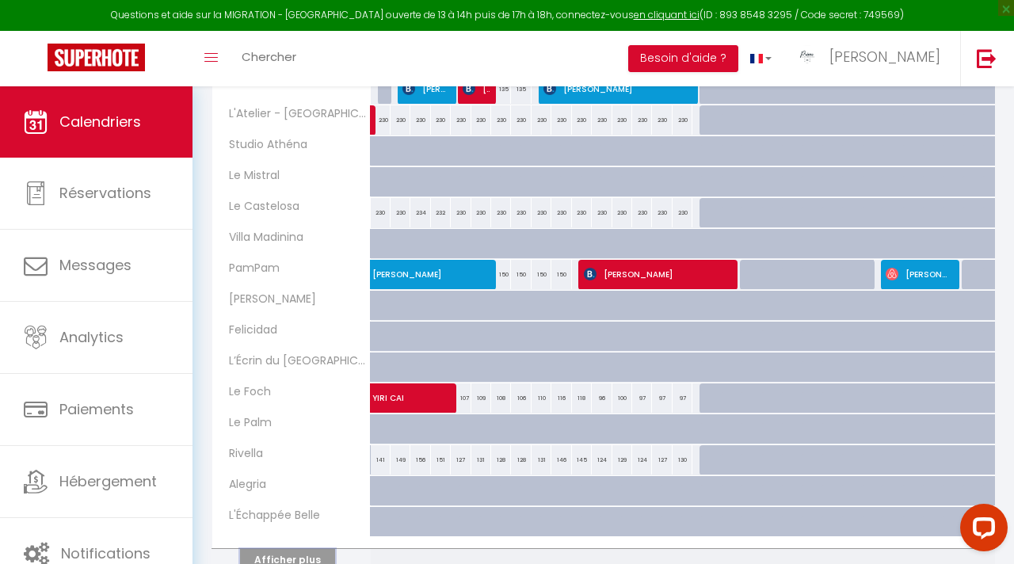
scroll to position [519, 0]
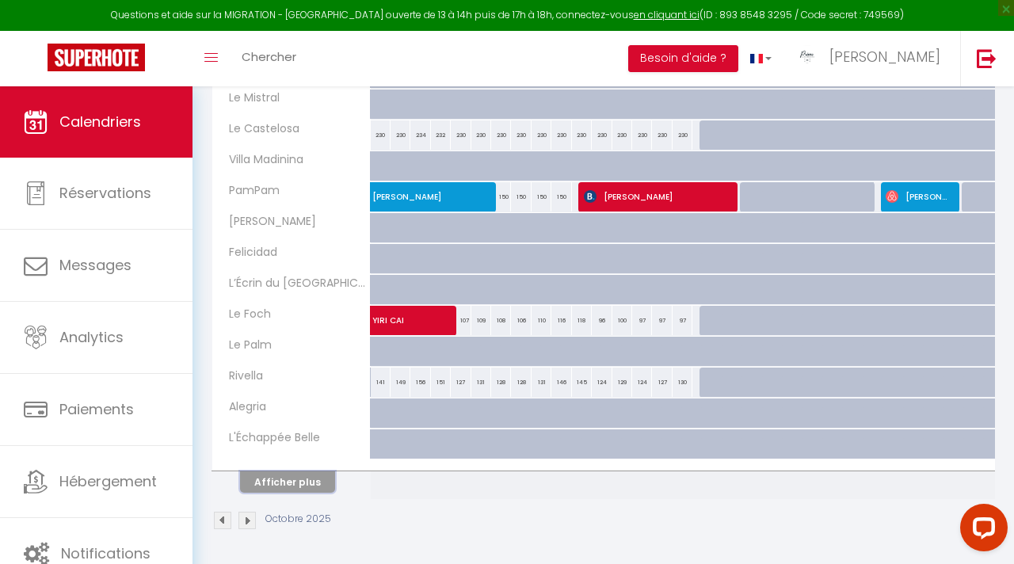
click at [282, 485] on button "Afficher plus" at bounding box center [287, 481] width 95 height 21
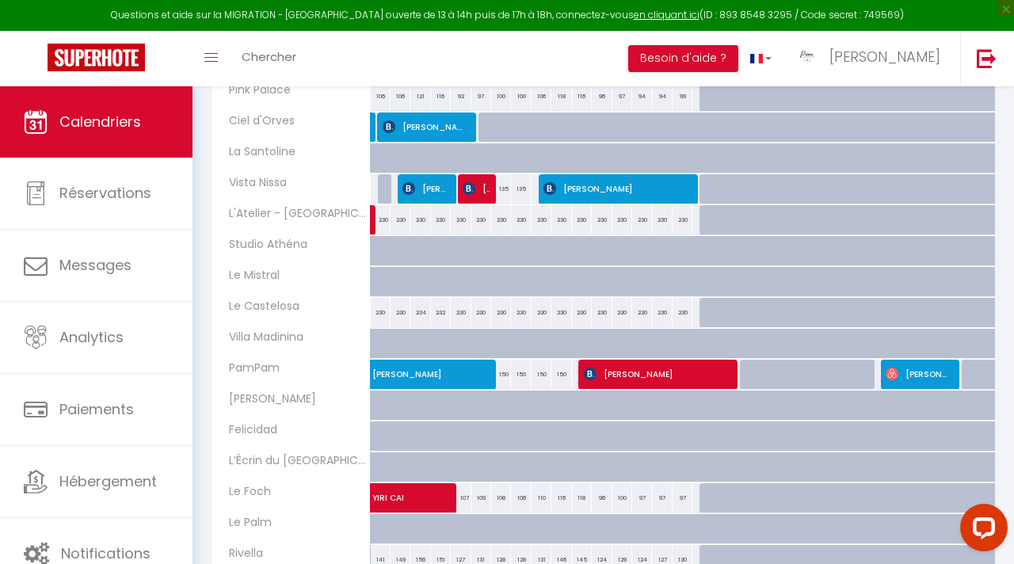
scroll to position [76, 0]
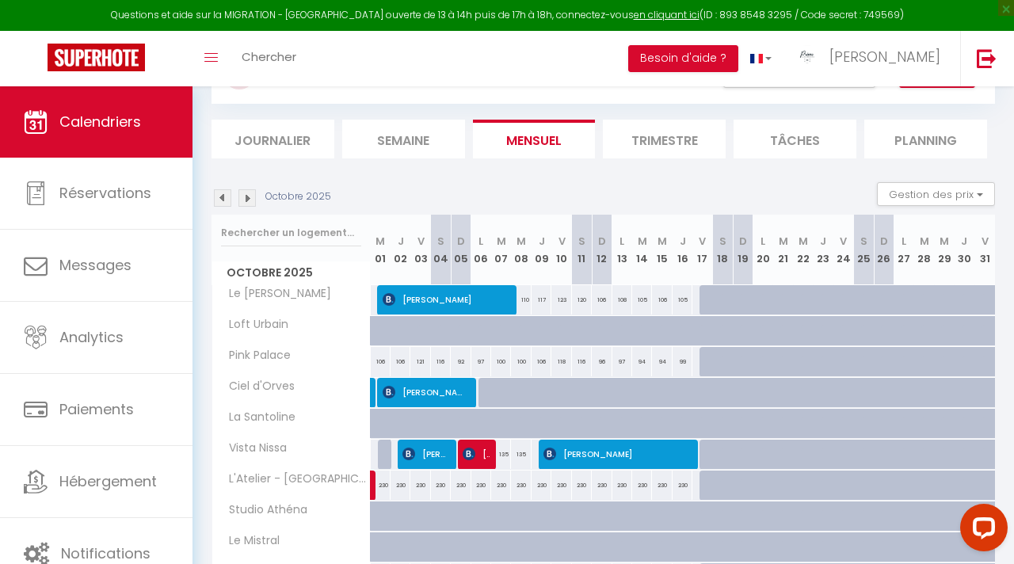
click at [220, 200] on img at bounding box center [222, 197] width 17 height 17
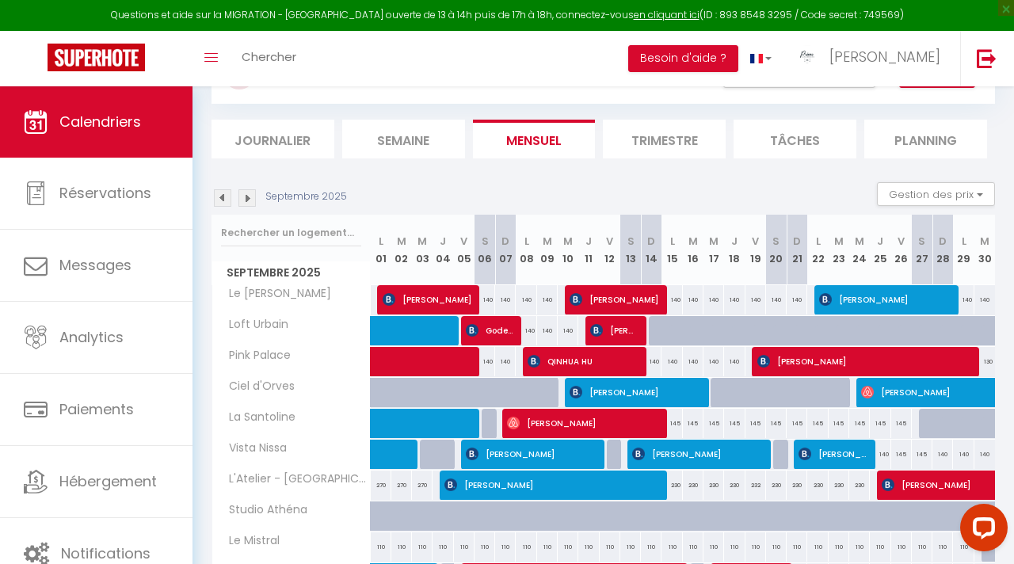
click at [220, 200] on img at bounding box center [222, 197] width 17 height 17
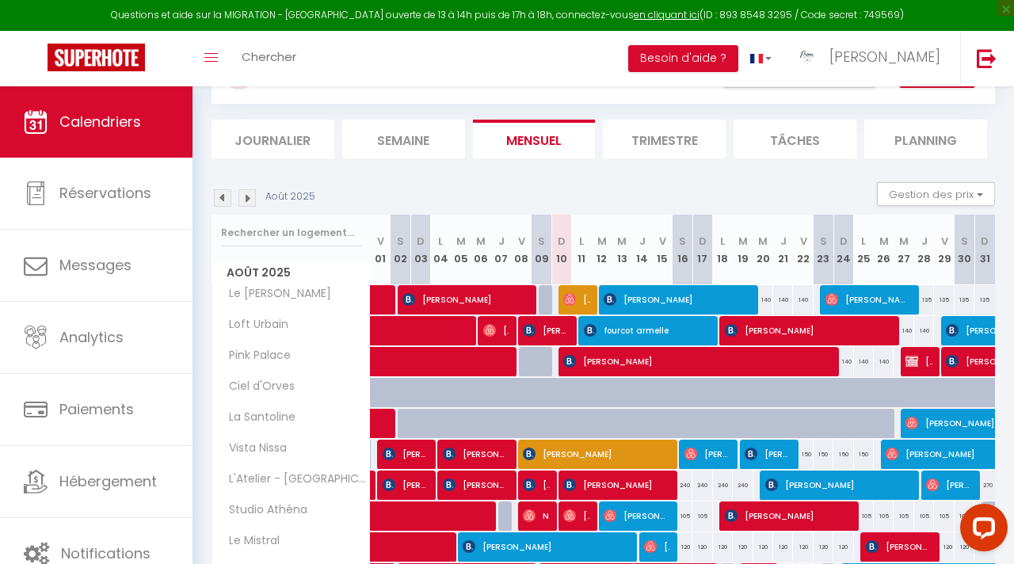
scroll to position [210, 0]
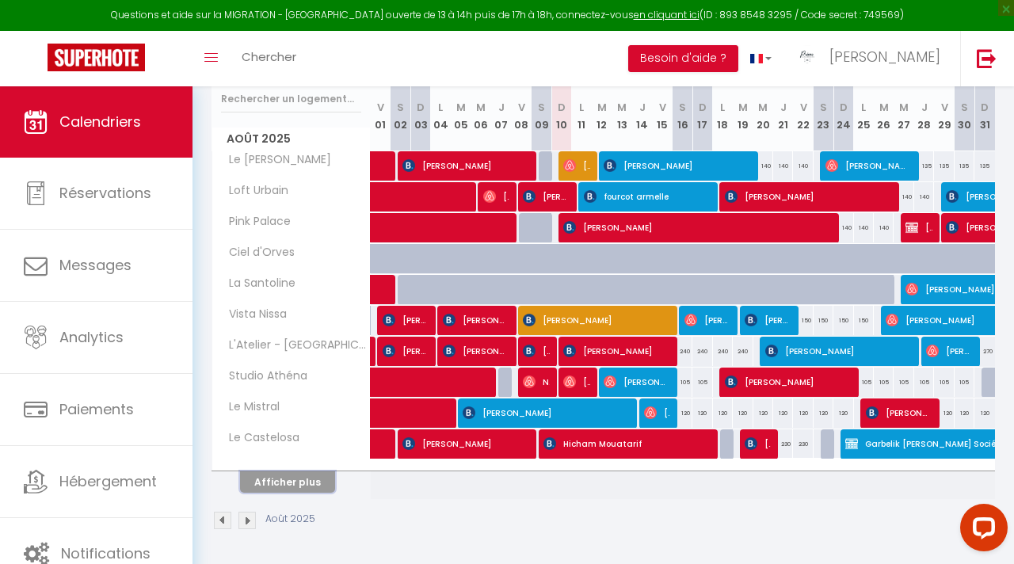
click at [318, 484] on button "Afficher plus" at bounding box center [287, 481] width 95 height 21
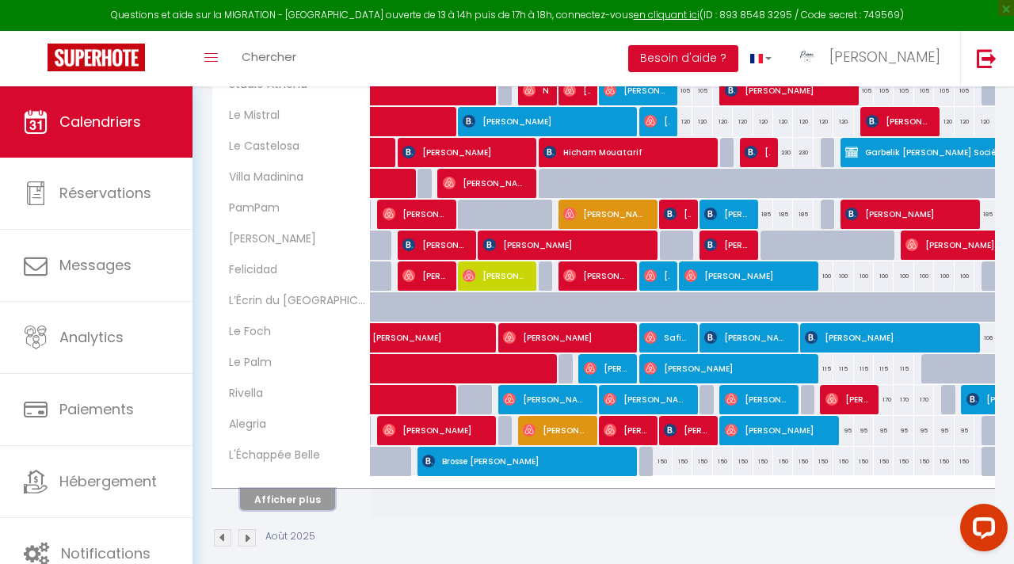
scroll to position [519, 0]
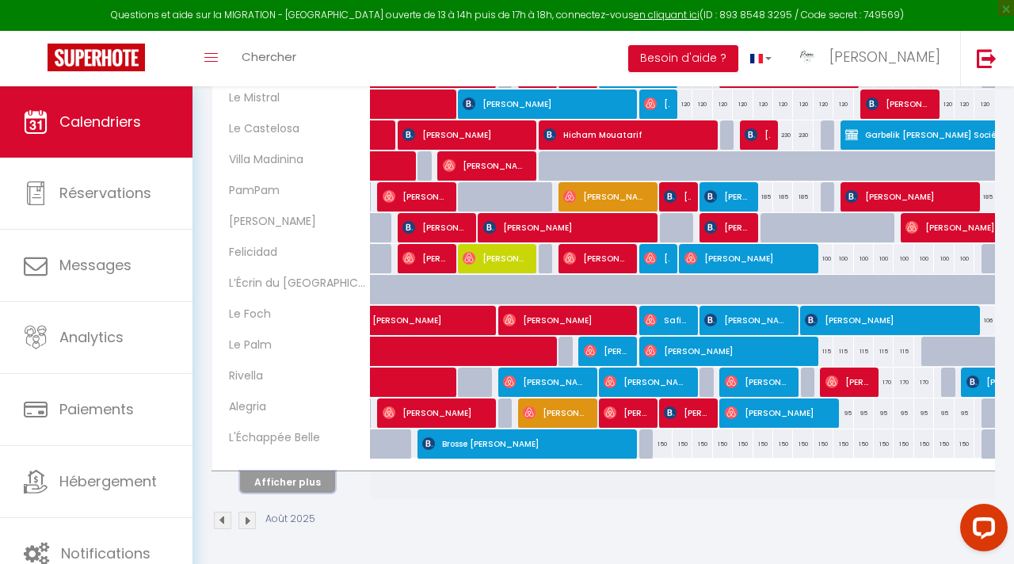
click at [313, 480] on button "Afficher plus" at bounding box center [287, 481] width 95 height 21
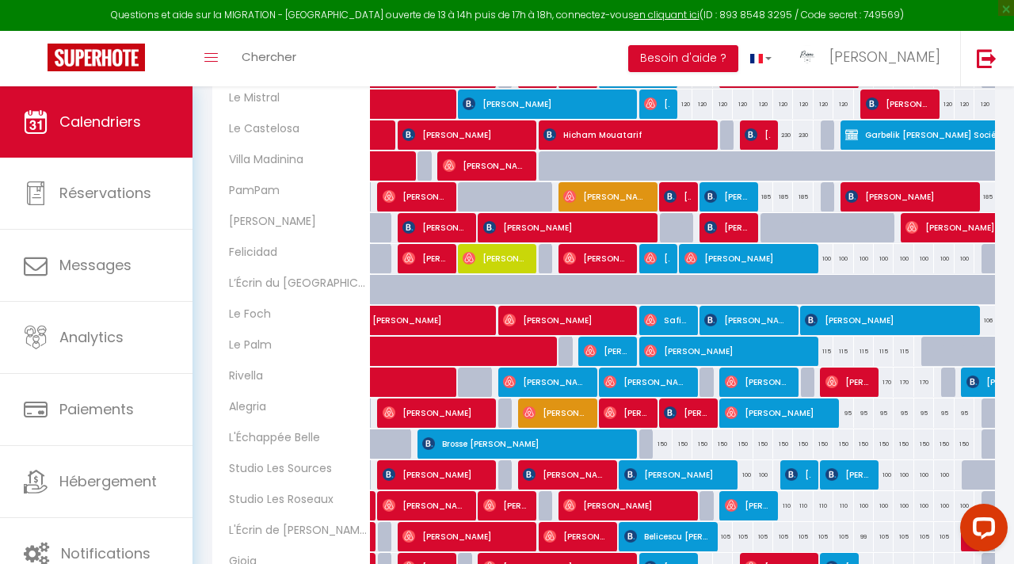
scroll to position [634, 0]
